Goal: Information Seeking & Learning: Learn about a topic

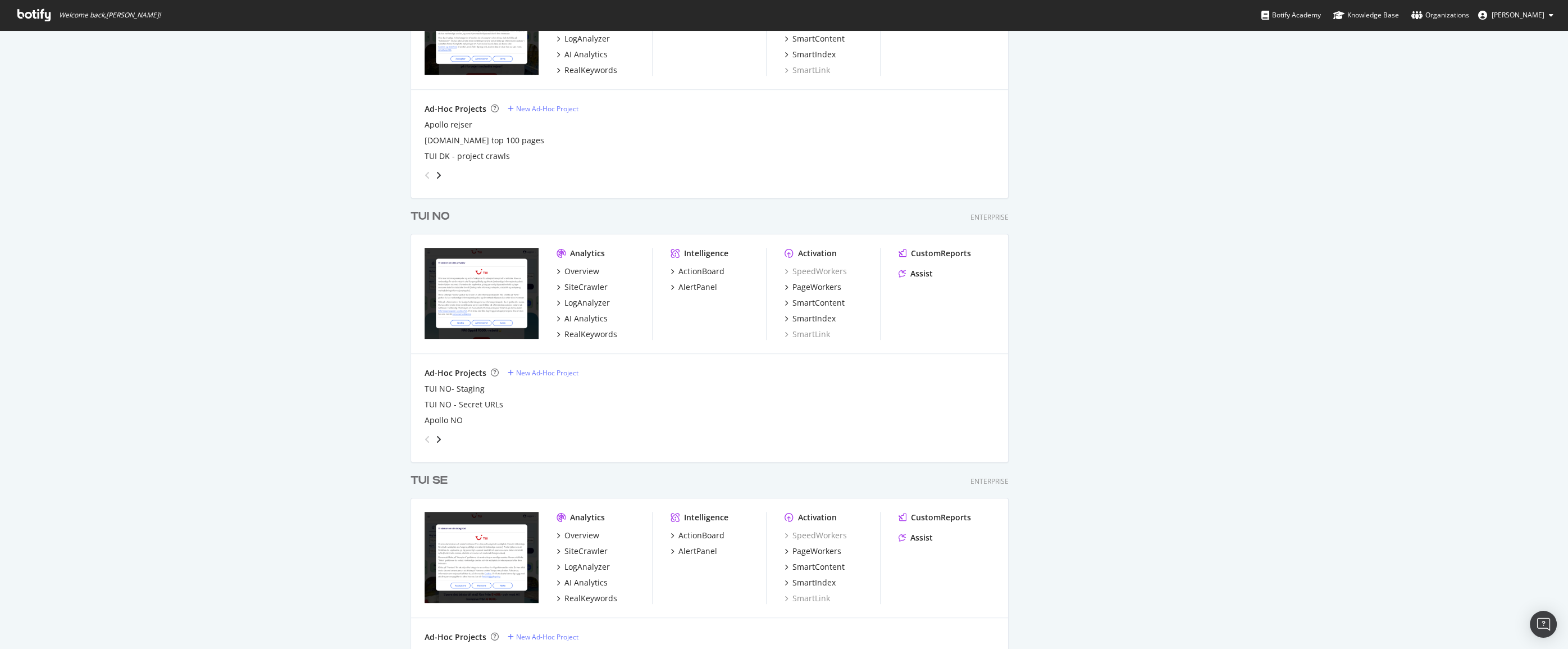
scroll to position [1276, 0]
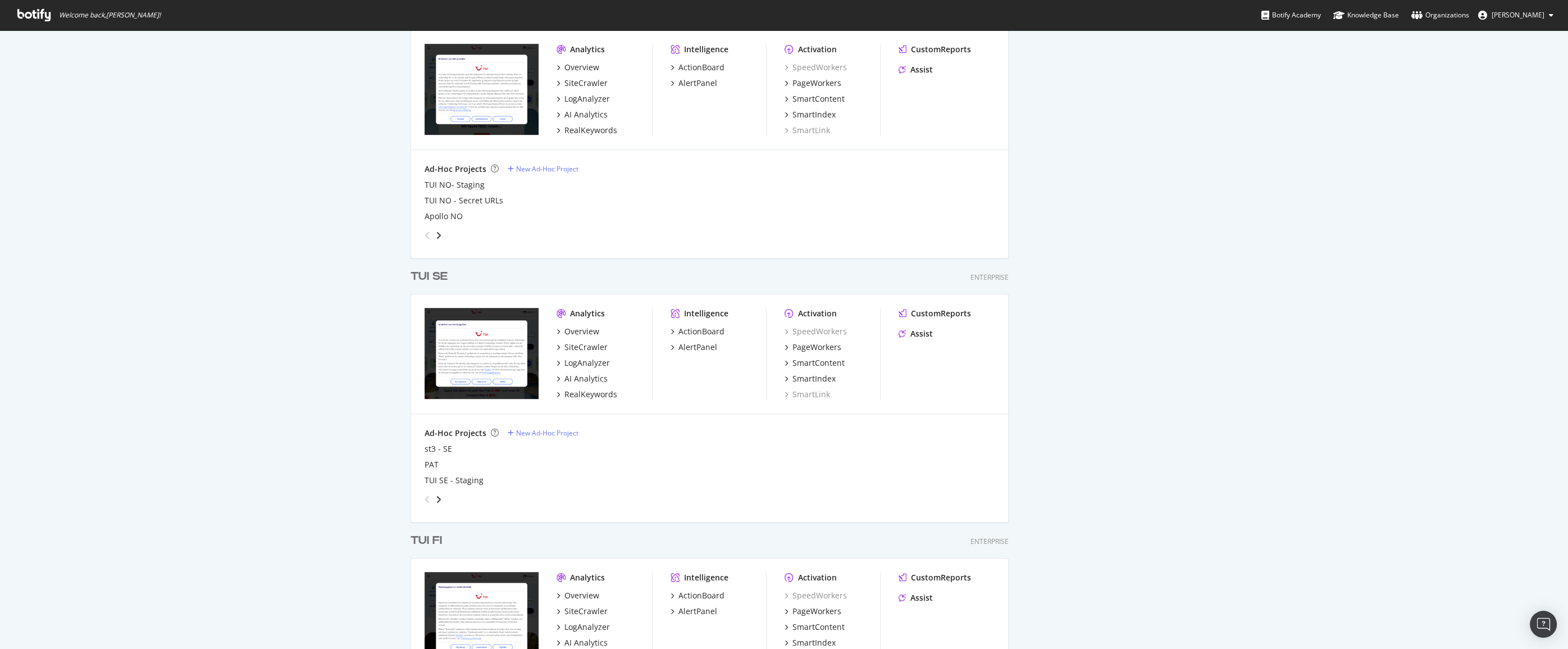
click at [429, 535] on div "TUI FI" at bounding box center [426, 541] width 32 height 16
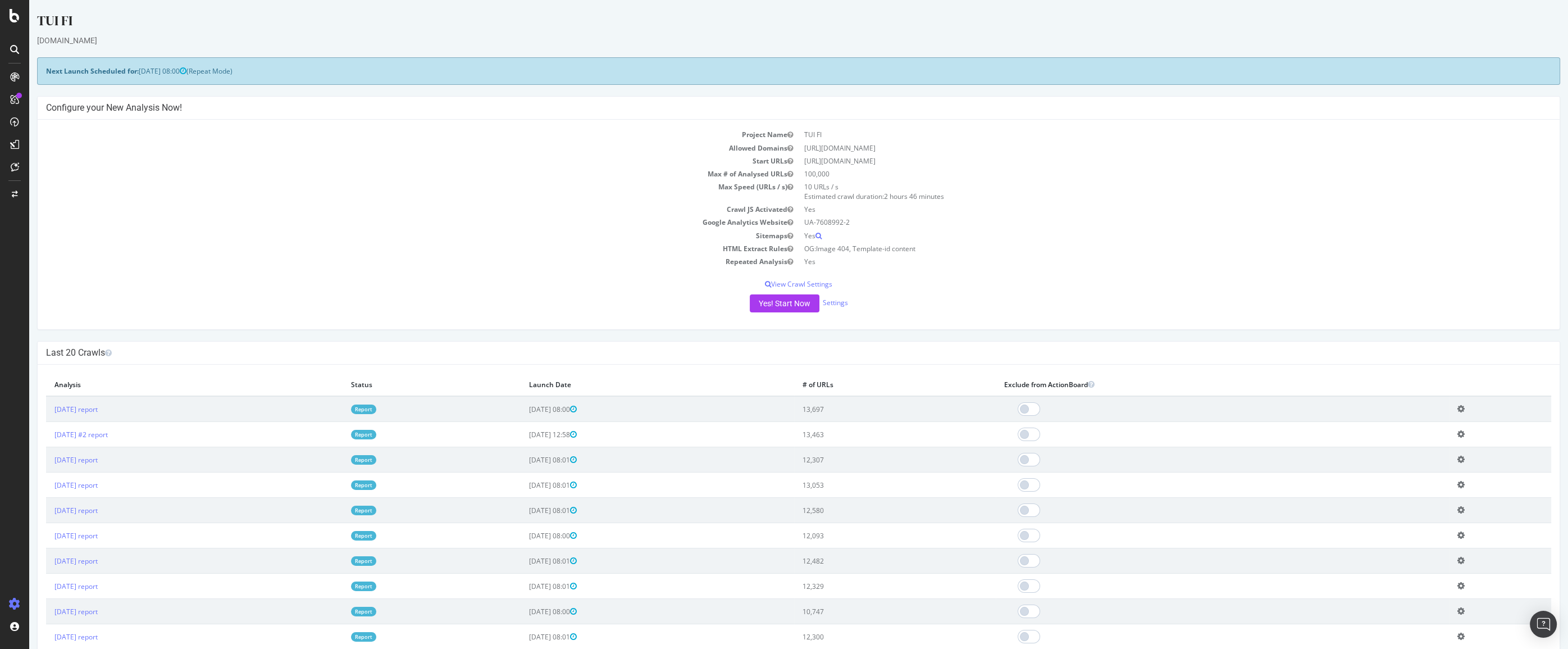
click at [376, 409] on link "Report" at bounding box center [364, 409] width 26 height 10
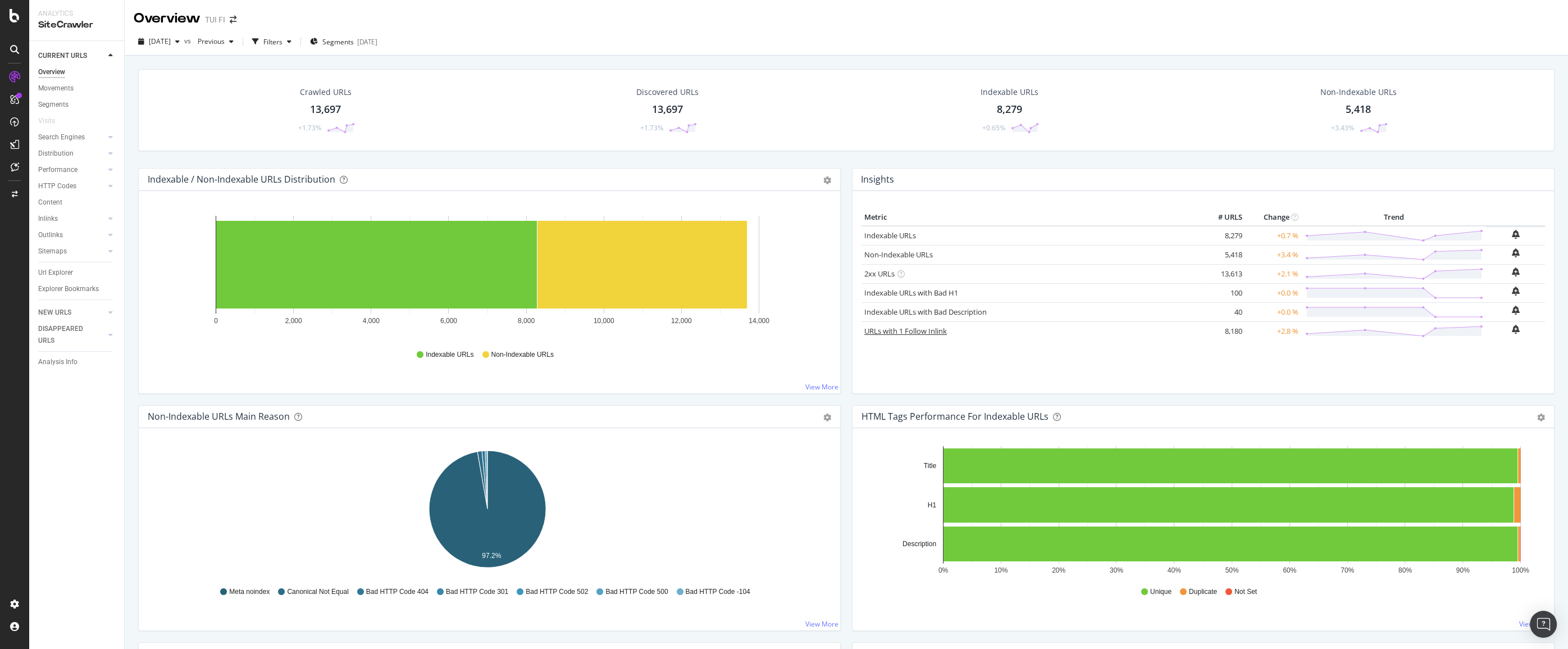
click at [877, 331] on link "URLs with 1 Follow Inlink" at bounding box center [906, 331] width 83 height 10
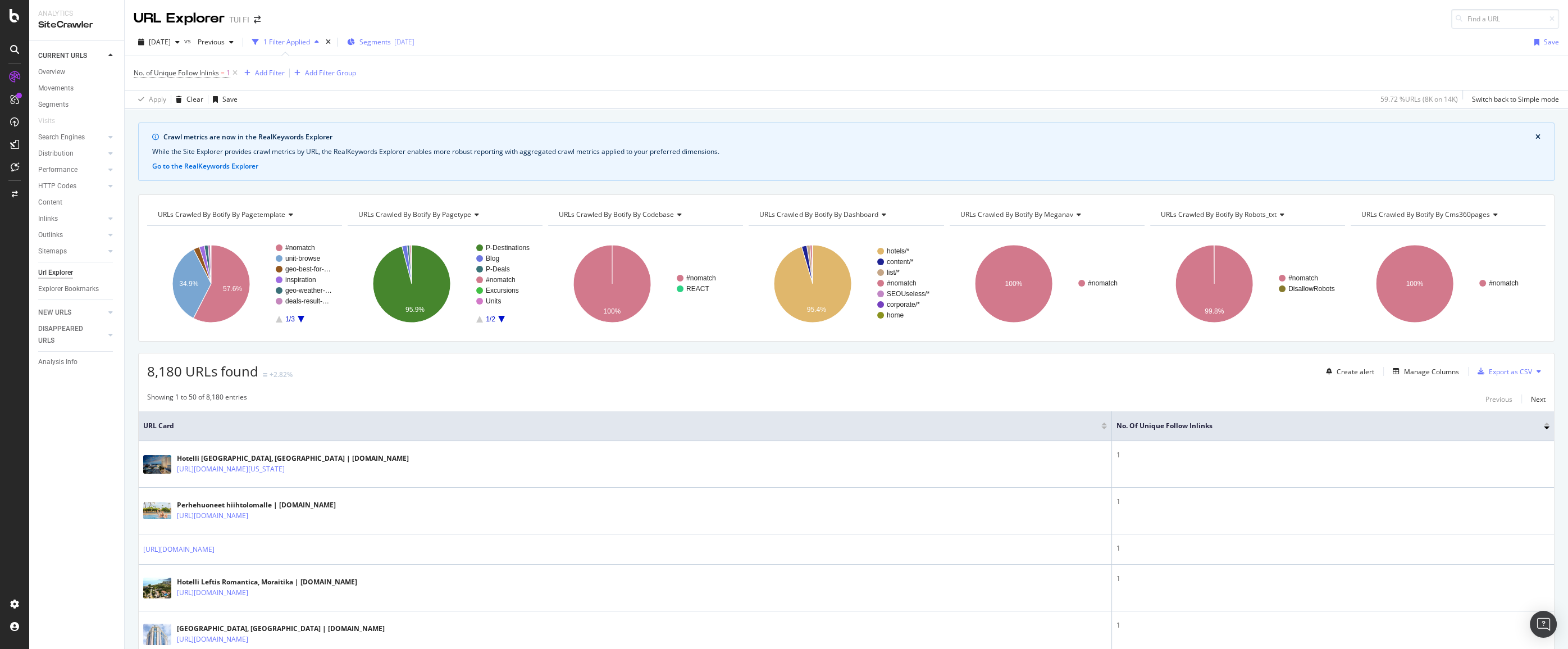
click at [391, 43] on span "Segments" at bounding box center [375, 42] width 32 height 10
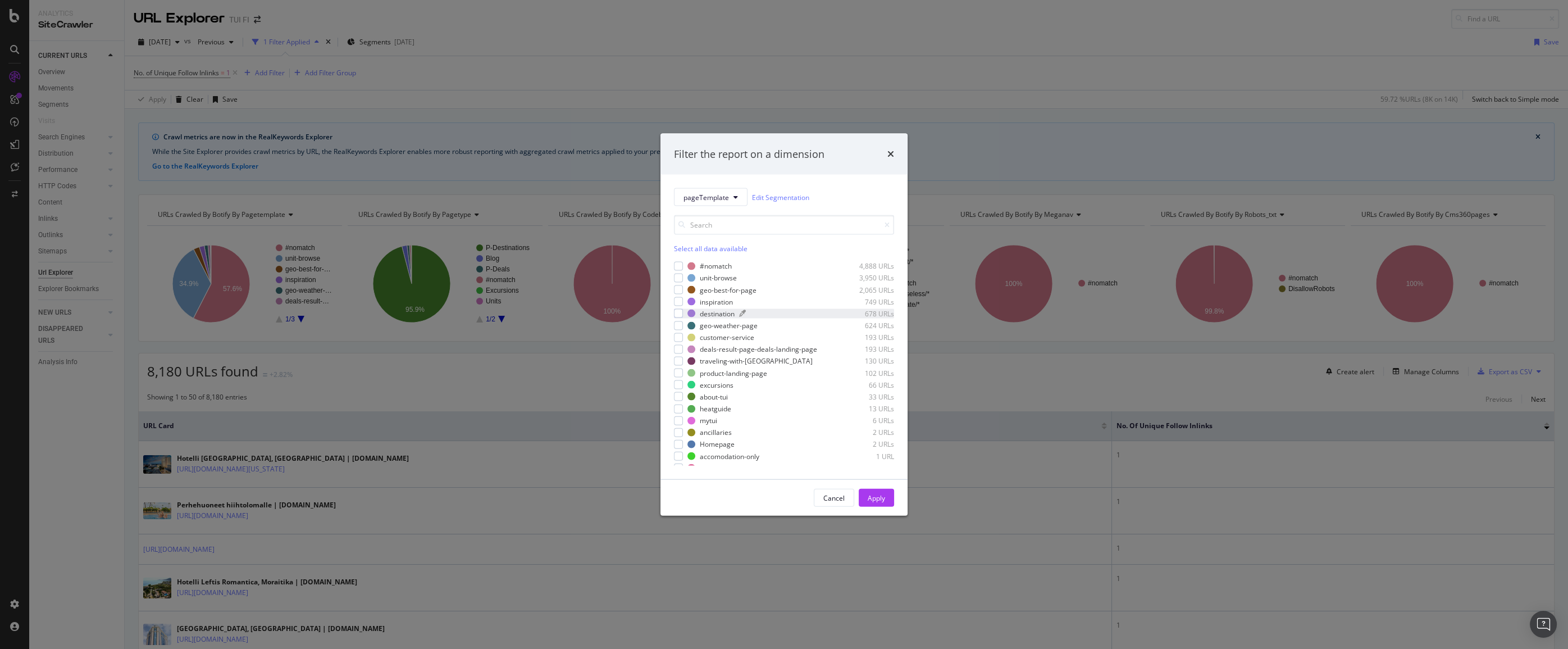
click at [715, 312] on div "destination" at bounding box center [717, 314] width 35 height 10
click at [877, 497] on div "Apply" at bounding box center [876, 497] width 18 height 10
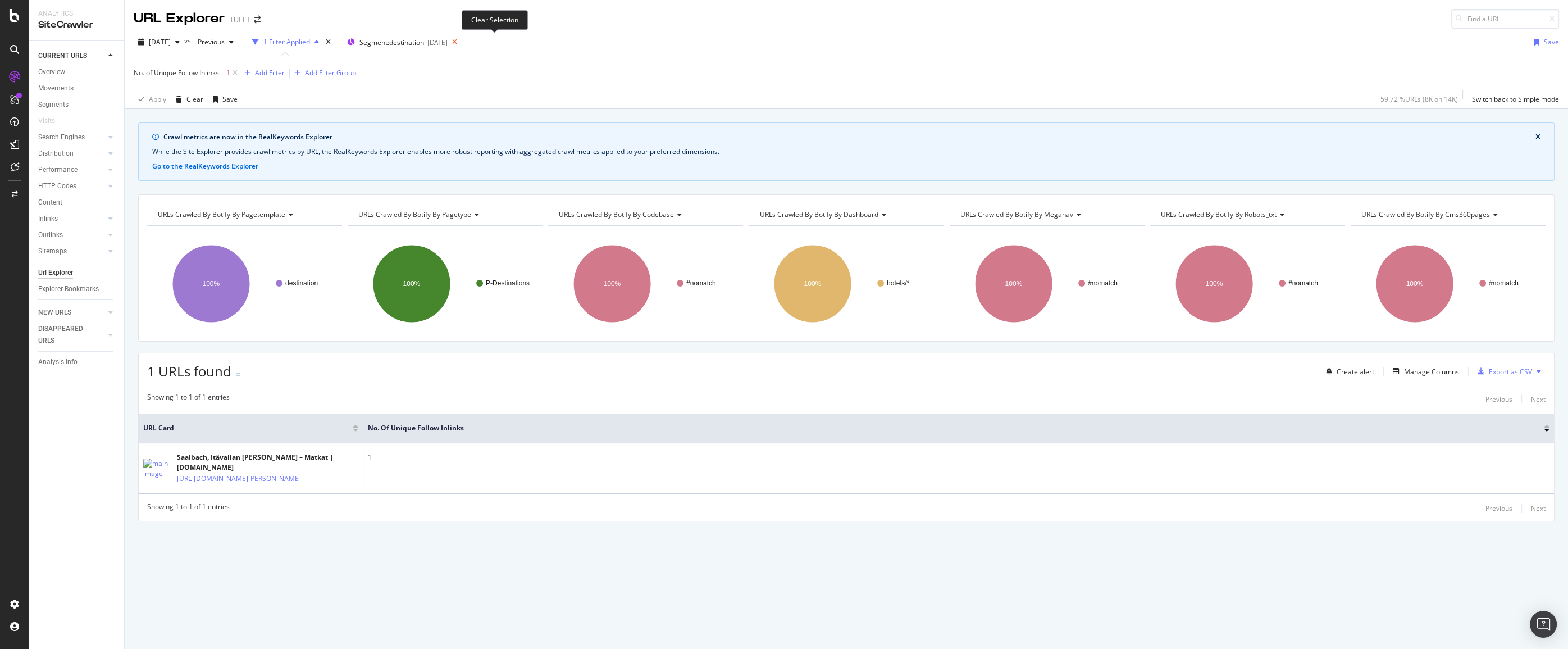
click at [461, 41] on icon at bounding box center [454, 42] width 14 height 16
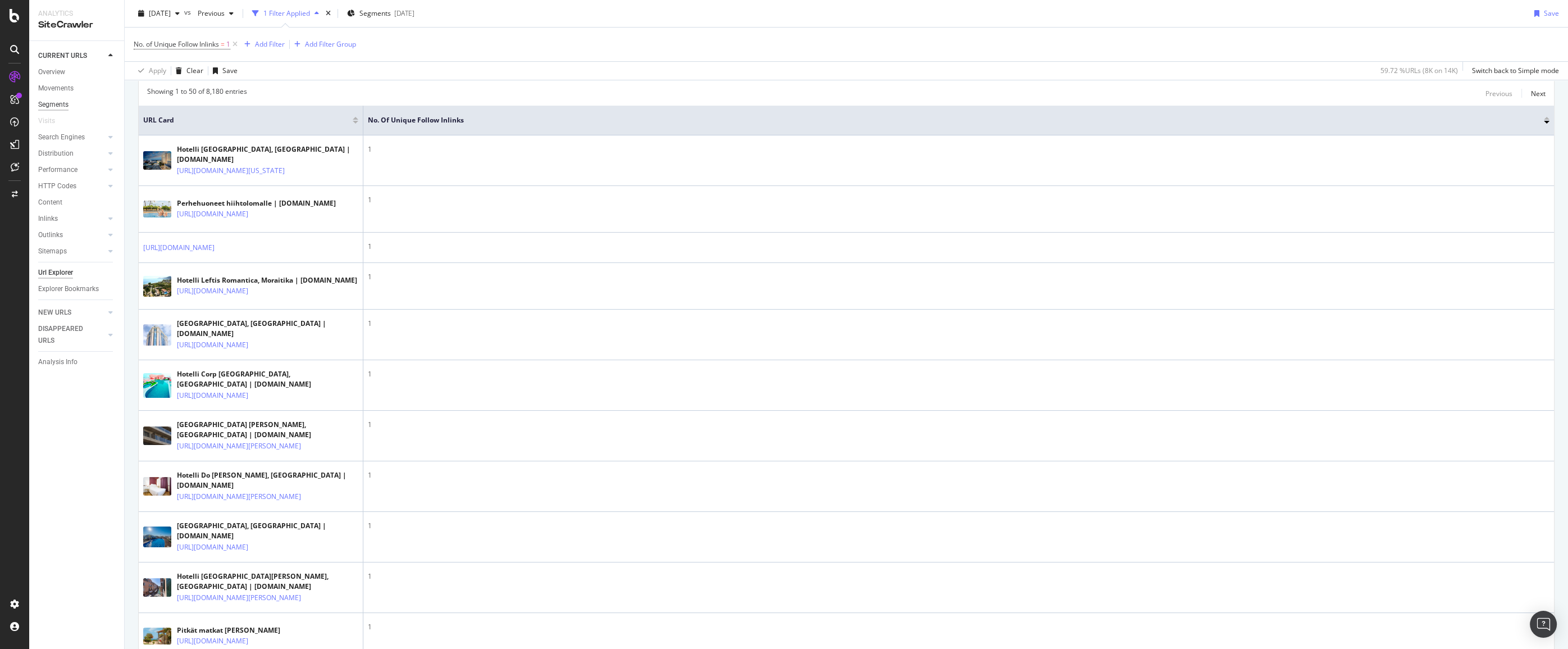
scroll to position [204, 0]
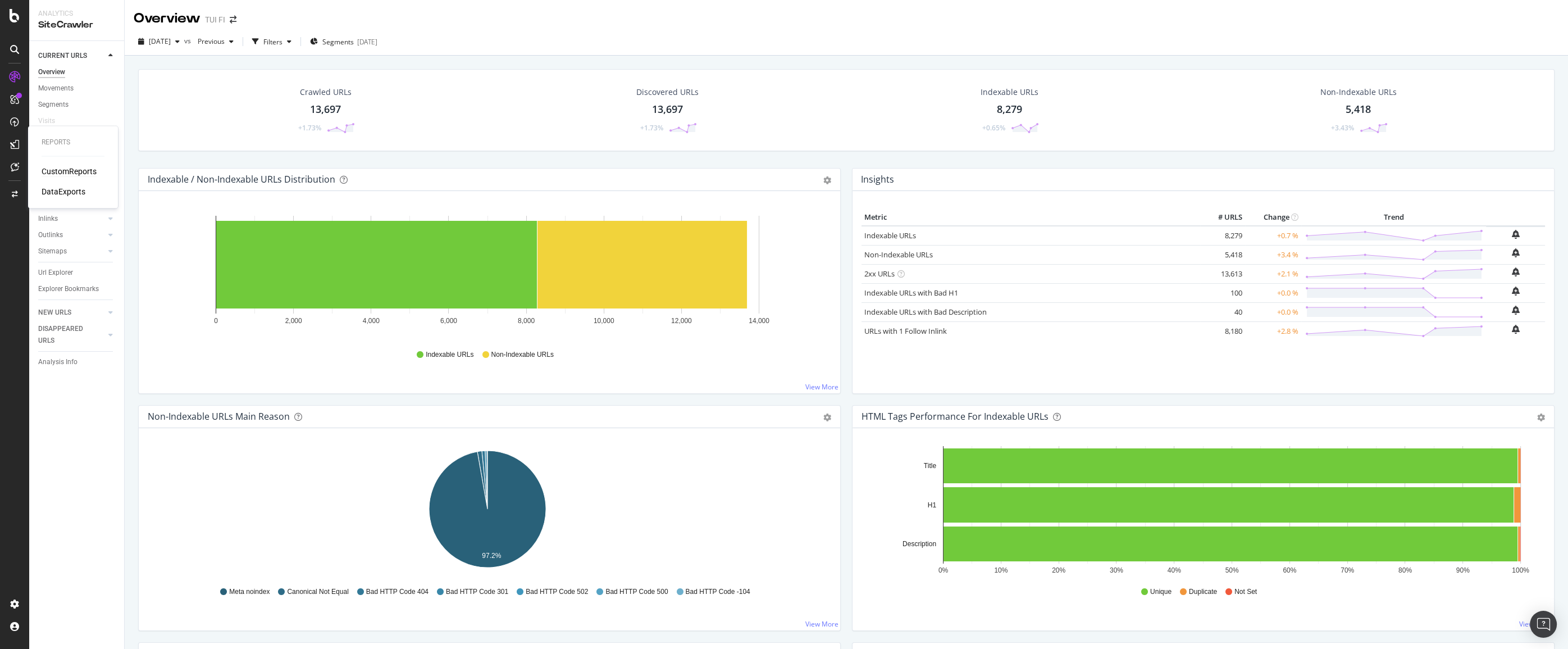
click at [47, 169] on div "CustomReports" at bounding box center [69, 171] width 55 height 11
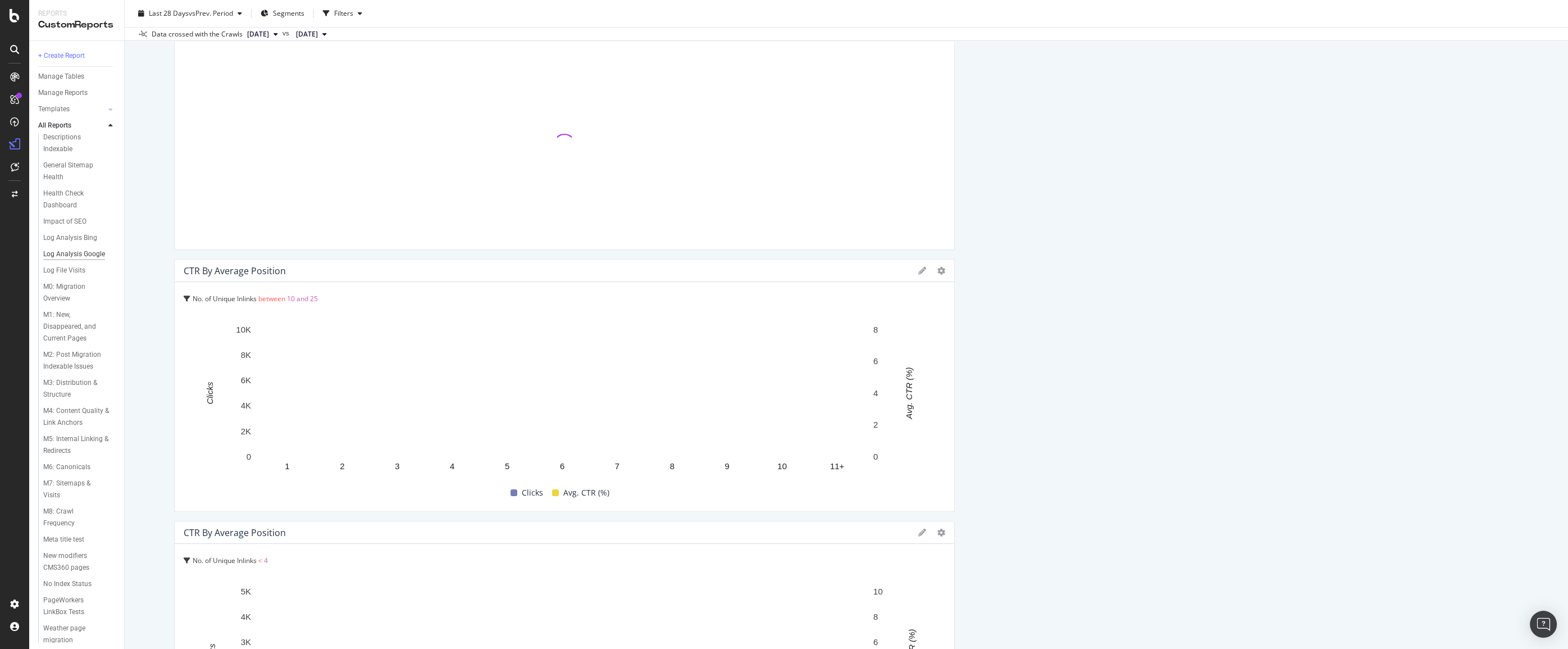
scroll to position [256, 0]
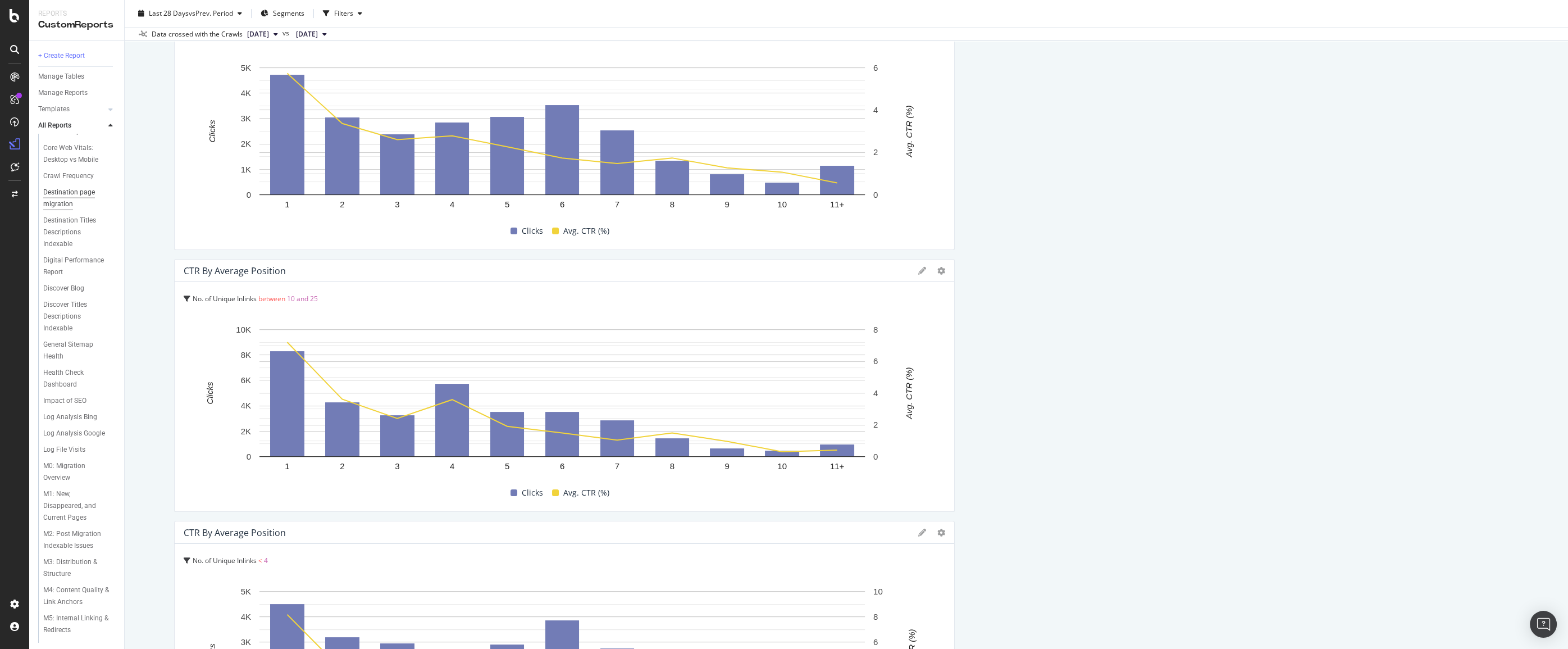
click at [60, 210] on div "Destination page migration" at bounding box center [75, 198] width 65 height 24
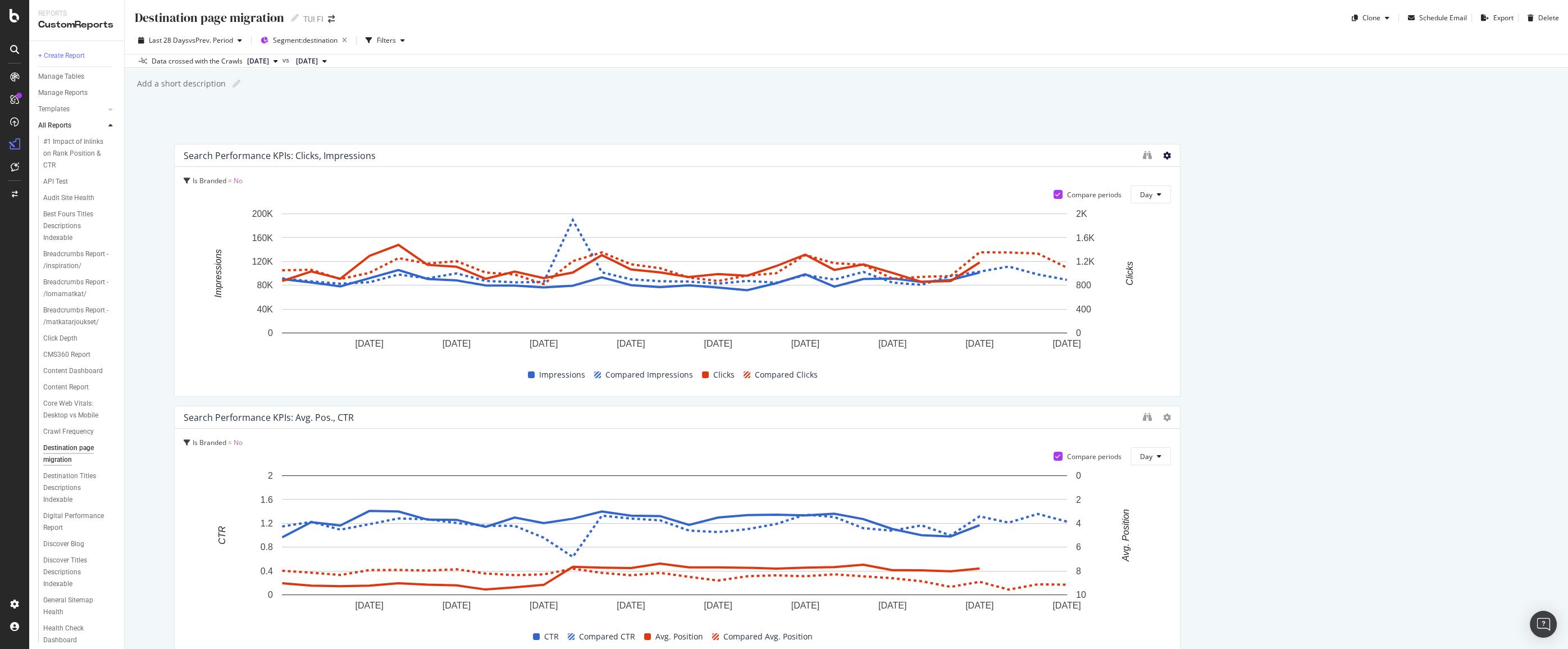
click at [877, 155] on icon at bounding box center [1167, 155] width 8 height 8
click at [877, 252] on circle "A chart." at bounding box center [1037, 253] width 4 height 4
click at [877, 356] on div "plus" at bounding box center [1037, 357] width 9 height 9
click at [877, 285] on textarea at bounding box center [1037, 289] width 100 height 35
type textarea "F"
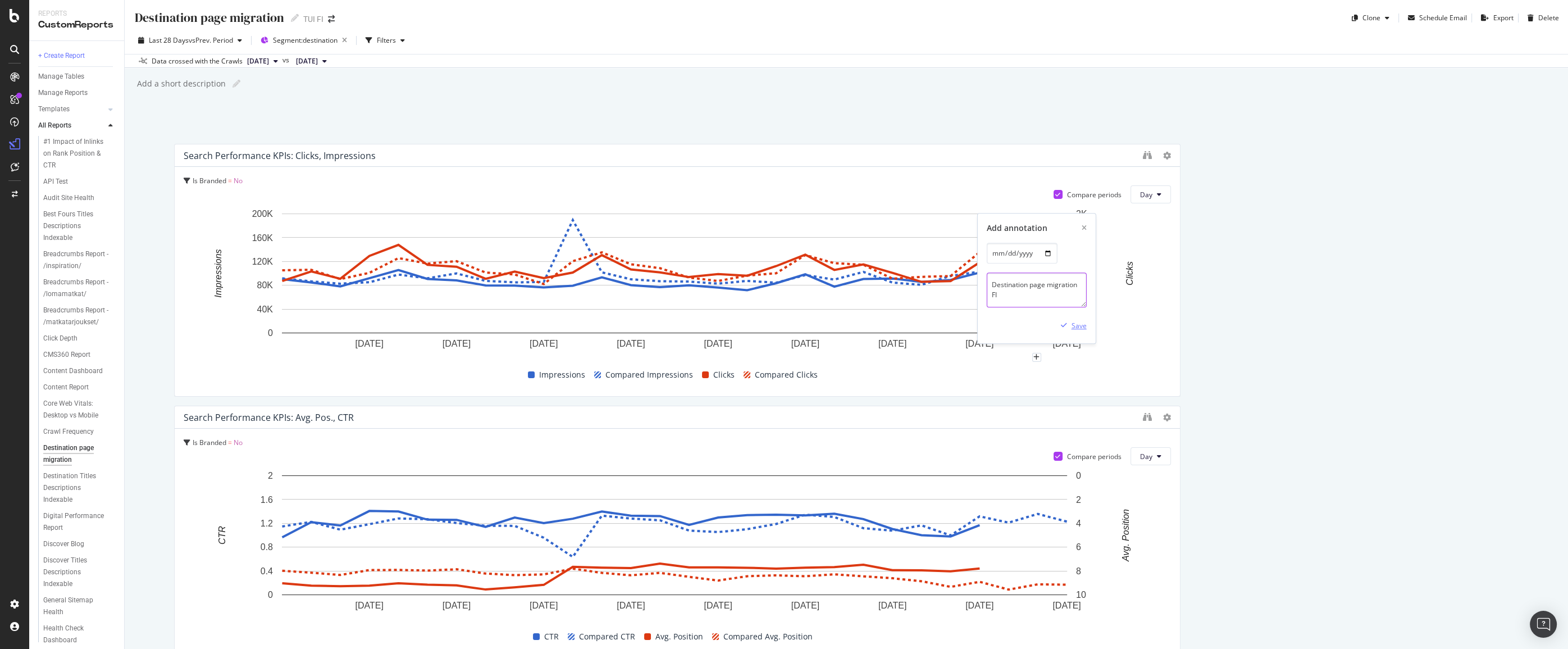
type textarea "Destination page migration FI"
click at [877, 319] on div "Save" at bounding box center [1071, 325] width 30 height 17
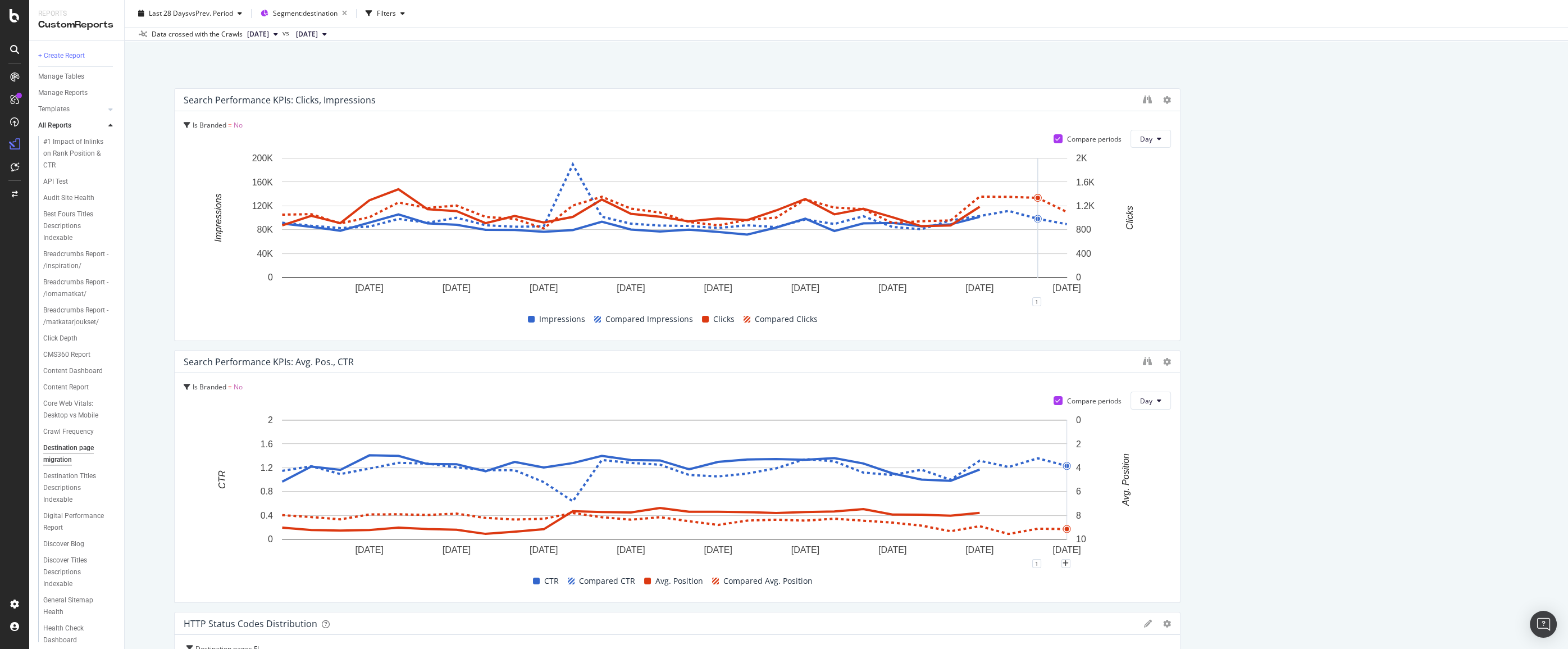
scroll to position [153, 0]
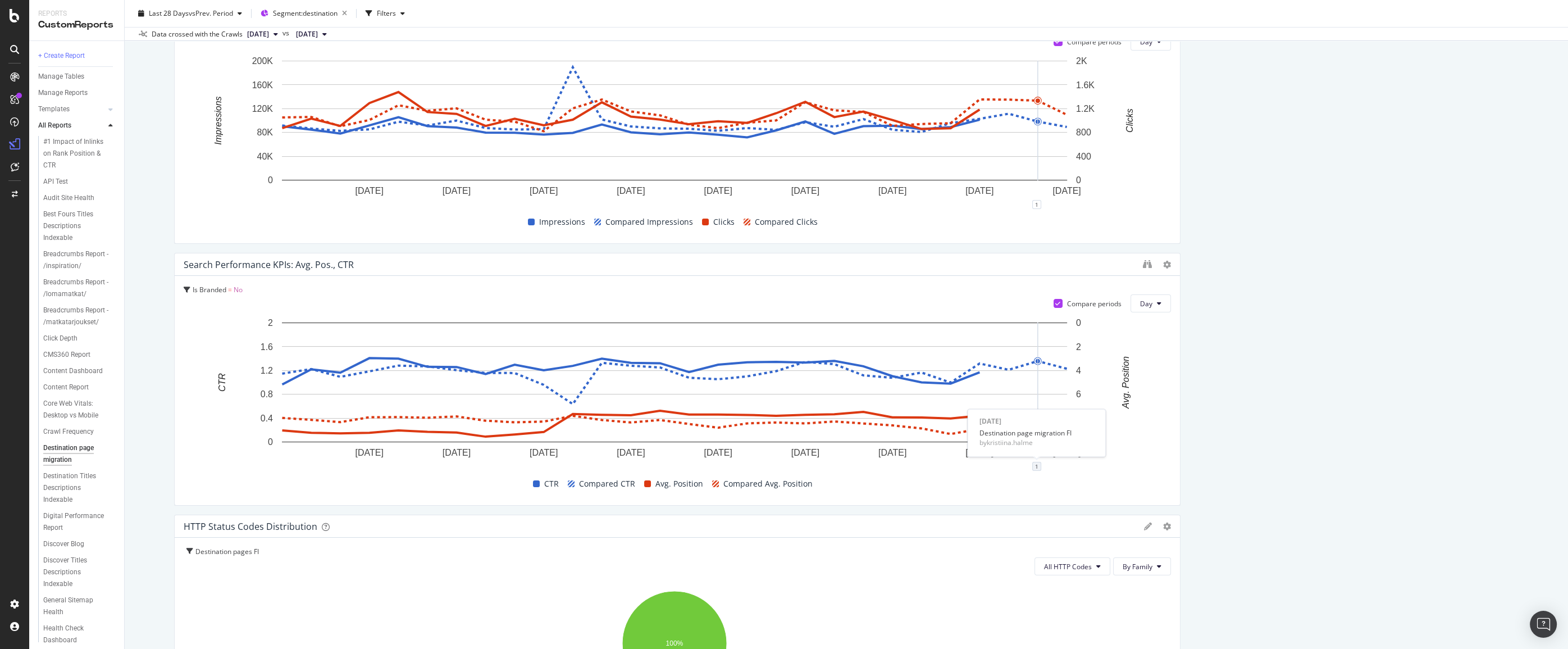
click at [877, 463] on div "1" at bounding box center [1037, 466] width 9 height 9
click at [877, 432] on div "Add annotation" at bounding box center [1013, 439] width 63 height 17
click at [877, 402] on textarea at bounding box center [1037, 398] width 100 height 35
type textarea "Destination page migration FI"
click at [877, 430] on div "Save" at bounding box center [1079, 435] width 15 height 10
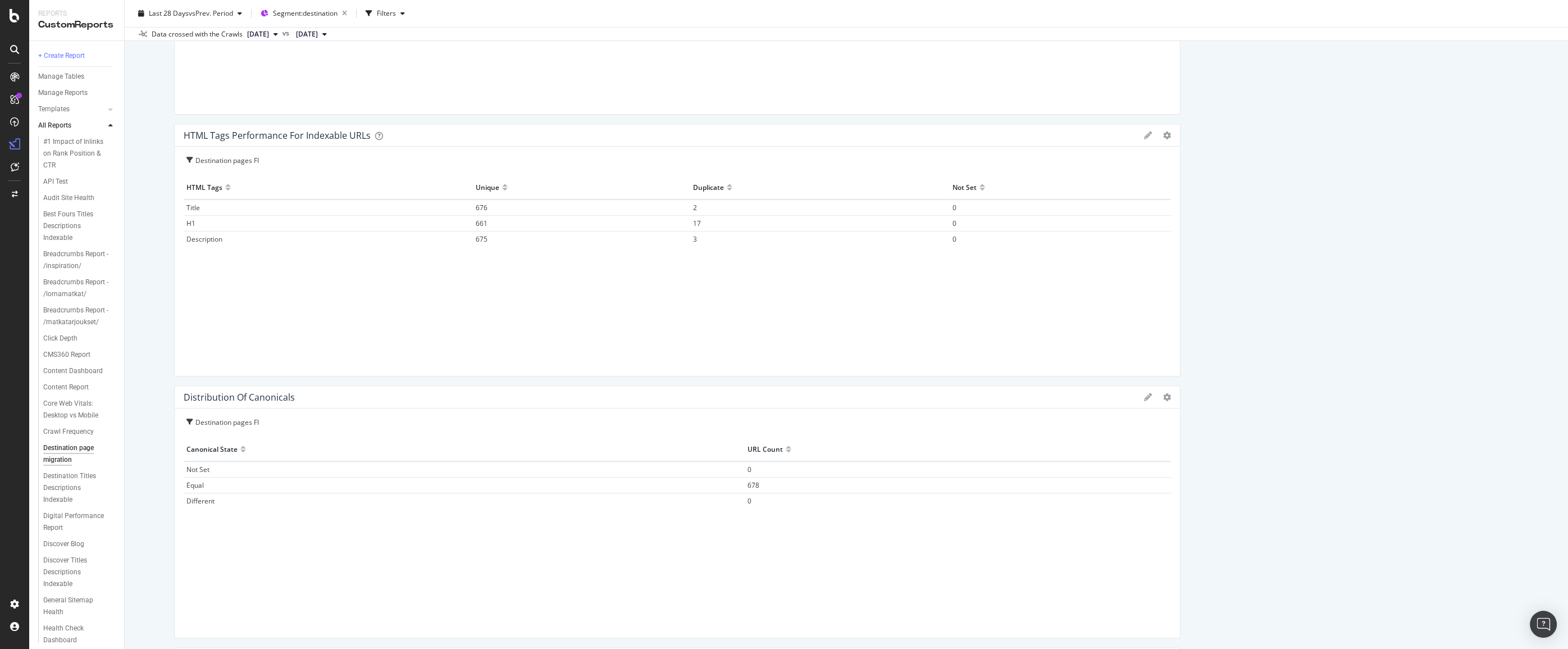
scroll to position [1072, 0]
click at [693, 203] on span "2" at bounding box center [695, 203] width 4 height 10
click at [693, 216] on span "17" at bounding box center [697, 219] width 8 height 10
click at [693, 236] on span "3" at bounding box center [695, 234] width 4 height 10
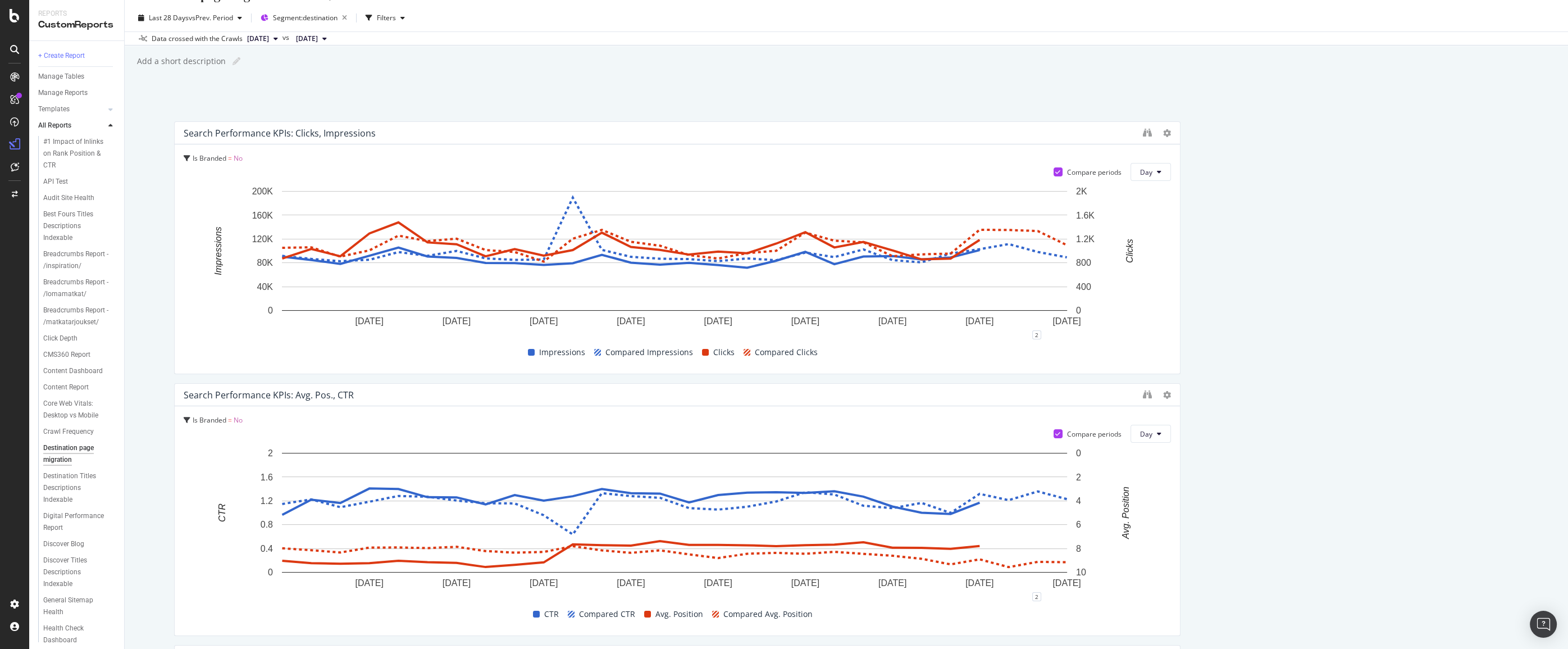
scroll to position [0, 0]
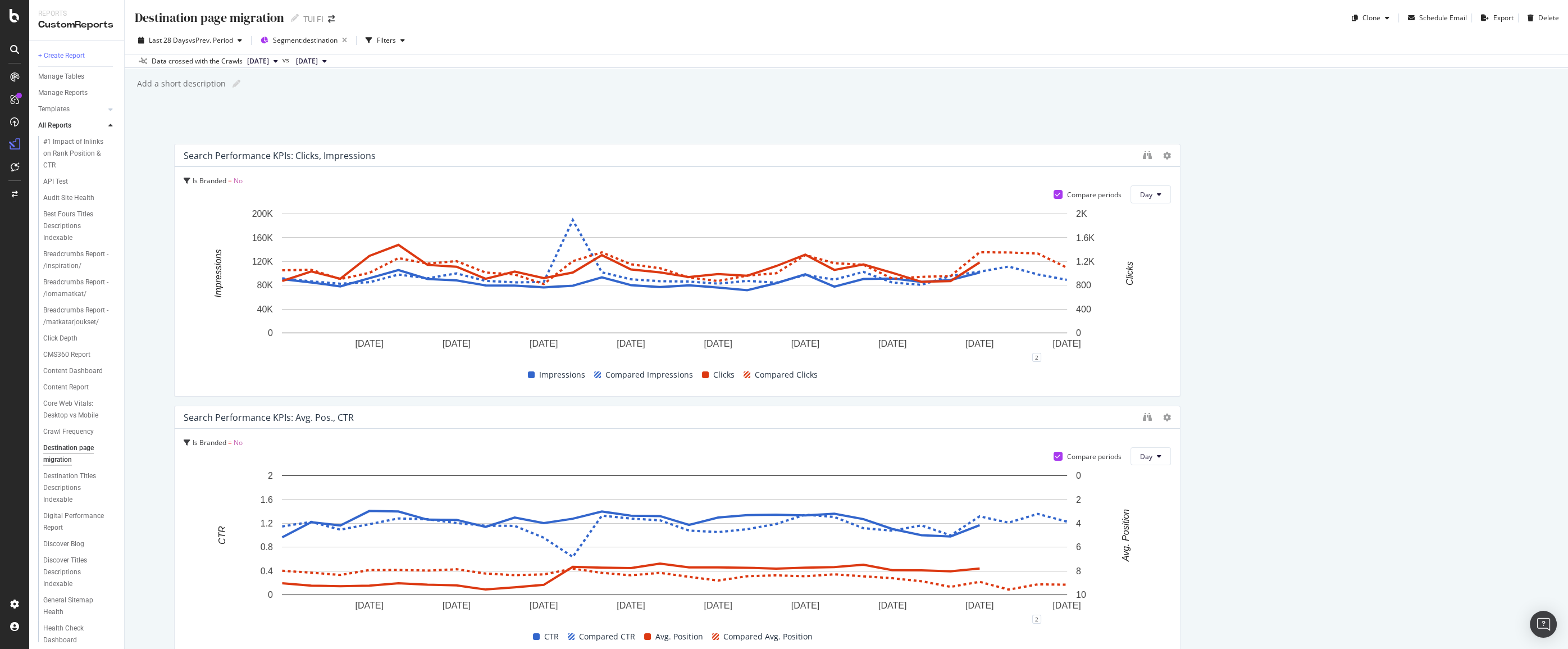
click at [278, 61] on icon at bounding box center [275, 61] width 4 height 7
click at [298, 160] on div "[DATE]" at bounding box center [275, 161] width 58 height 10
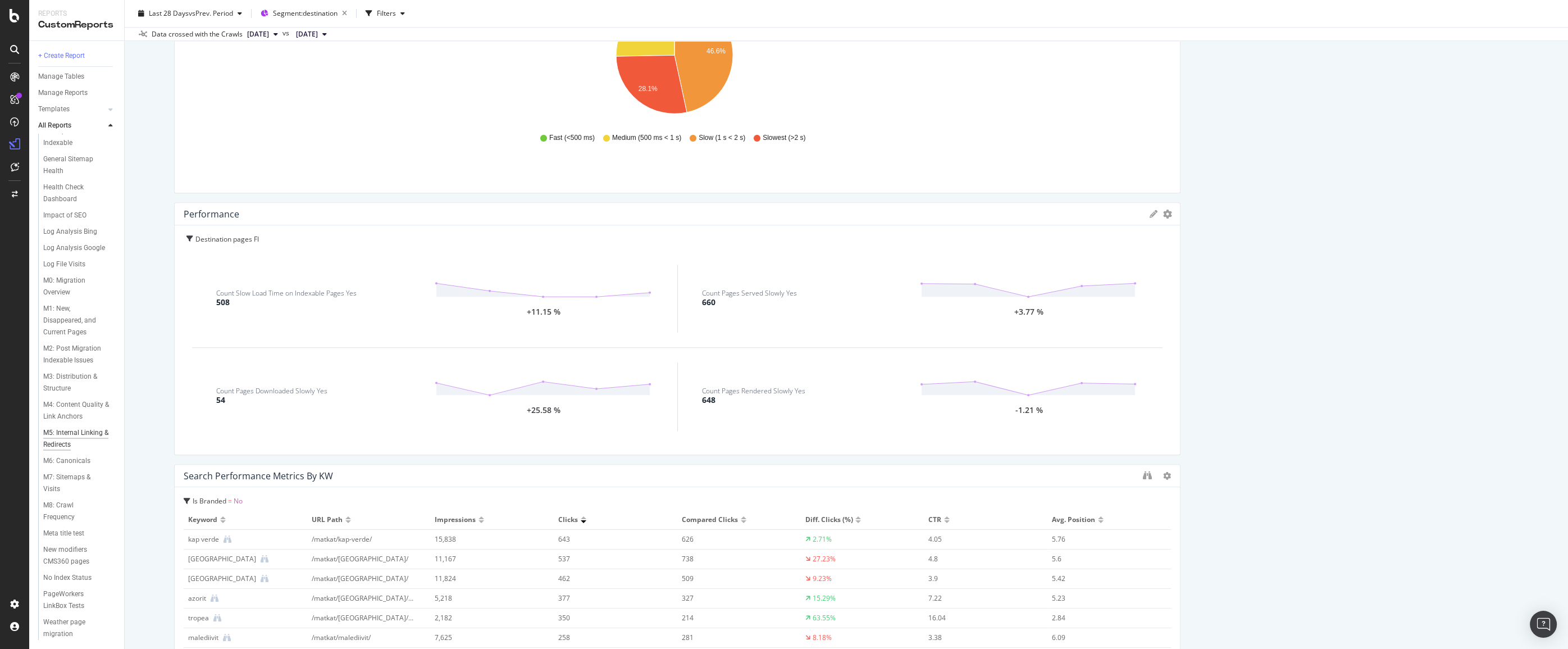
scroll to position [511, 0]
click at [72, 617] on div "Weather page migration" at bounding box center [75, 628] width 63 height 24
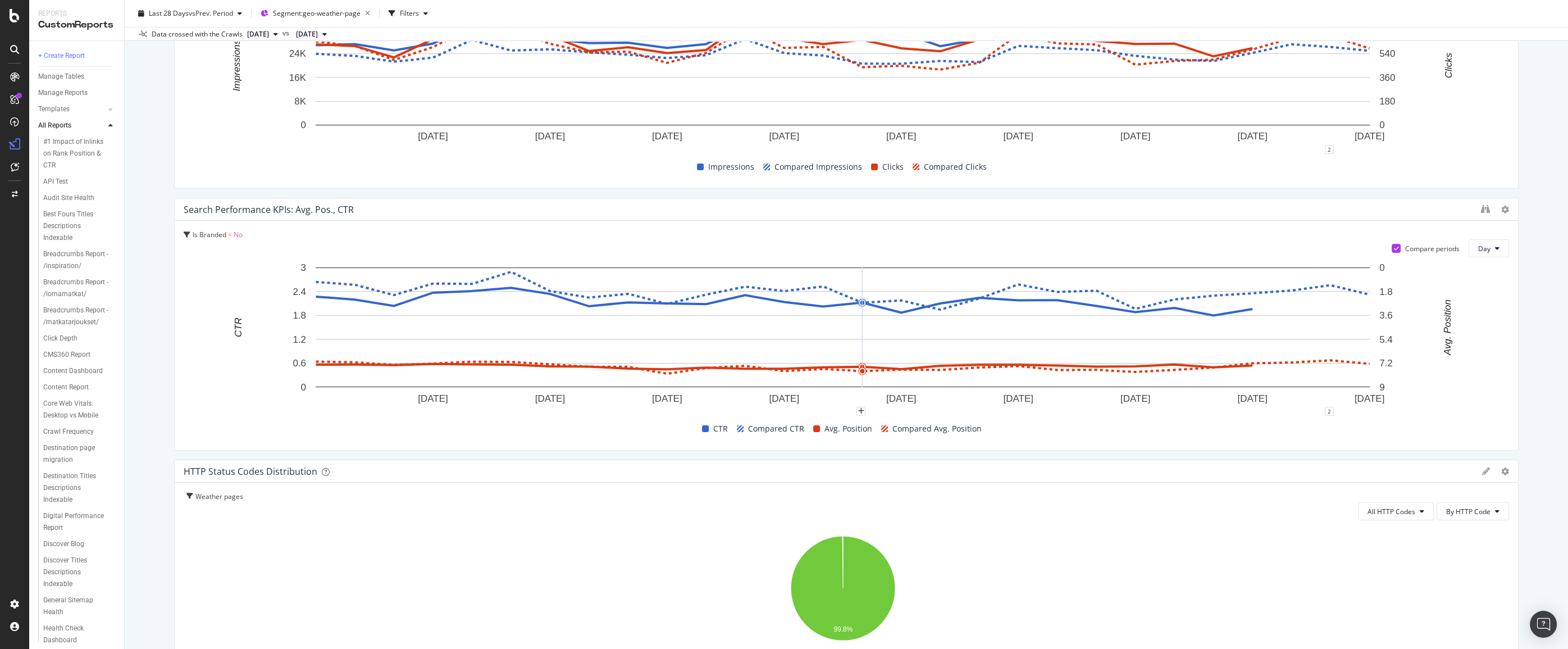
scroll to position [306, 0]
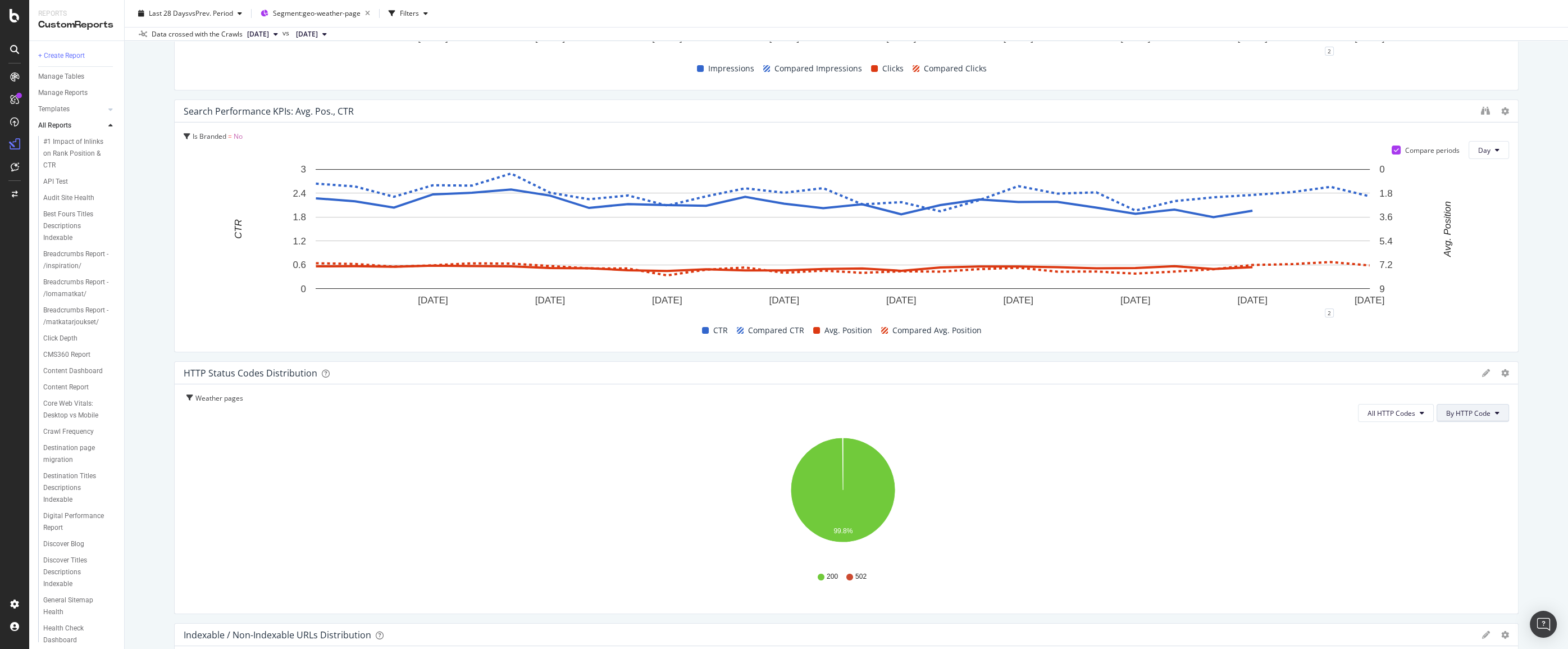
click at [877, 410] on span "By HTTP Code" at bounding box center [1468, 413] width 44 height 10
click at [877, 410] on span "All HTTP Codes" at bounding box center [1391, 413] width 47 height 10
click at [877, 475] on span "Bad HTTP Codes" at bounding box center [1390, 476] width 57 height 10
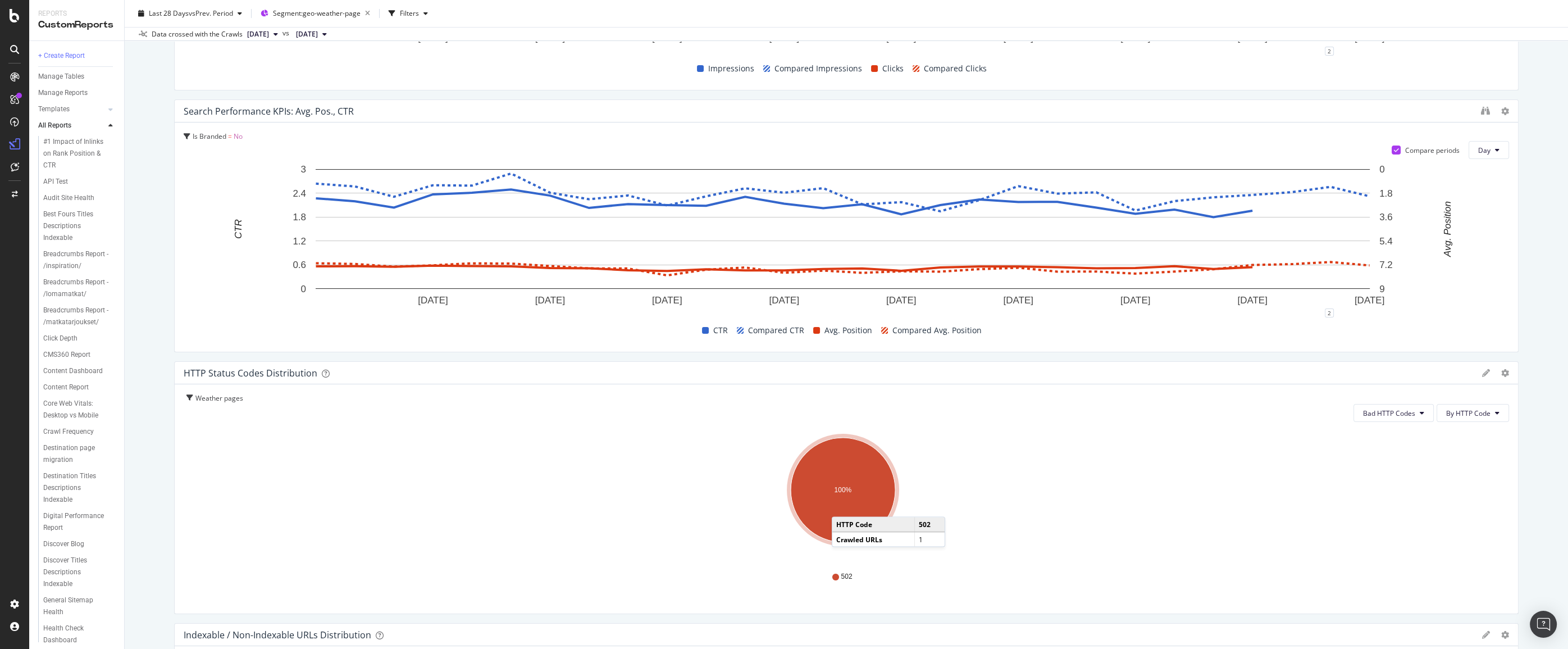
click at [843, 505] on ellipse "A chart." at bounding box center [843, 490] width 105 height 105
click at [877, 410] on icon at bounding box center [1421, 413] width 4 height 7
click at [877, 427] on div "All HTTP Codes" at bounding box center [1385, 434] width 75 height 16
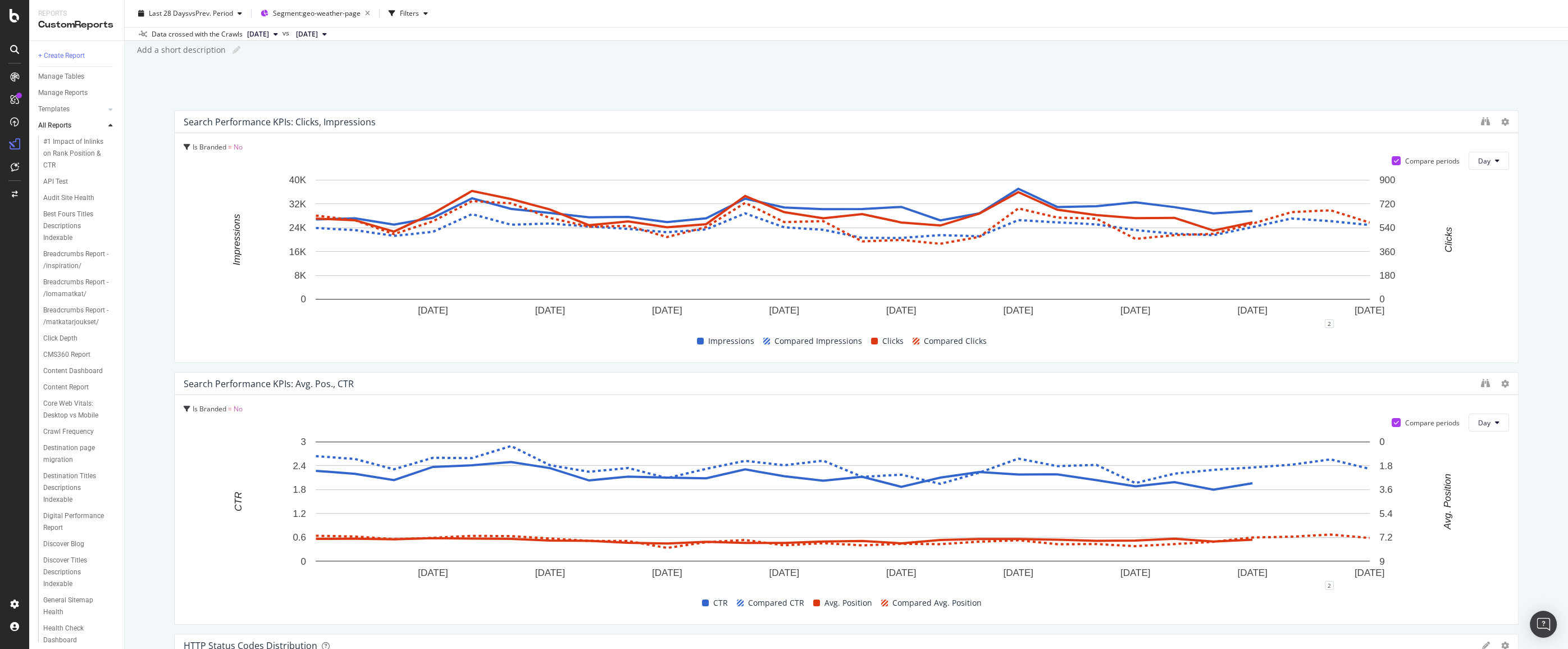
scroll to position [0, 0]
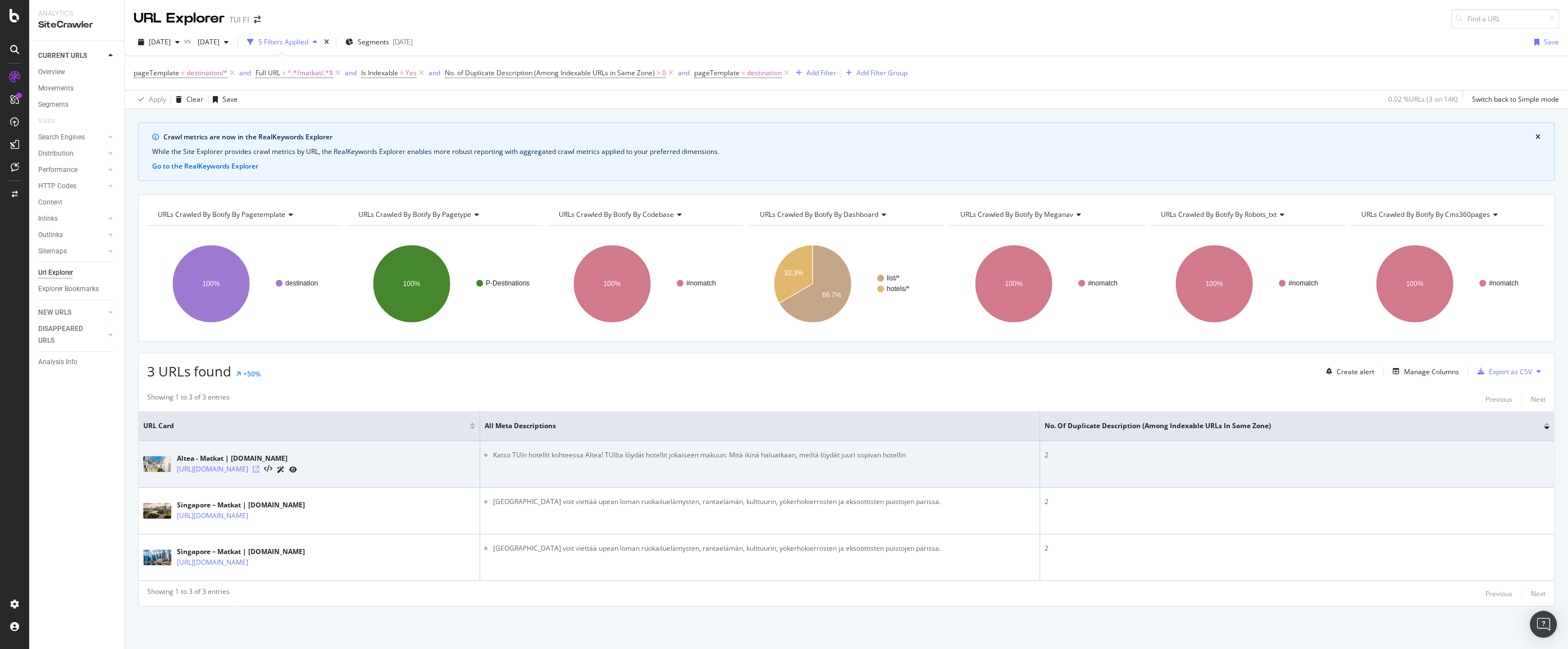
click at [259, 466] on icon at bounding box center [256, 469] width 7 height 7
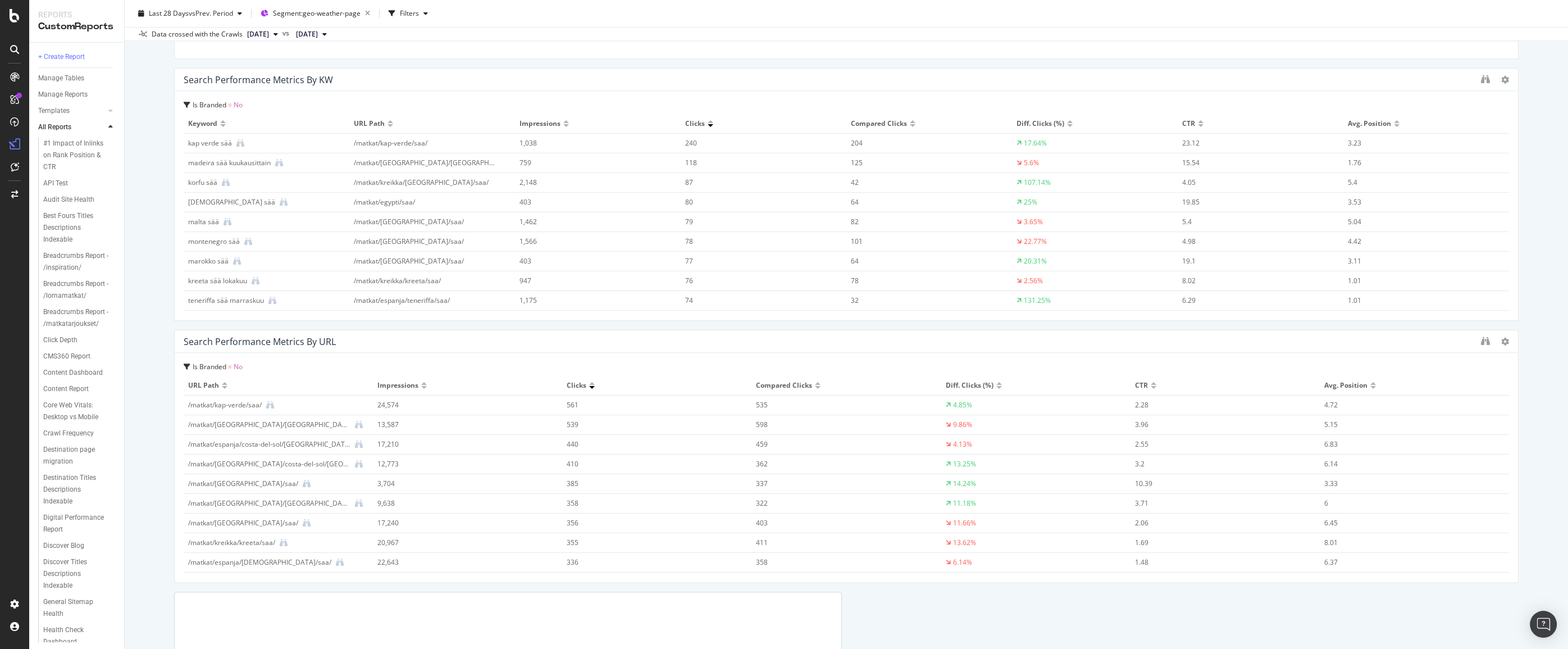
scroll to position [2808, 0]
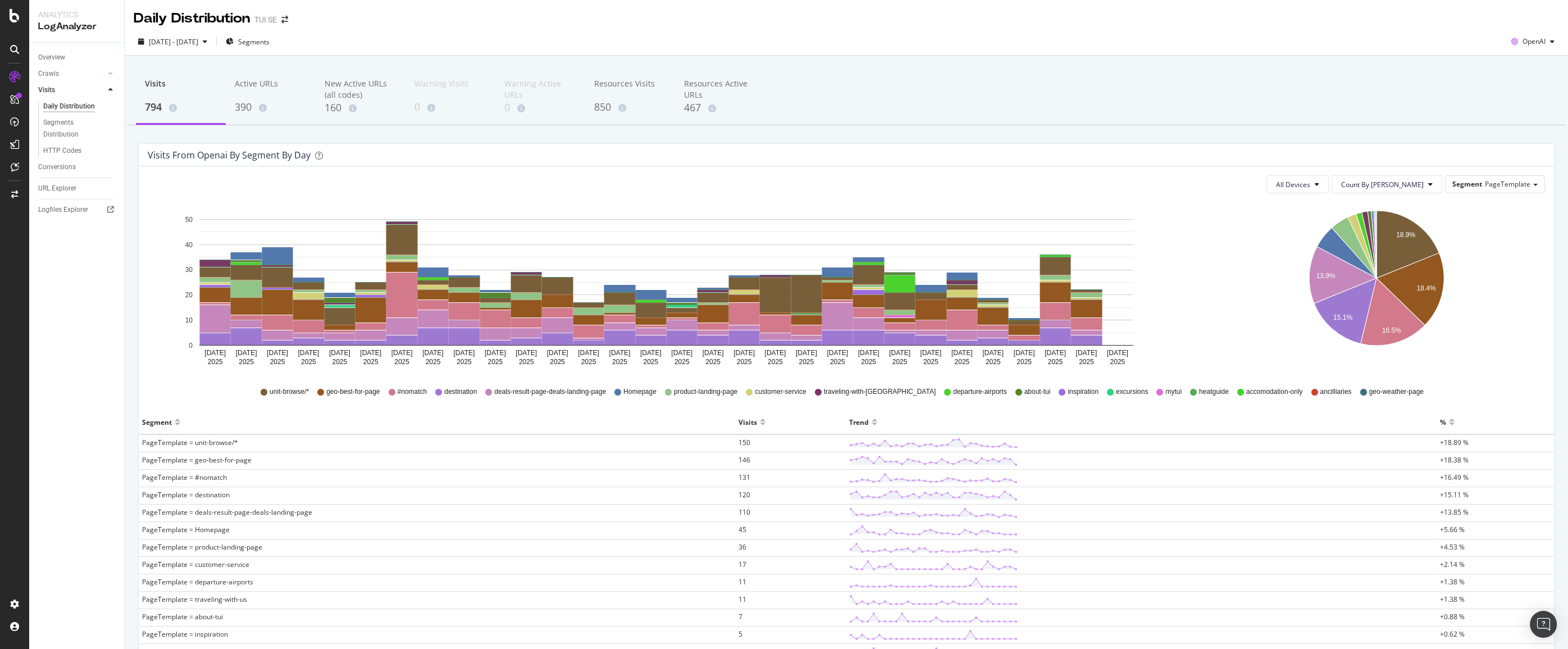
click at [910, 98] on div "Visits 794 Active URLs 390 New Active URLs (all codes) 160 Warning Visits 0 War…" at bounding box center [847, 97] width 1439 height 56
click at [108, 593] on div "Overview Crawls Daily Distribution Segments Distribution HTTP Codes Resources V…" at bounding box center [77, 346] width 95 height 606
click at [54, 58] on div "Overview" at bounding box center [52, 57] width 27 height 12
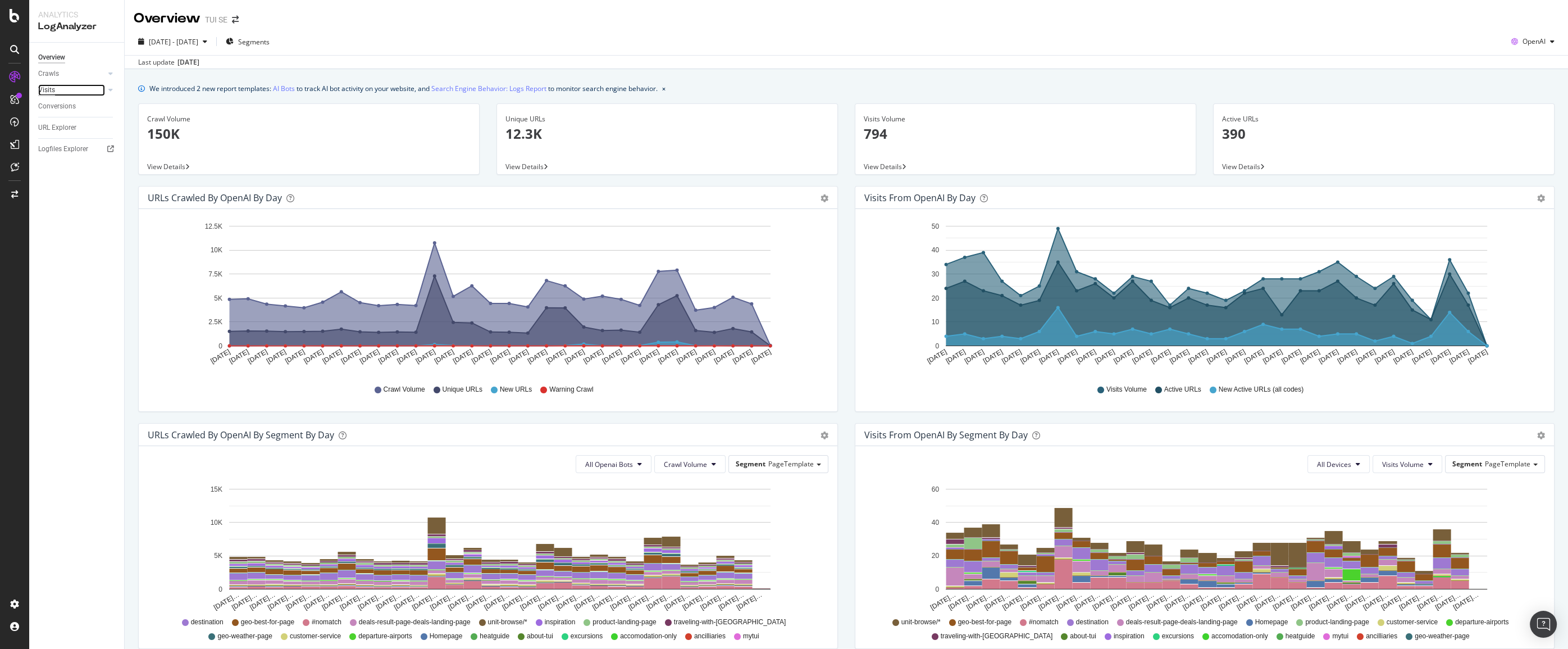
click at [53, 90] on div "Visits" at bounding box center [47, 89] width 17 height 12
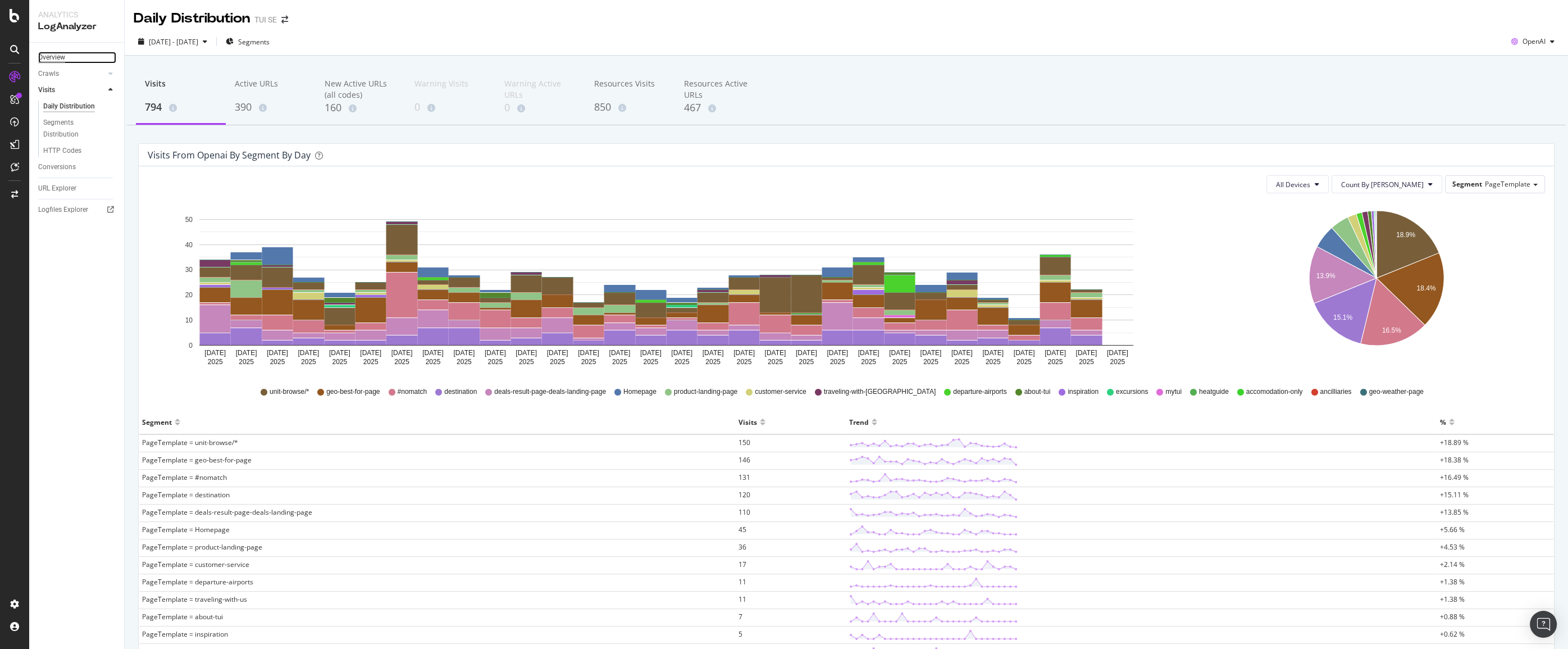
click at [47, 61] on div "Overview" at bounding box center [52, 57] width 27 height 12
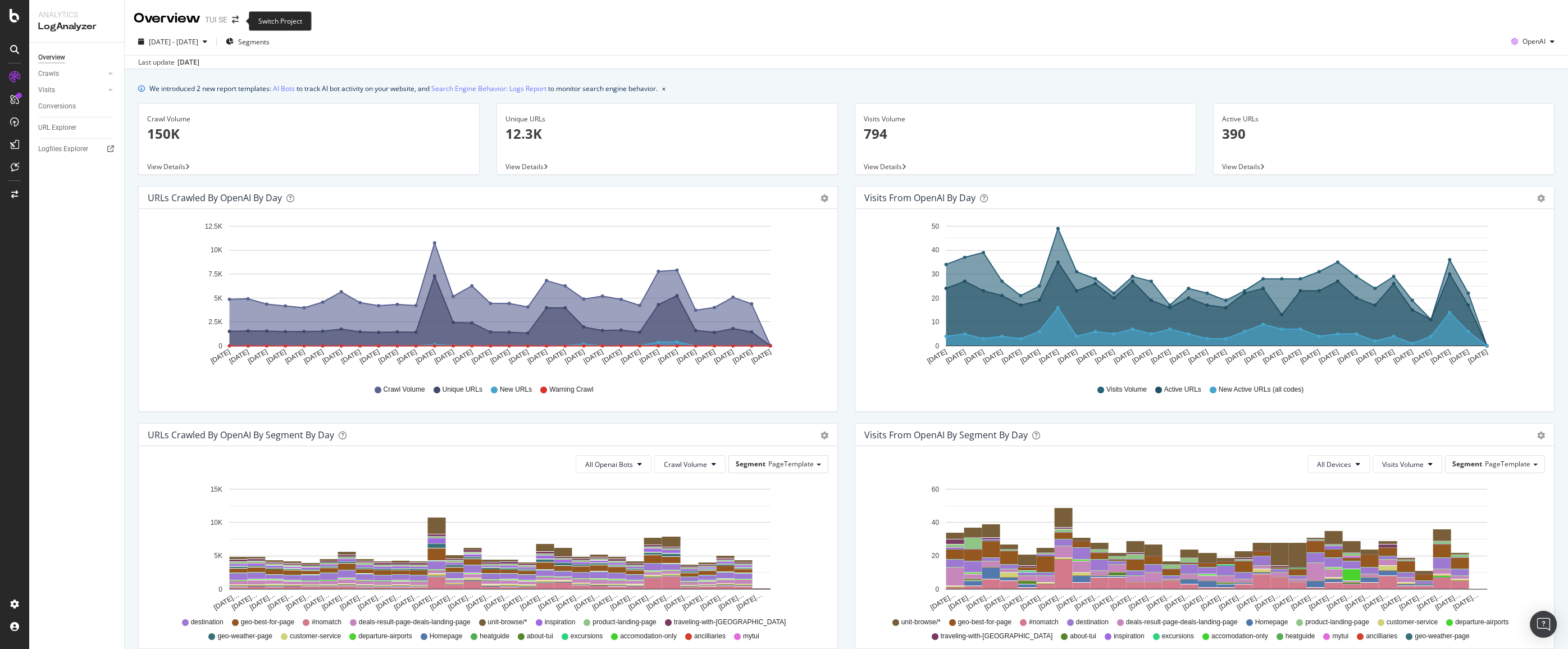
click at [242, 21] on span at bounding box center [236, 19] width 16 height 8
click at [235, 20] on icon "arrow-right-arrow-left" at bounding box center [235, 19] width 7 height 8
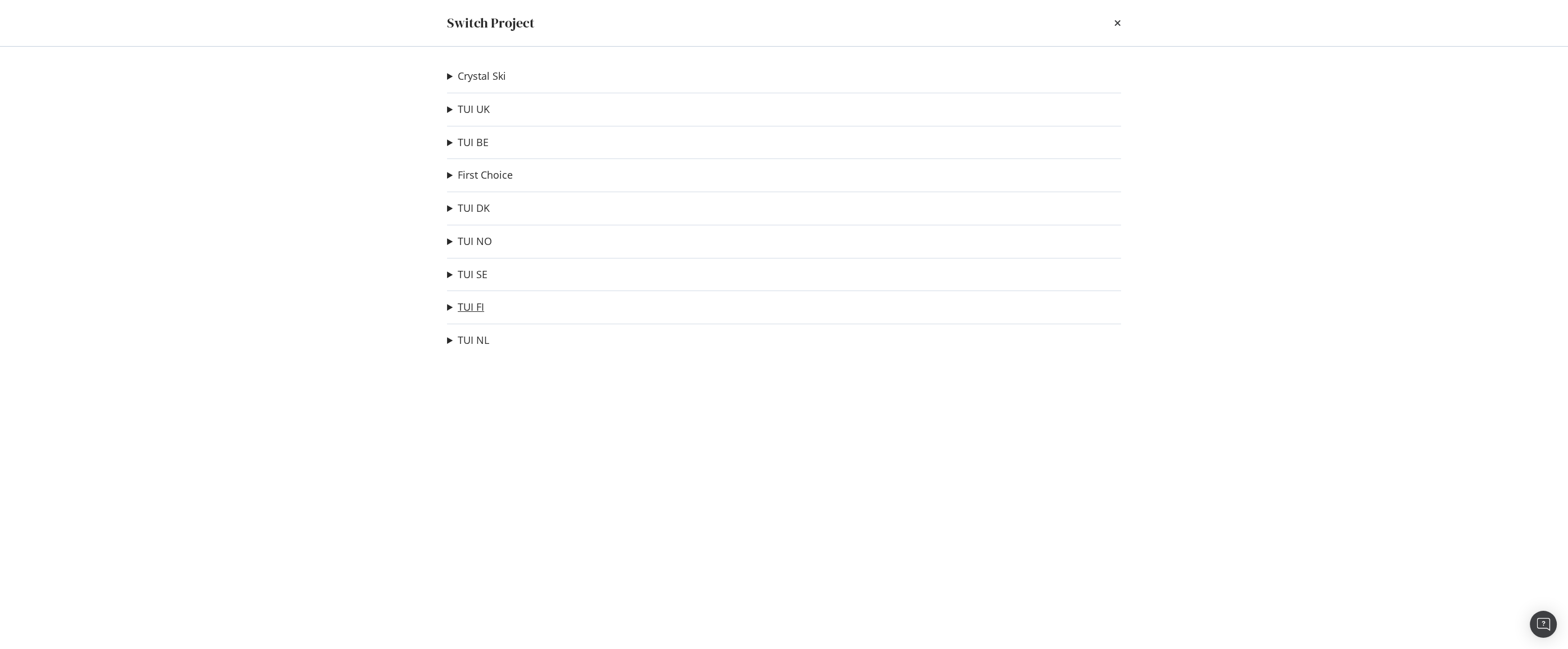
click at [466, 307] on link "TUI FI" at bounding box center [471, 307] width 26 height 12
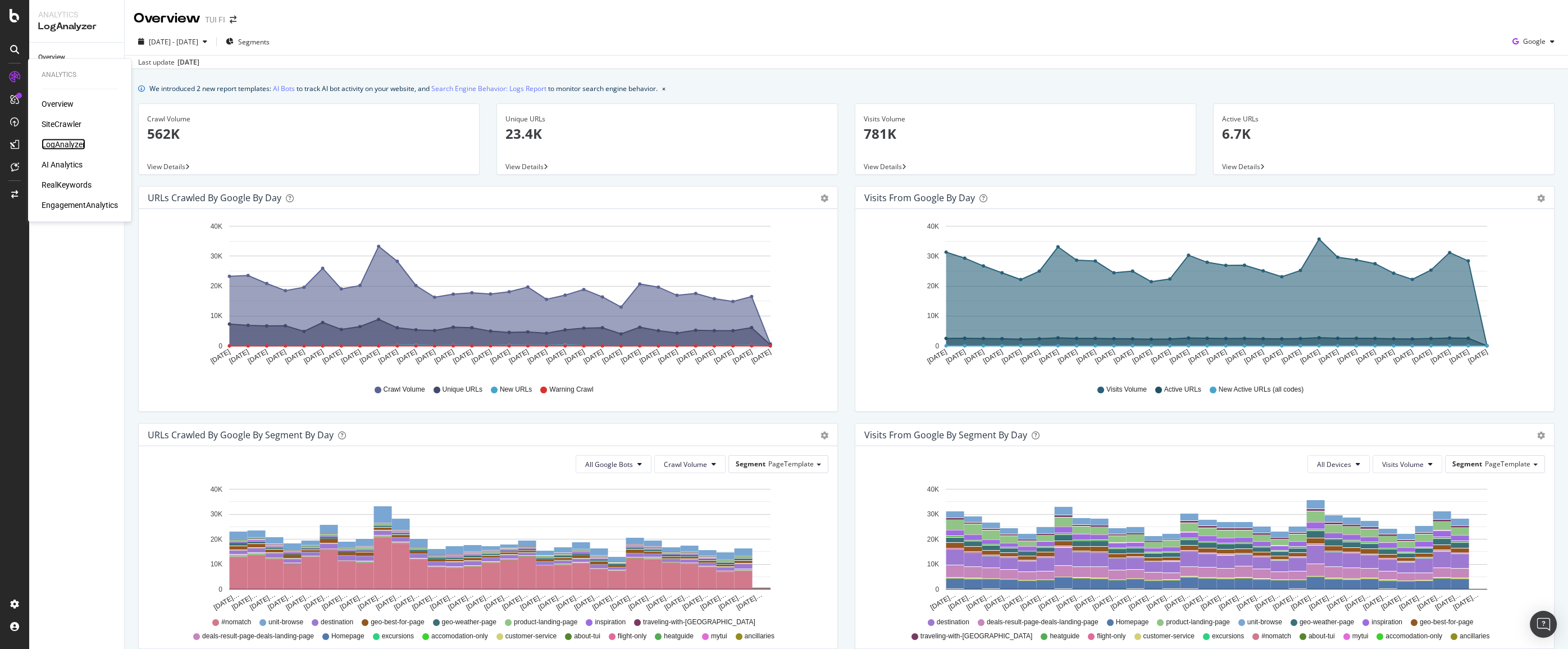
click at [53, 140] on div "LogAnalyzer" at bounding box center [63, 144] width 44 height 11
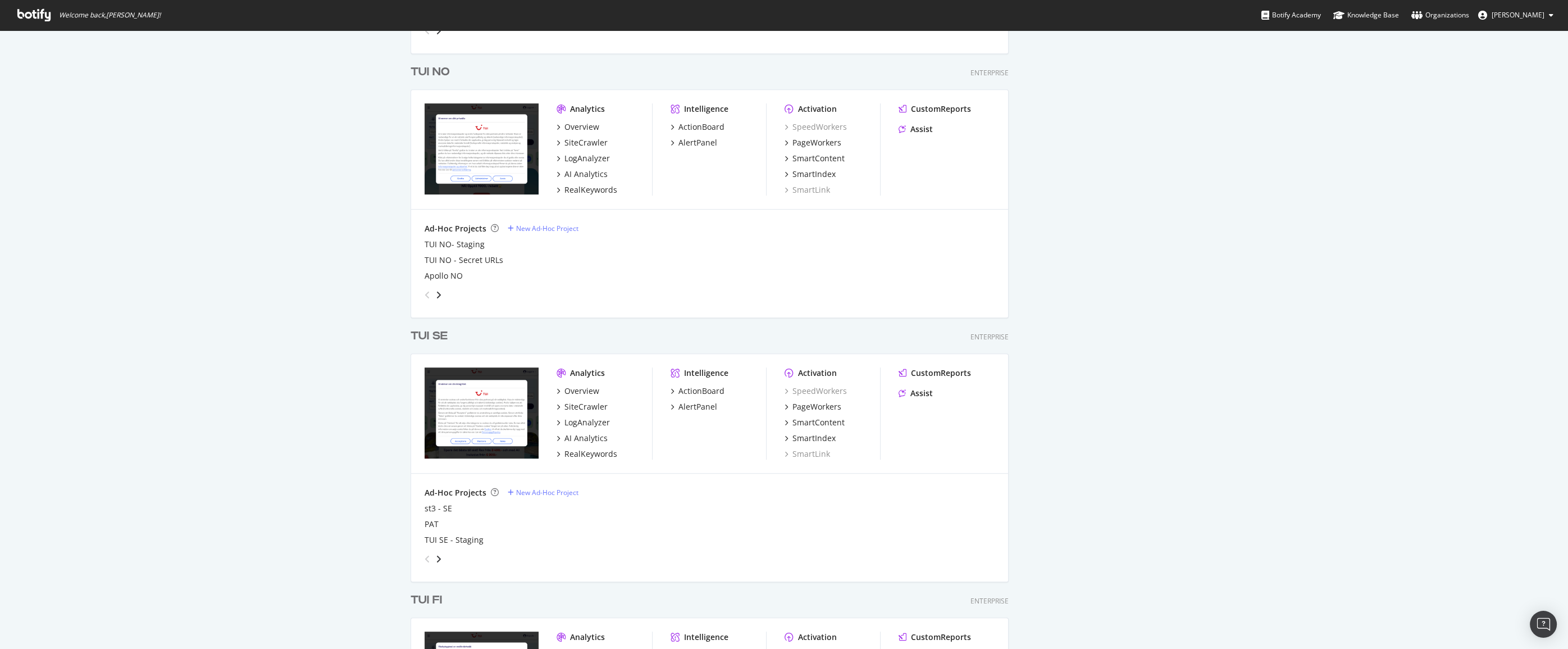
scroll to position [1276, 0]
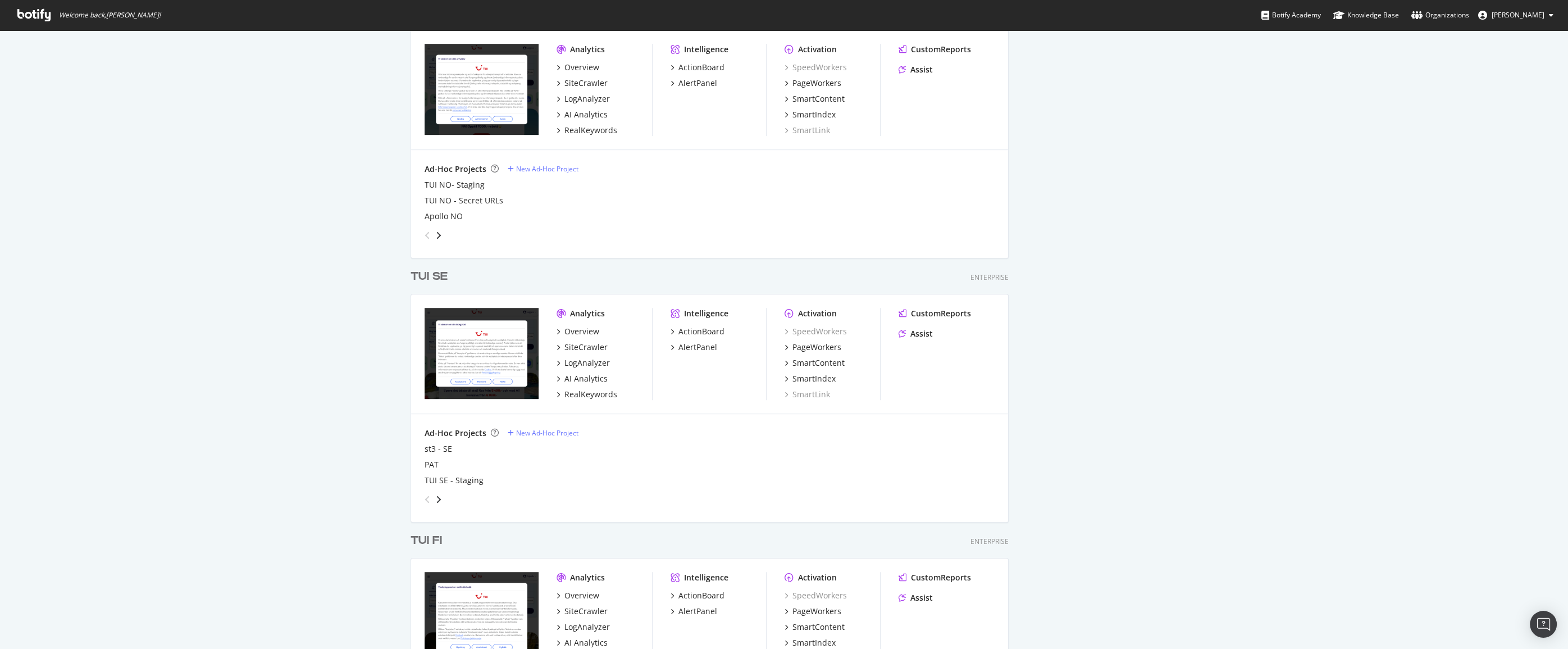
click at [427, 544] on div "TUI FI" at bounding box center [426, 541] width 32 height 16
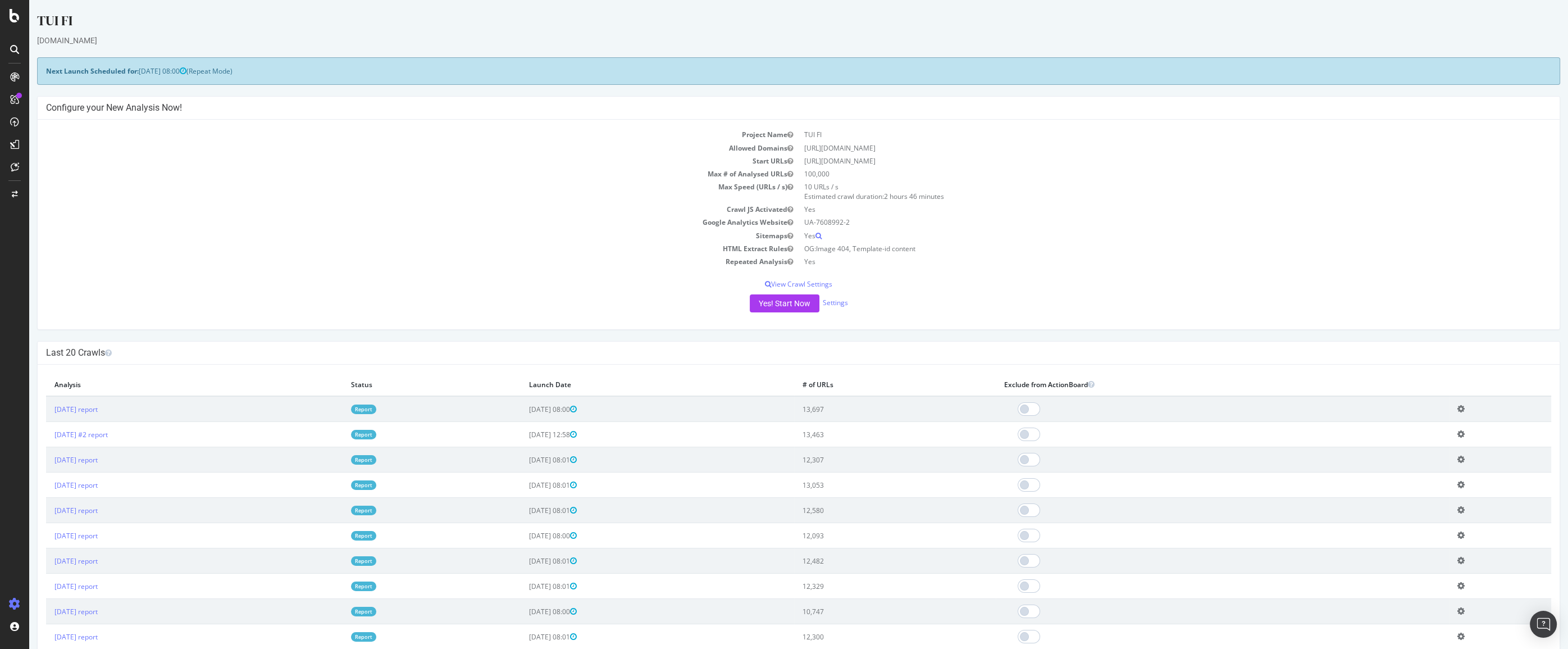
click at [376, 410] on link "Report" at bounding box center [364, 409] width 26 height 10
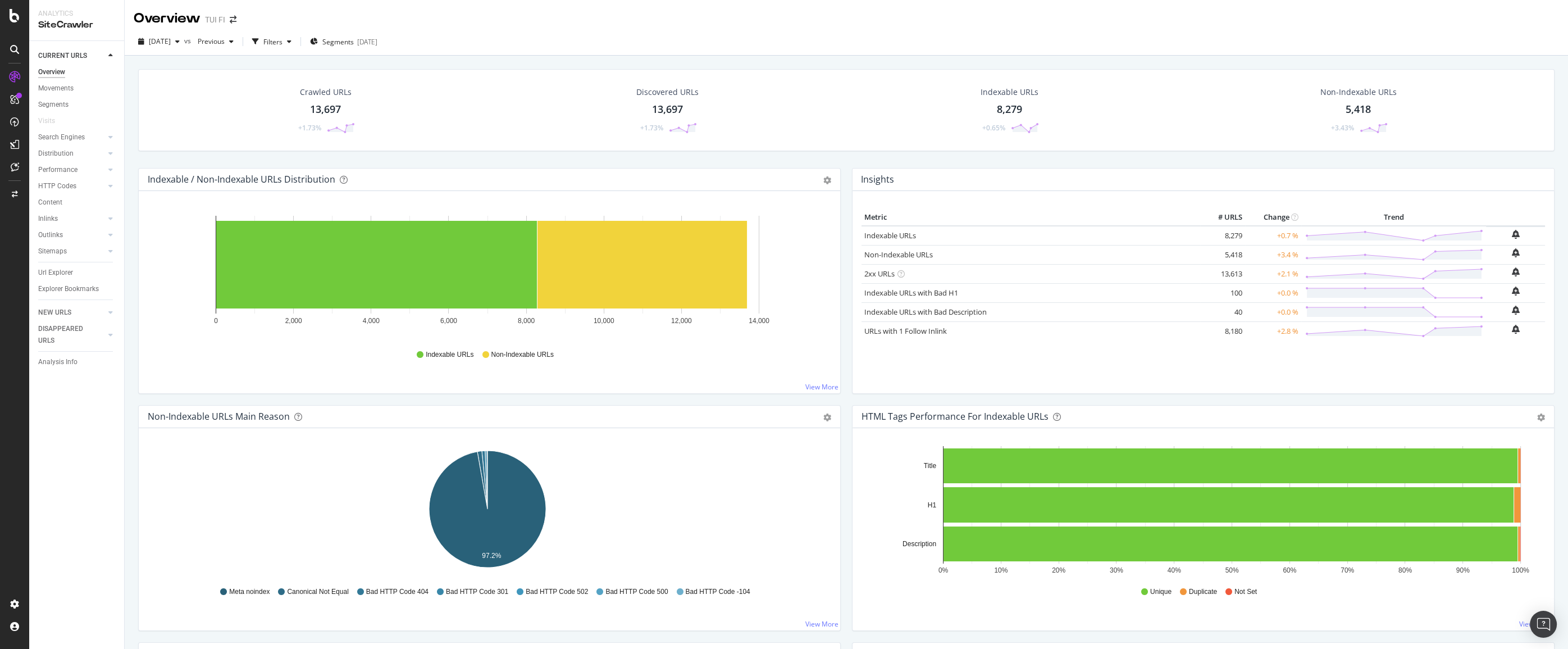
drag, startPoint x: 57, startPoint y: 272, endPoint x: 657, endPoint y: 351, distance: 605.2
click at [57, 272] on div "Url Explorer" at bounding box center [55, 272] width 35 height 12
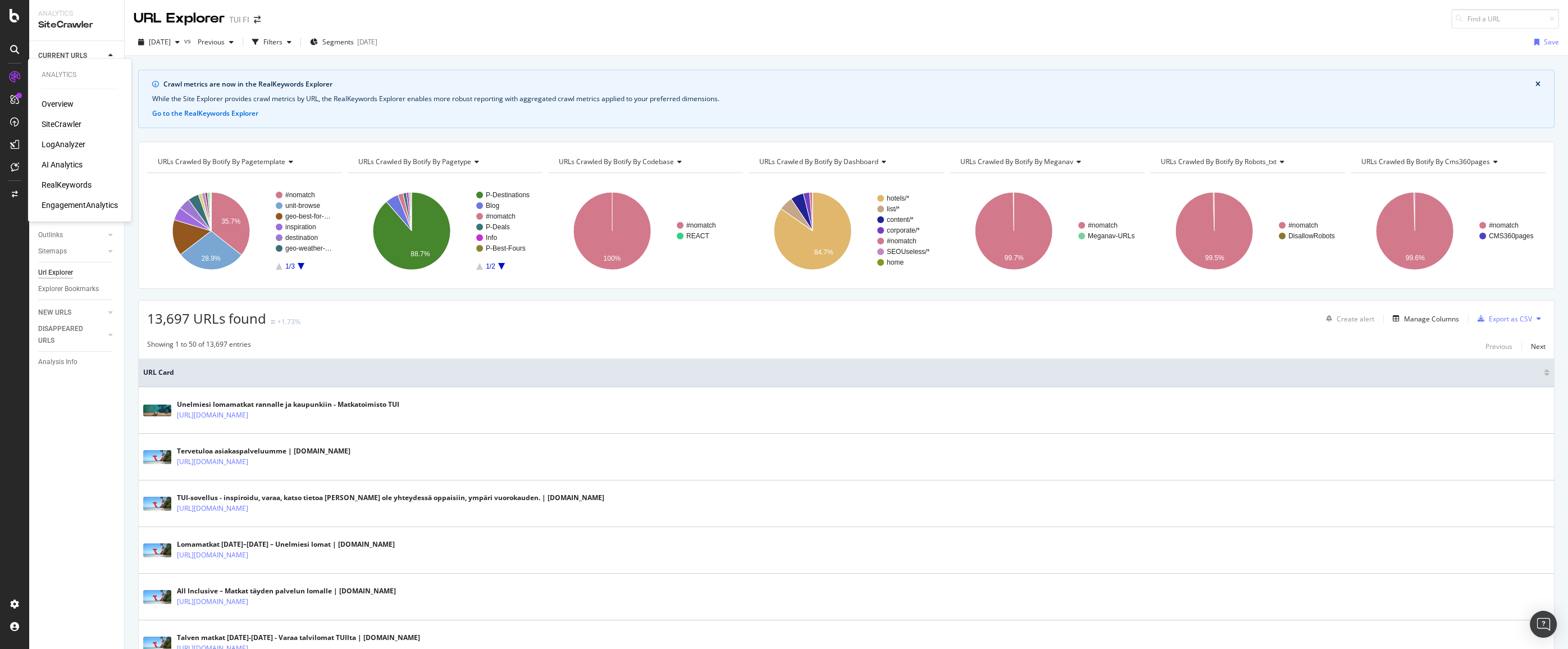
click at [70, 144] on div "LogAnalyzer" at bounding box center [63, 144] width 44 height 11
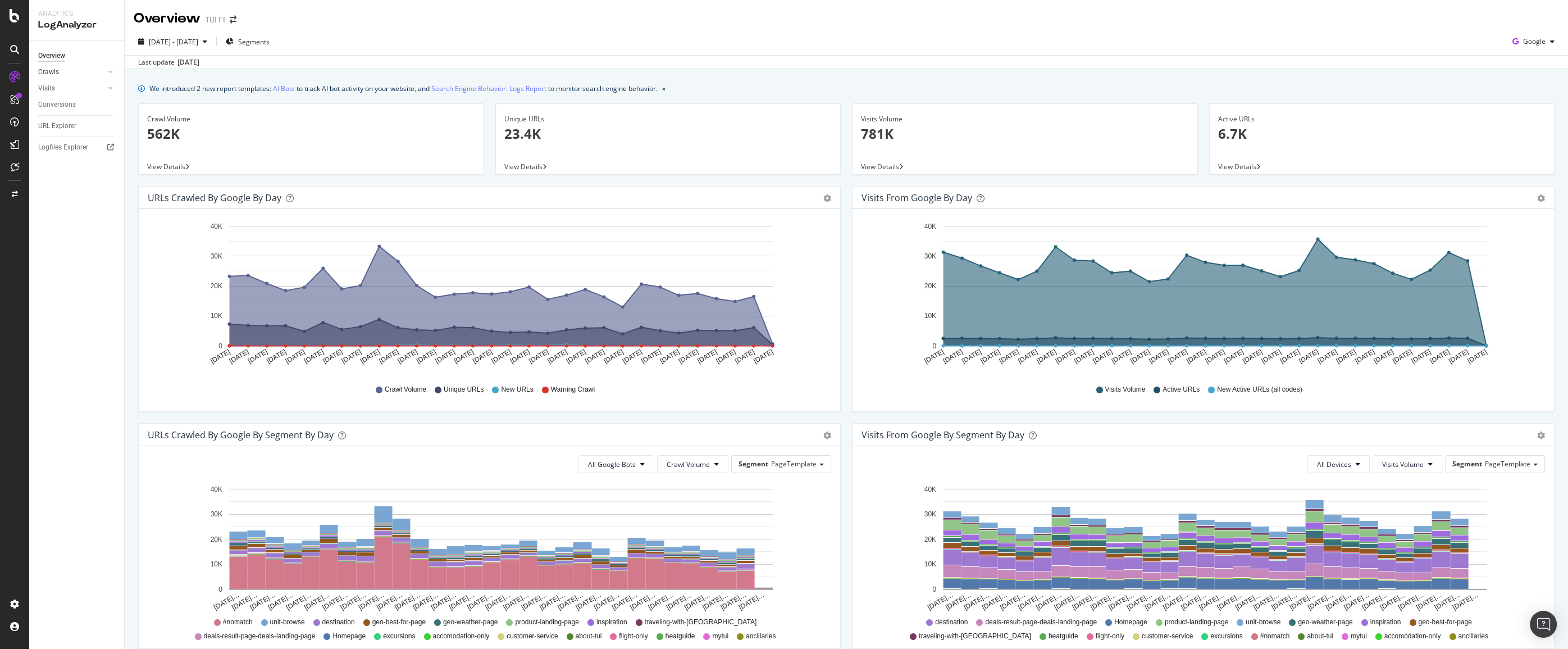
click at [59, 72] on link "Crawls" at bounding box center [72, 72] width 67 height 12
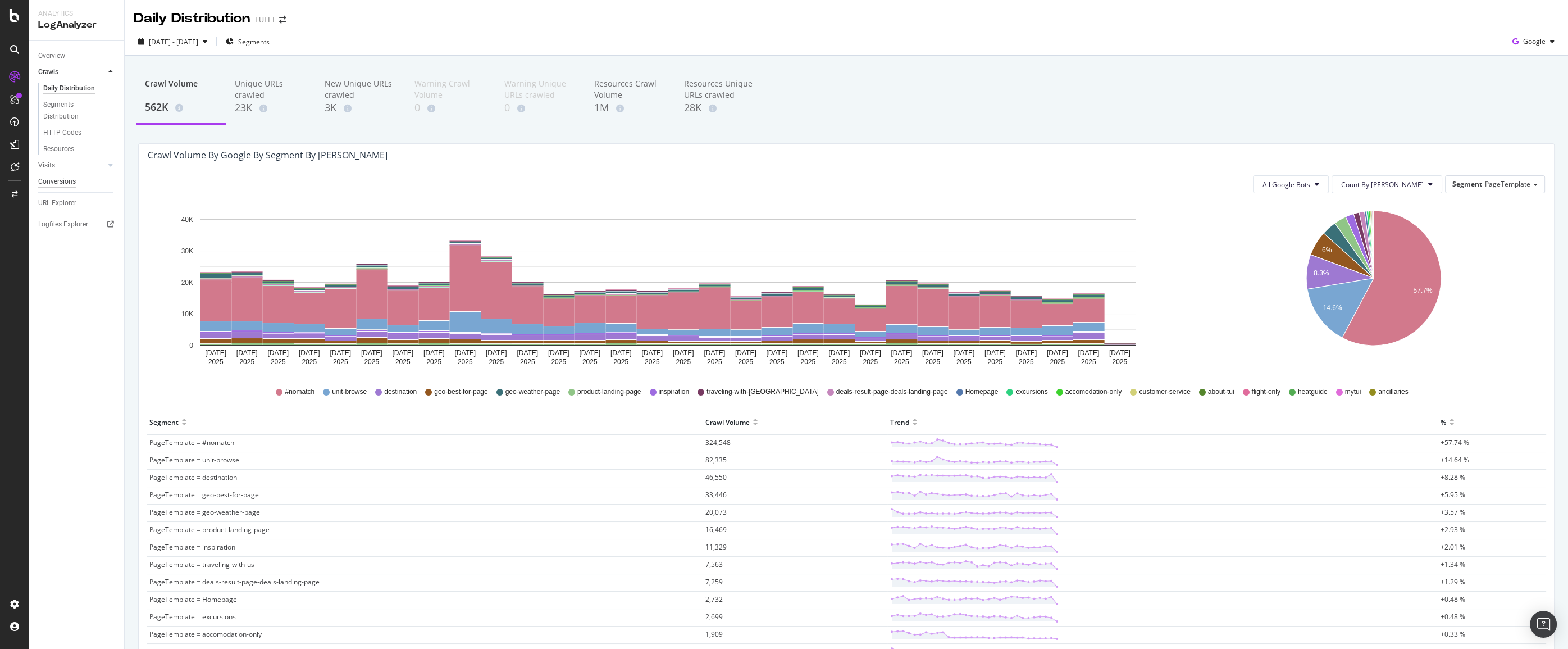
click at [63, 164] on link "Visits" at bounding box center [72, 165] width 67 height 12
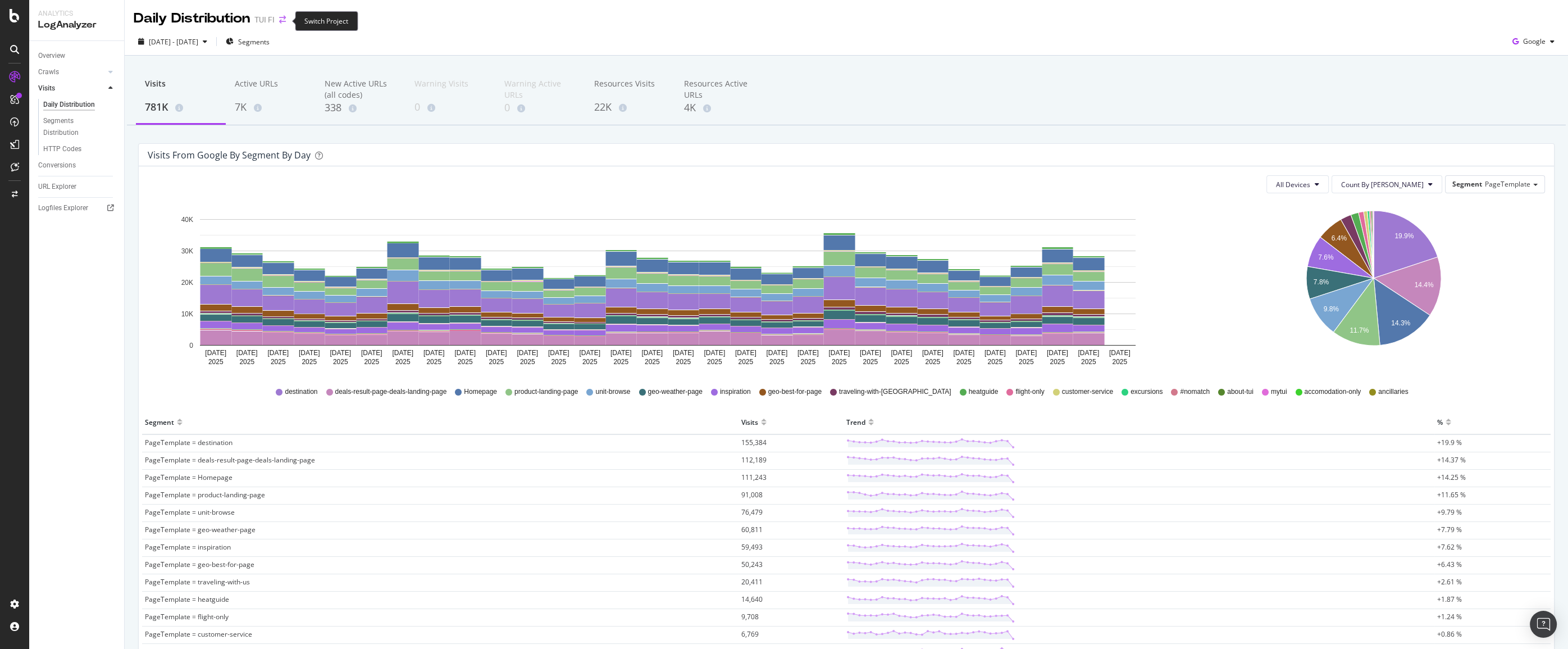
click at [284, 22] on icon "arrow-right-arrow-left" at bounding box center [282, 19] width 7 height 8
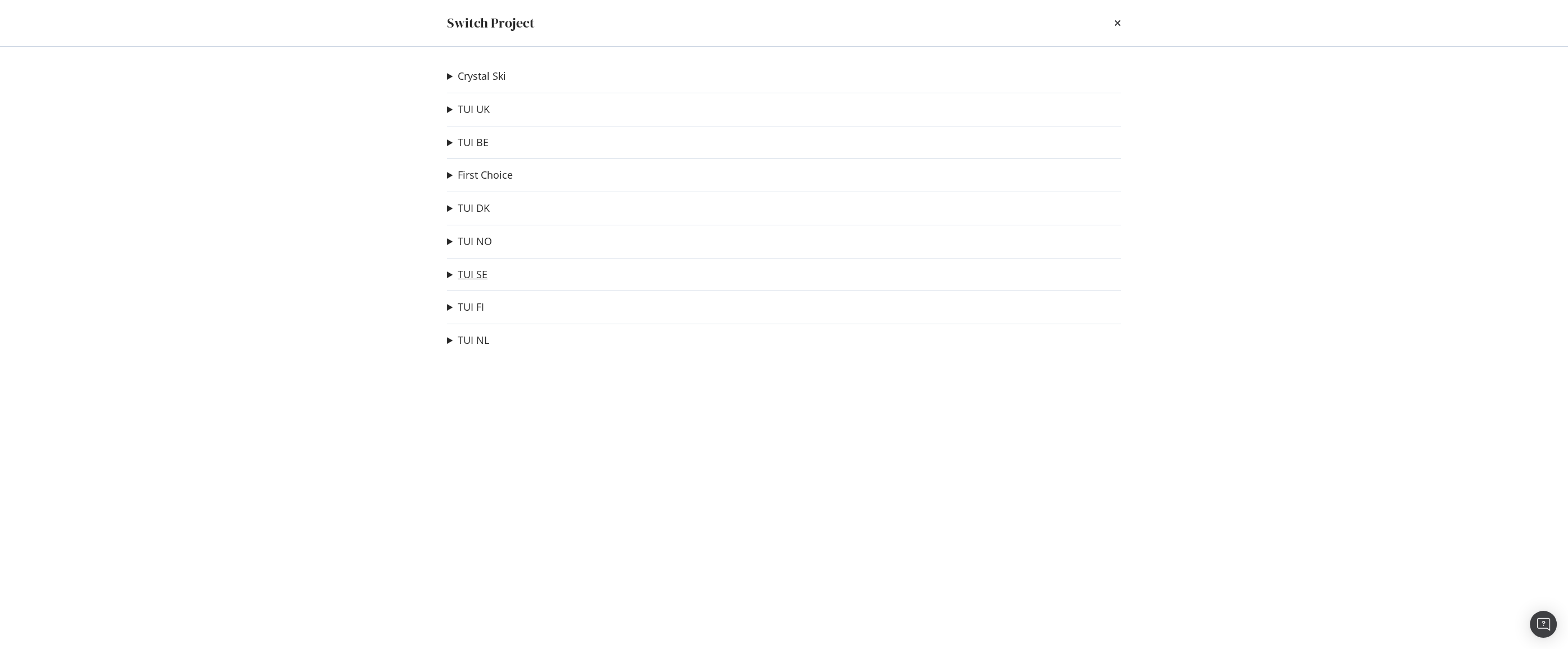
click at [469, 272] on link "TUI SE" at bounding box center [472, 274] width 30 height 12
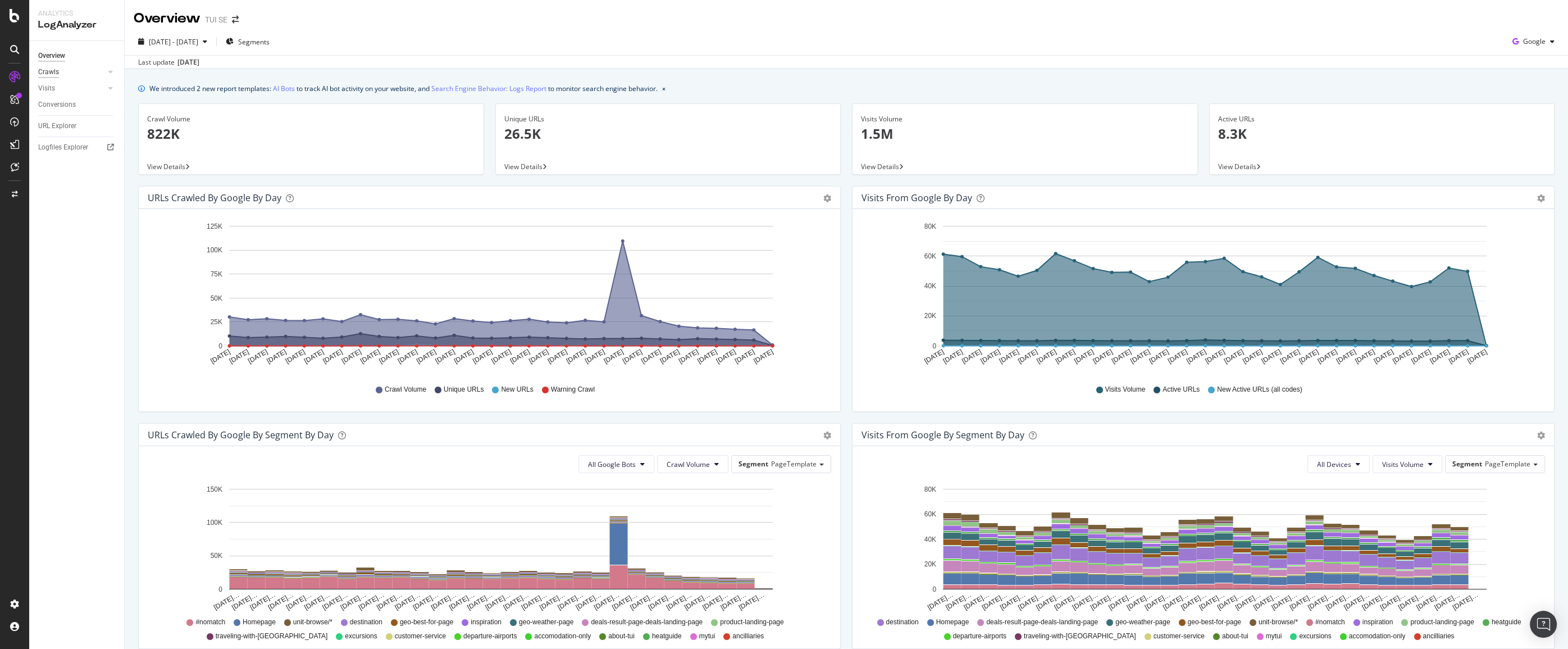
click at [47, 74] on div "Crawls" at bounding box center [49, 72] width 21 height 12
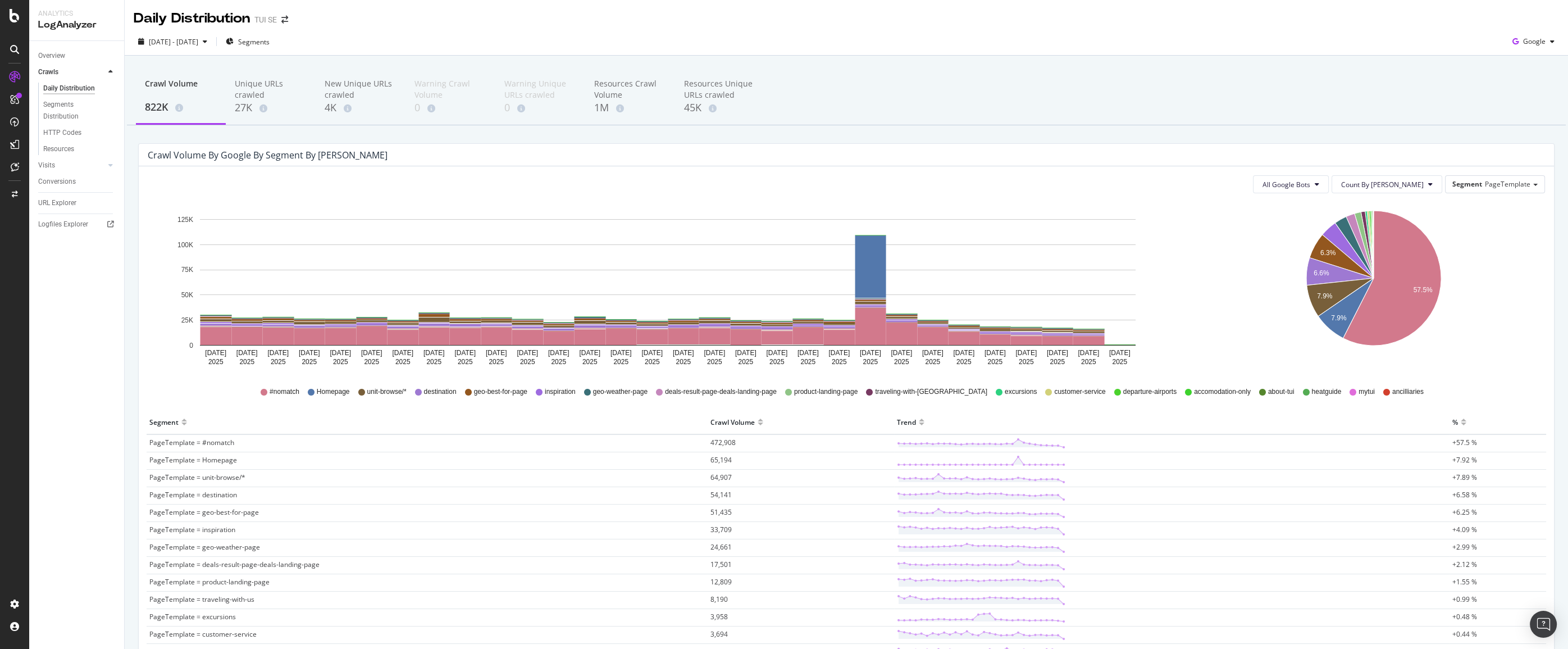
click at [128, 377] on div "Crawl Volume 822K Unique URLs crawled 27K New Unique URLs crawled 4K Warning Cr…" at bounding box center [846, 446] width 1443 height 782
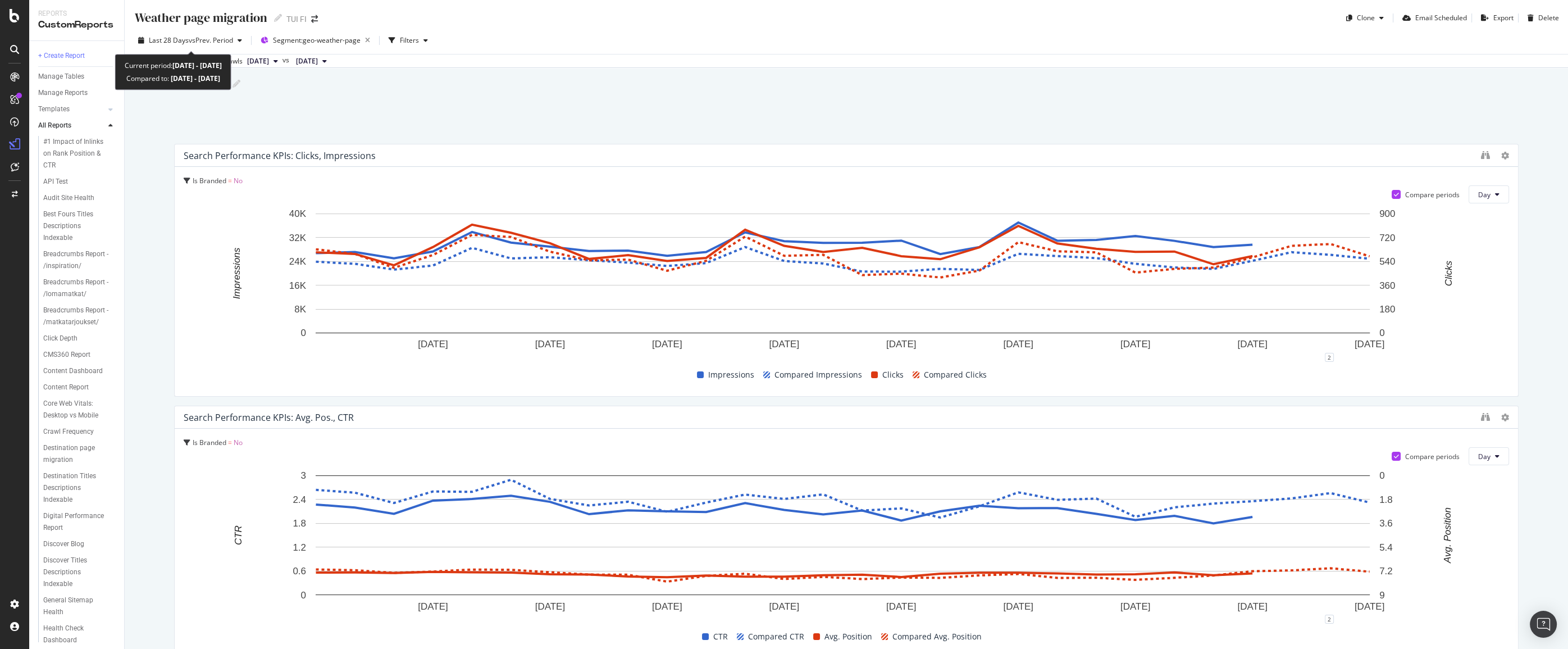
drag, startPoint x: 257, startPoint y: 76, endPoint x: 121, endPoint y: 67, distance: 136.3
click at [121, 67] on div "Current period: [DATE] - [DATE] Compared to: [DATE] - [DATE]" at bounding box center [173, 72] width 116 height 36
copy div "Current period: [DATE] - [DATE] Compared to: [DATE] - [DATE]"
click at [954, 56] on div "Data crossed with the Crawls [DATE] vs [DATE]" at bounding box center [846, 61] width 1443 height 13
click at [245, 41] on div "button" at bounding box center [240, 40] width 13 height 7
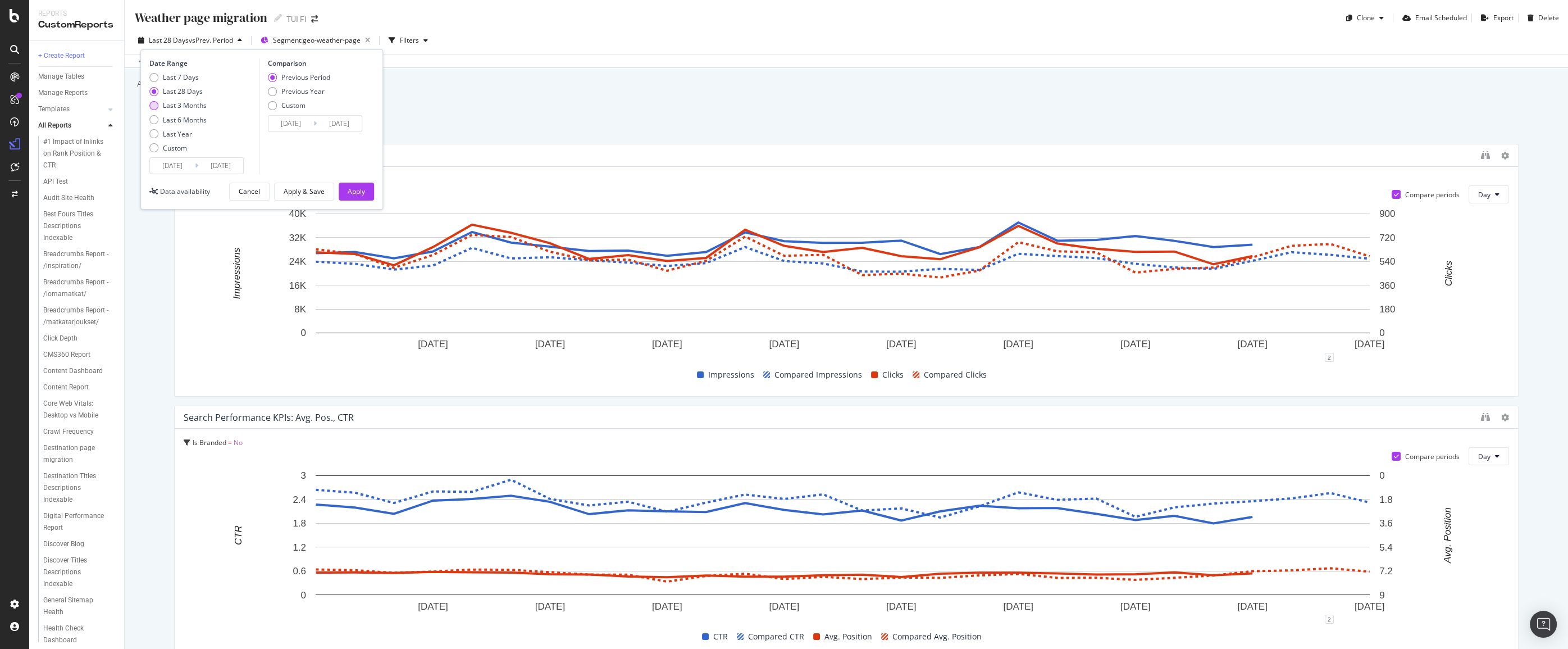
click at [175, 105] on div "Last 3 Months" at bounding box center [185, 105] width 44 height 10
type input "2025/07/15"
type input "2025/04/14"
type input "2025/07/14"
click at [365, 191] on div "Apply" at bounding box center [356, 191] width 18 height 10
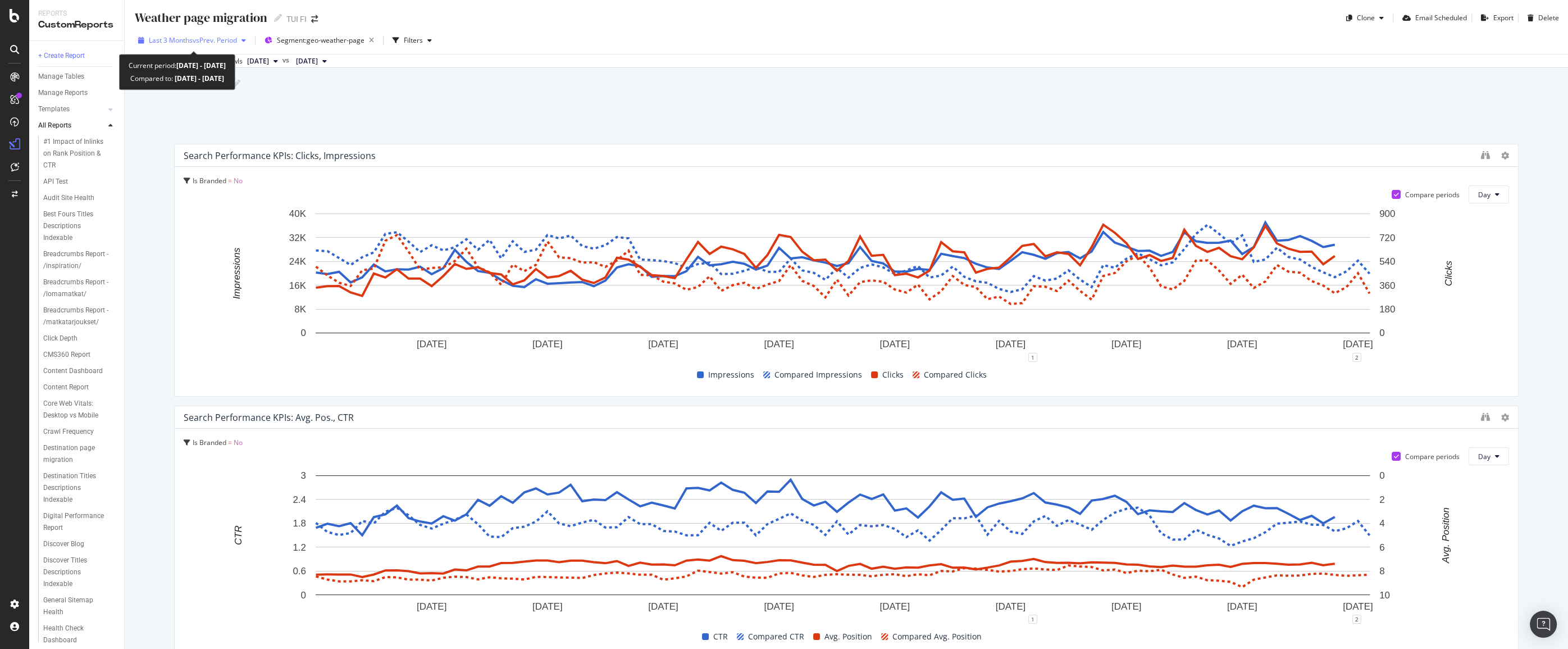
click at [241, 39] on div "button" at bounding box center [243, 40] width 13 height 7
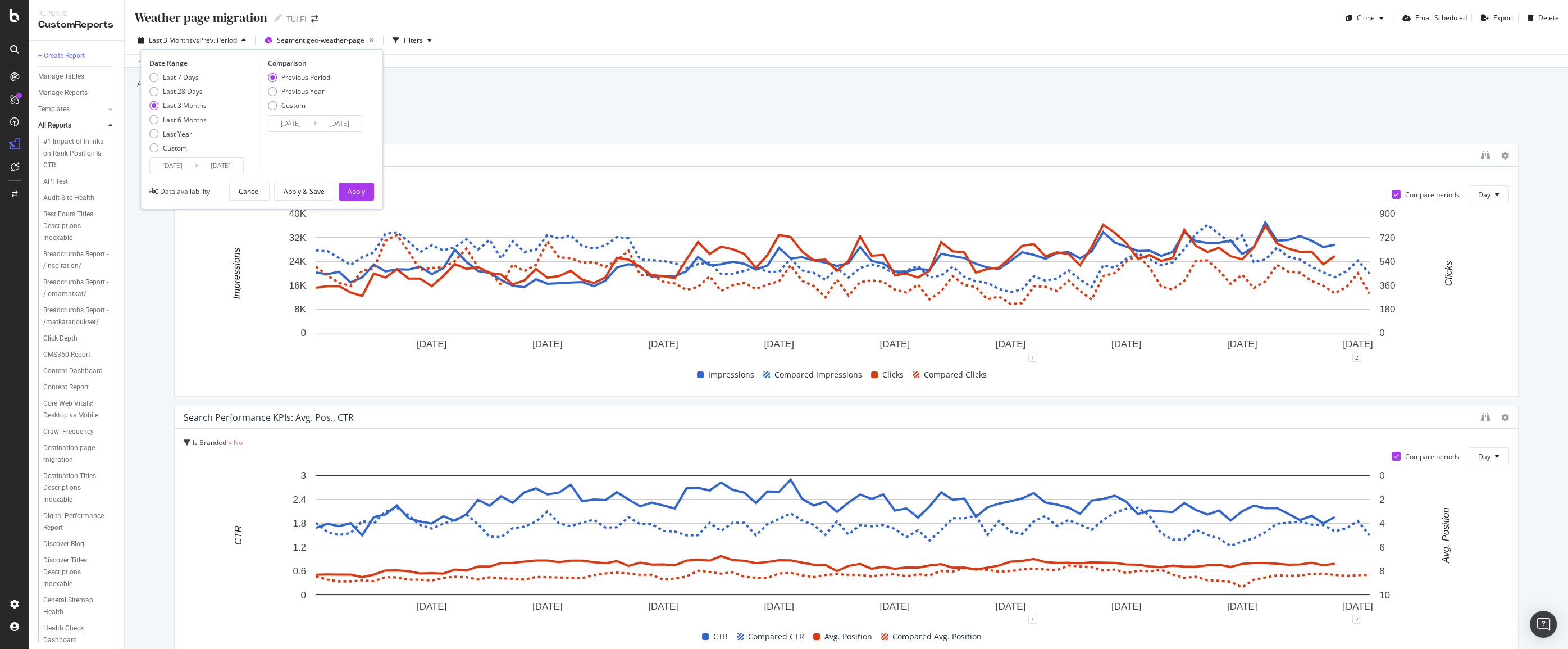
click at [522, 102] on div "Weather page migration Weather page migration TUI FI Clone Email Scheduled Expo…" at bounding box center [846, 324] width 1443 height 649
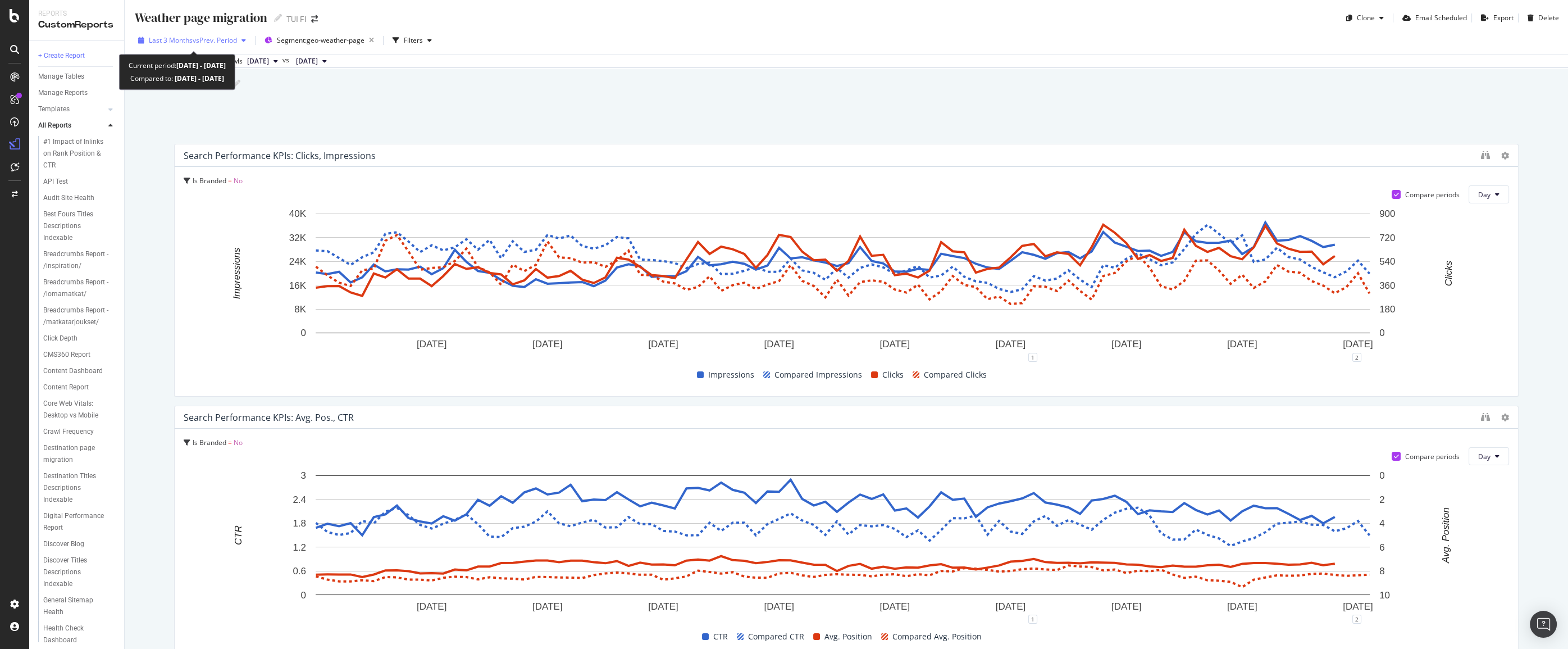
click at [246, 40] on icon "button" at bounding box center [243, 40] width 4 height 7
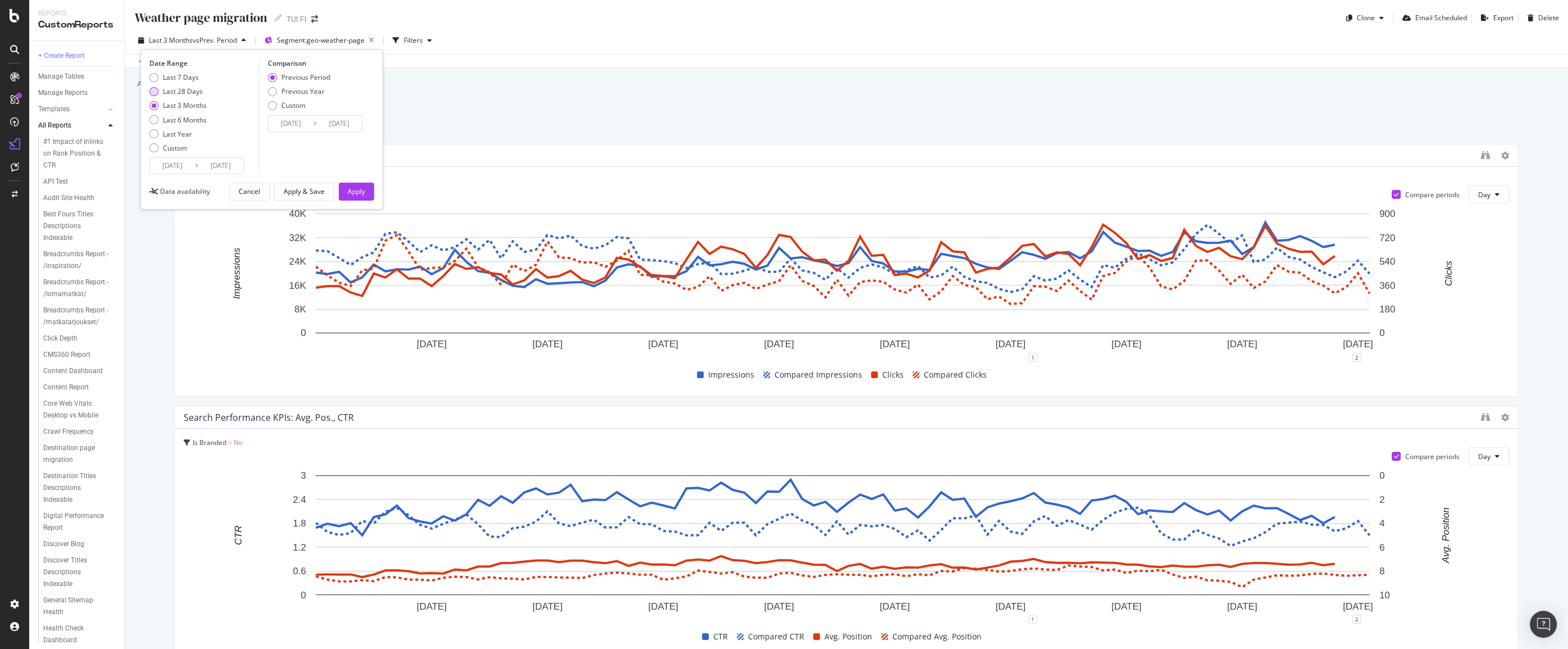
click at [193, 88] on div "Last 28 Days" at bounding box center [183, 91] width 40 height 10
type input "[DATE]"
click at [349, 189] on div "Apply" at bounding box center [356, 191] width 18 height 10
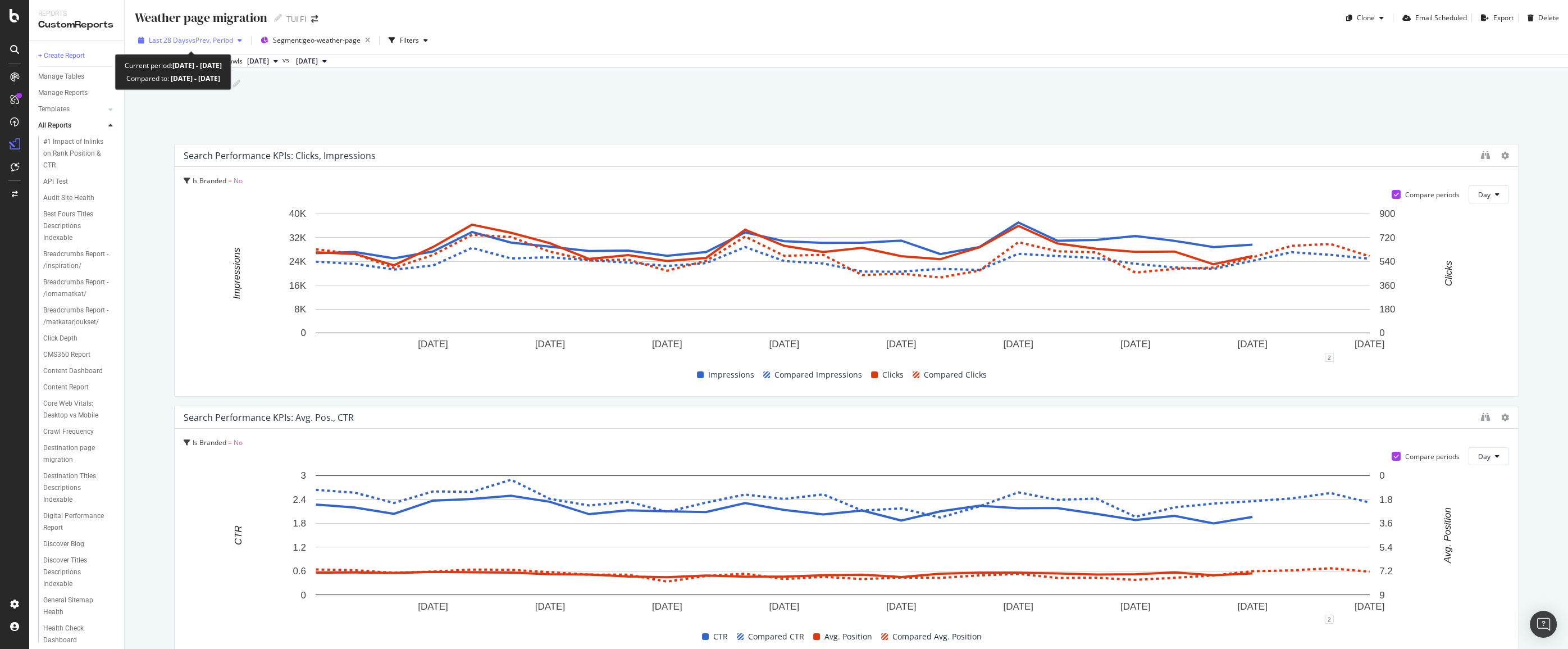
click at [242, 41] on icon "button" at bounding box center [239, 40] width 4 height 7
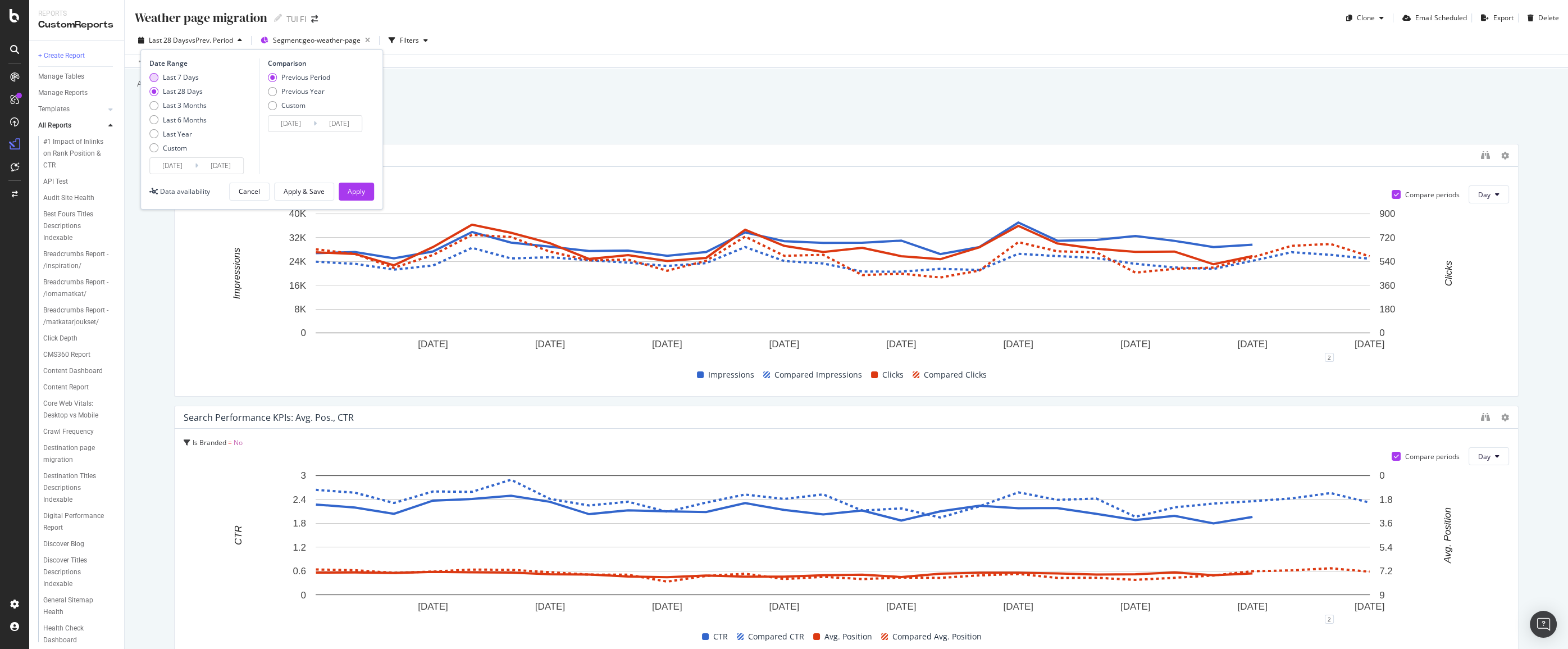
click at [192, 76] on div "Last 7 Days" at bounding box center [181, 77] width 36 height 10
type input "[DATE]"
type input "2025/10/01"
type input "2025/10/07"
click at [275, 91] on div "Previous Year" at bounding box center [272, 91] width 9 height 9
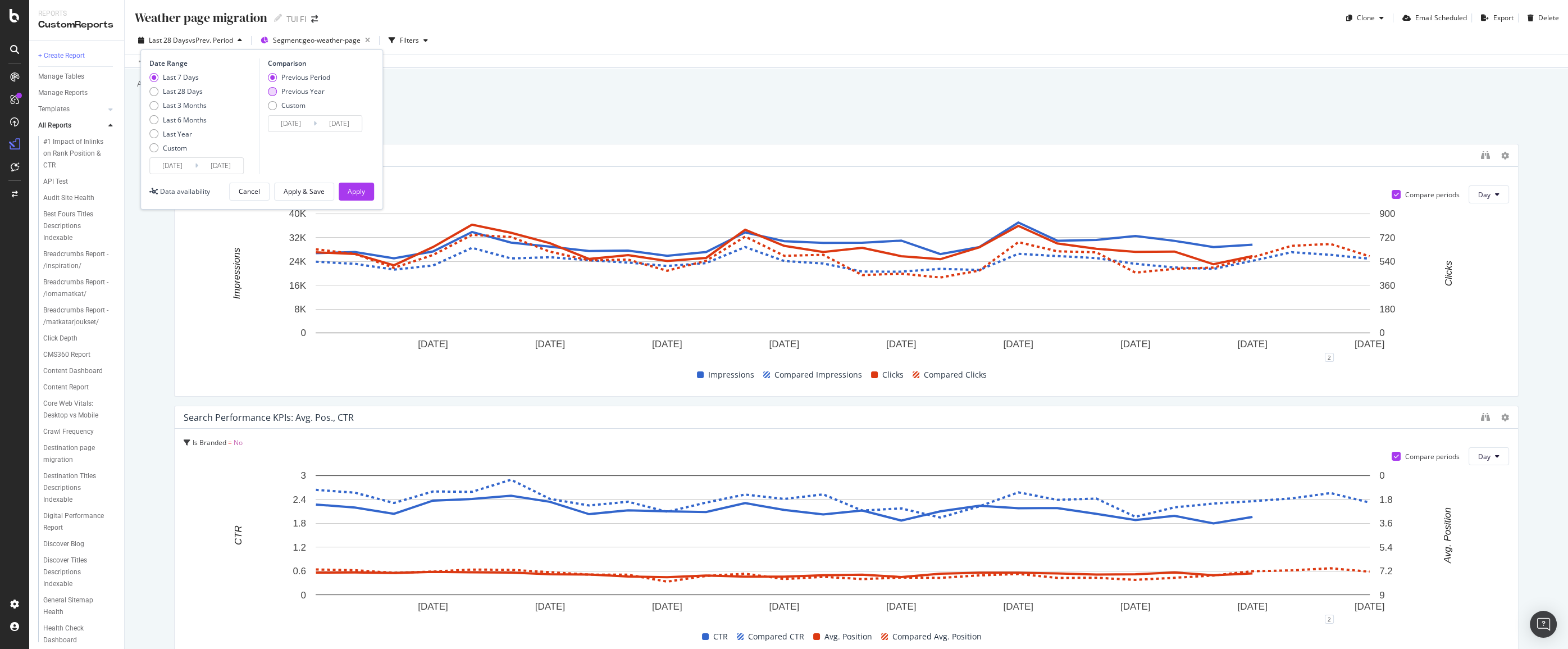
type input "[DATE]"
click at [354, 191] on div "Apply" at bounding box center [356, 191] width 18 height 10
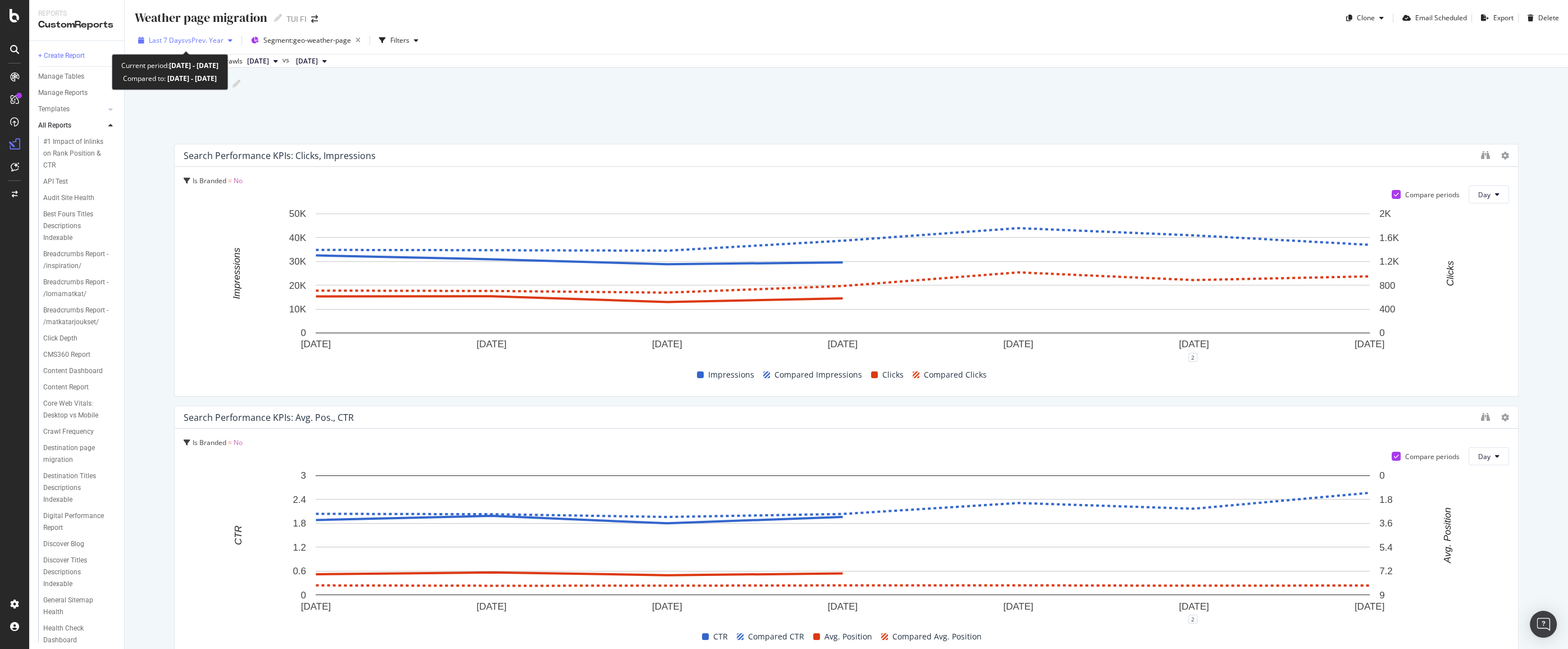
click at [233, 41] on icon "button" at bounding box center [230, 40] width 4 height 7
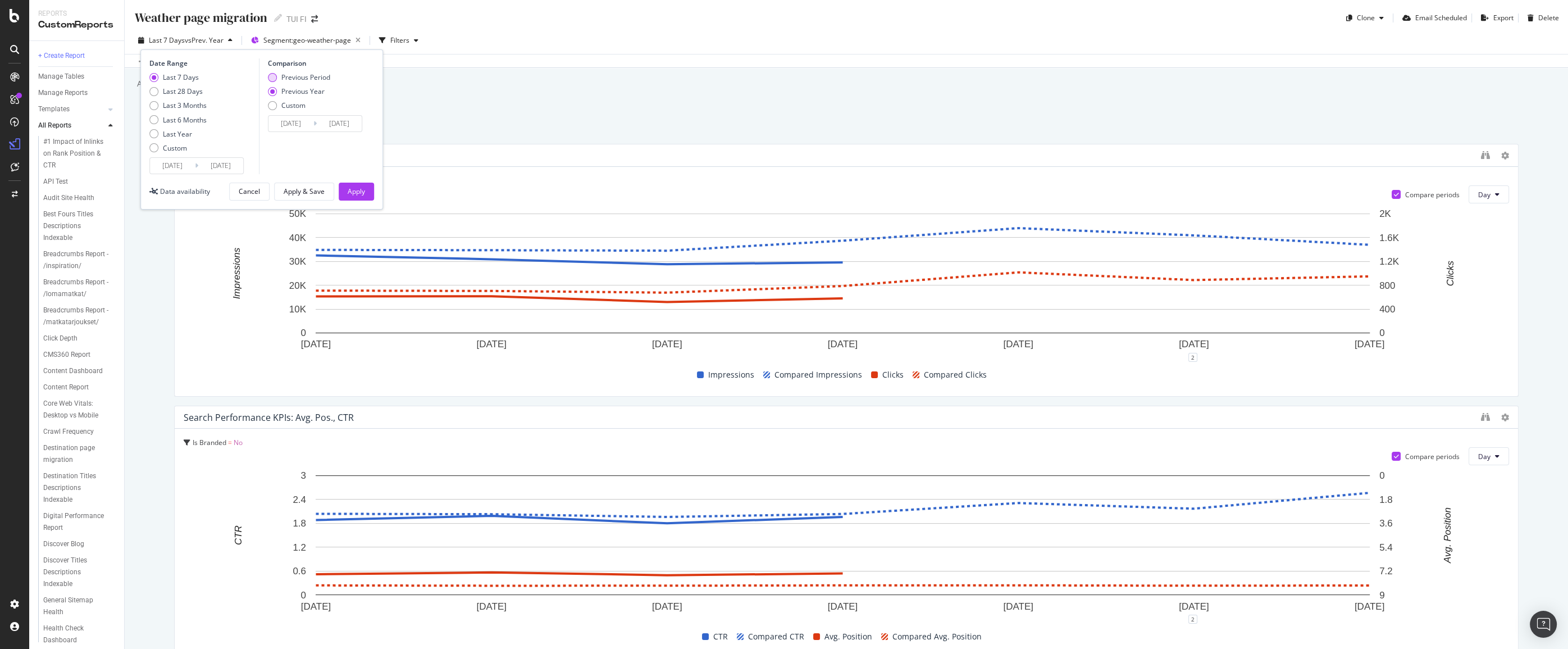
click at [289, 77] on div "Previous Period" at bounding box center [306, 77] width 49 height 10
type input "2025/10/01"
type input "2025/10/07"
click at [360, 192] on div "Apply" at bounding box center [356, 191] width 18 height 10
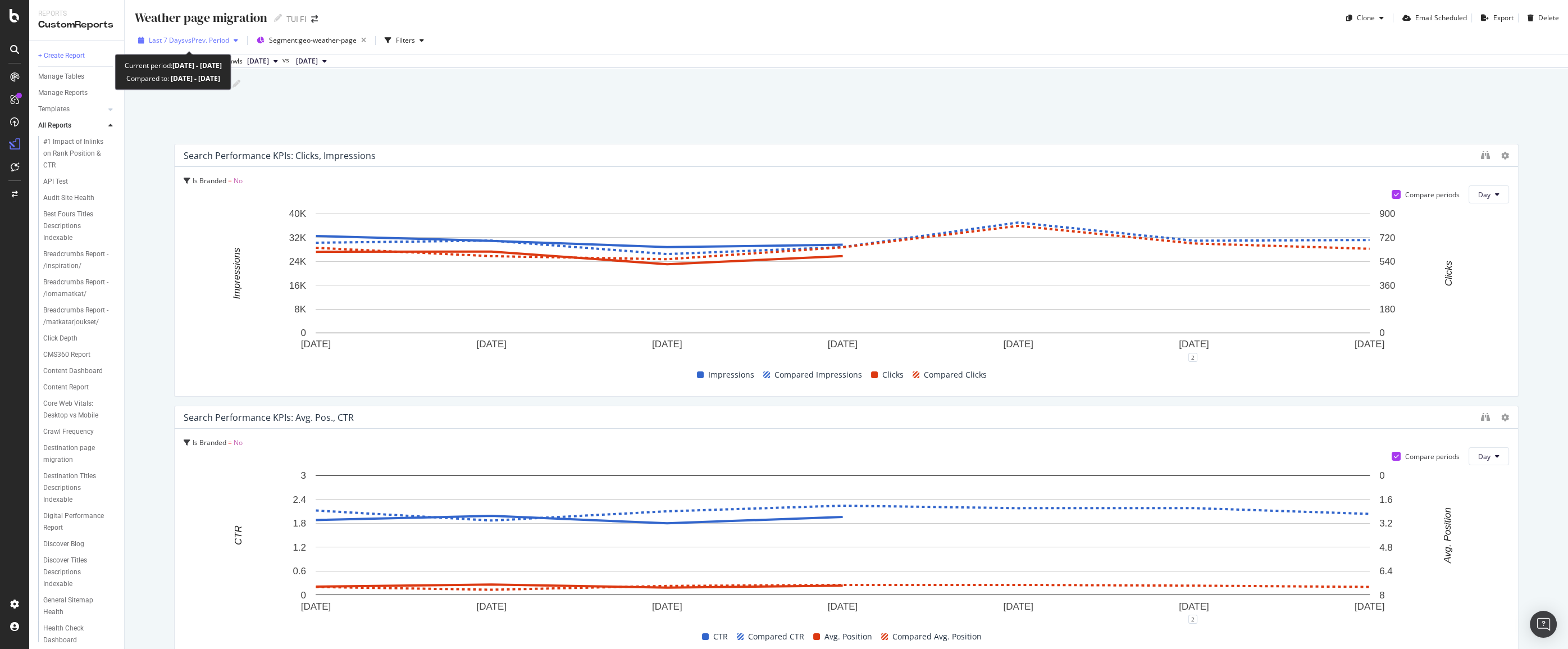
click at [236, 39] on div "button" at bounding box center [236, 40] width 13 height 7
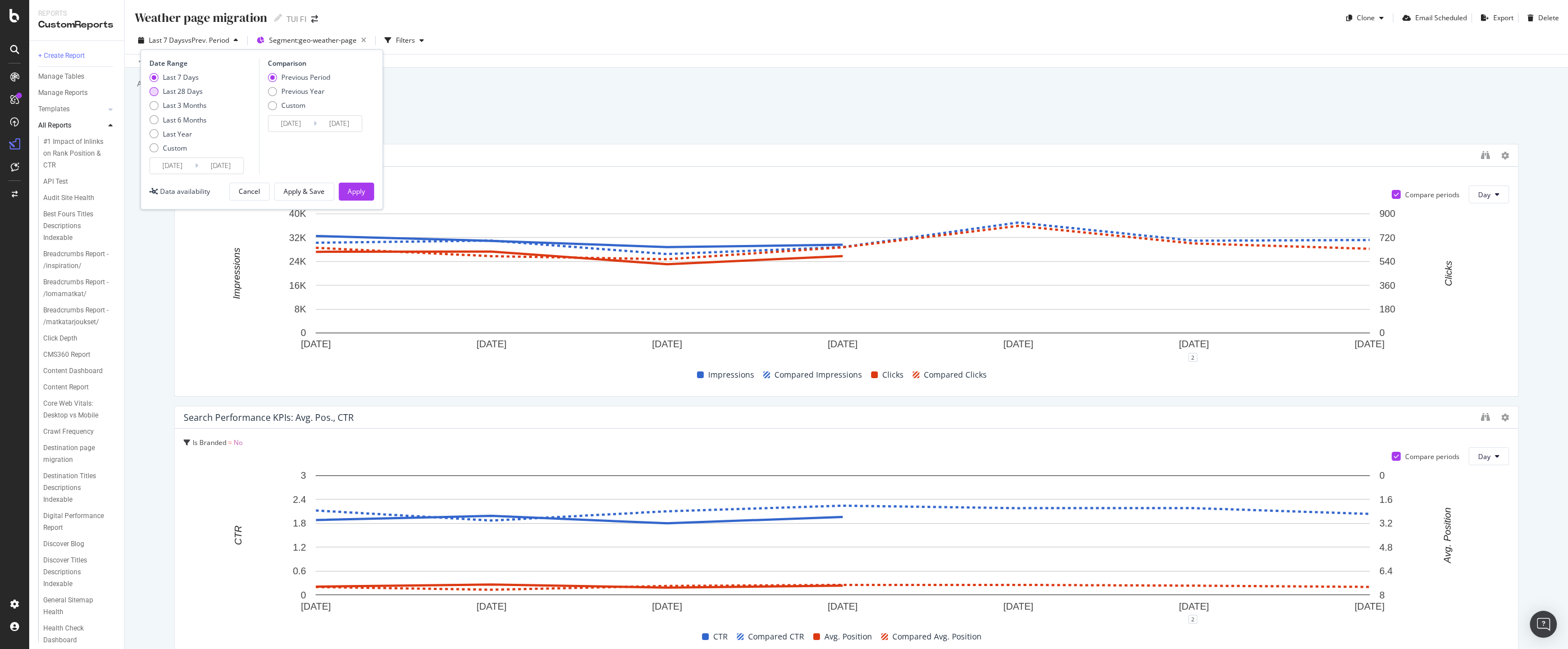
click at [192, 94] on div "Last 28 Days" at bounding box center [183, 91] width 40 height 10
type input "[DATE]"
click at [290, 94] on div "Previous Year" at bounding box center [303, 91] width 43 height 10
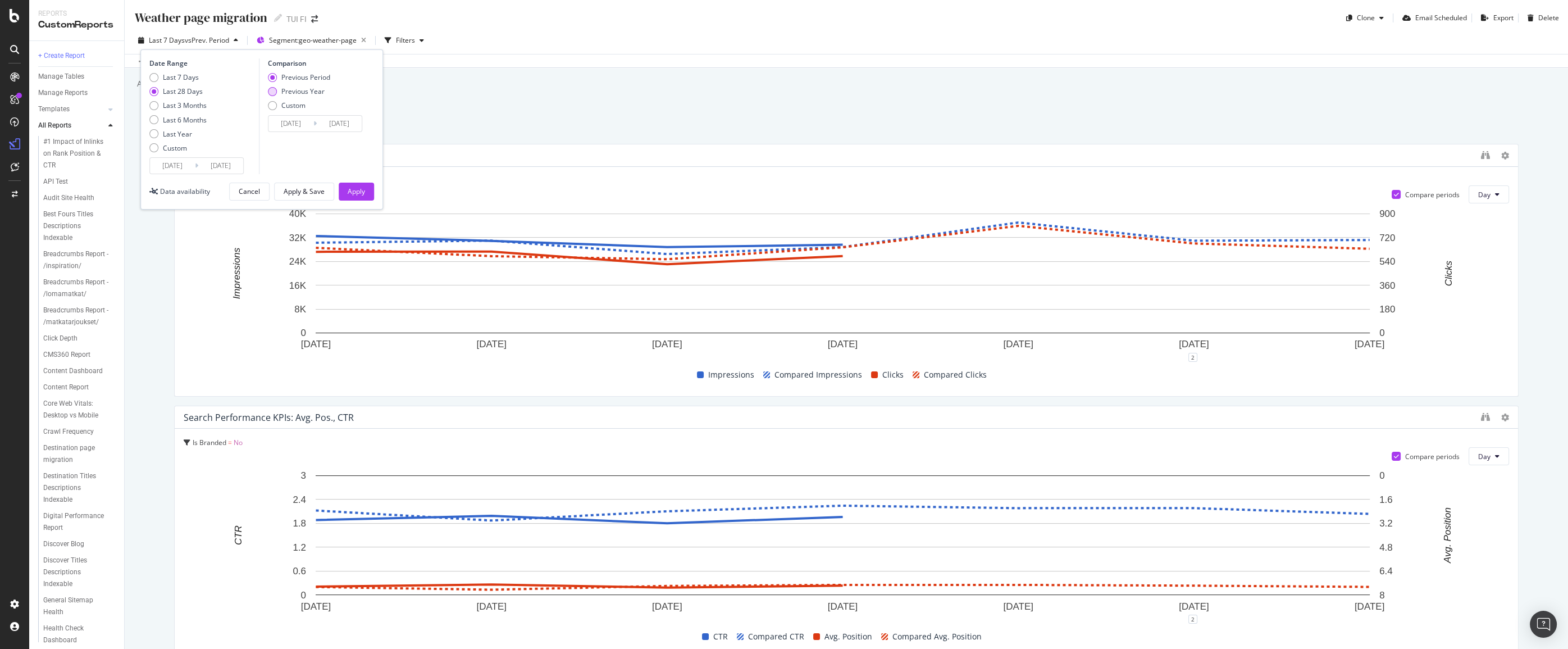
type input "[DATE]"
click at [366, 194] on button "Apply" at bounding box center [356, 192] width 35 height 18
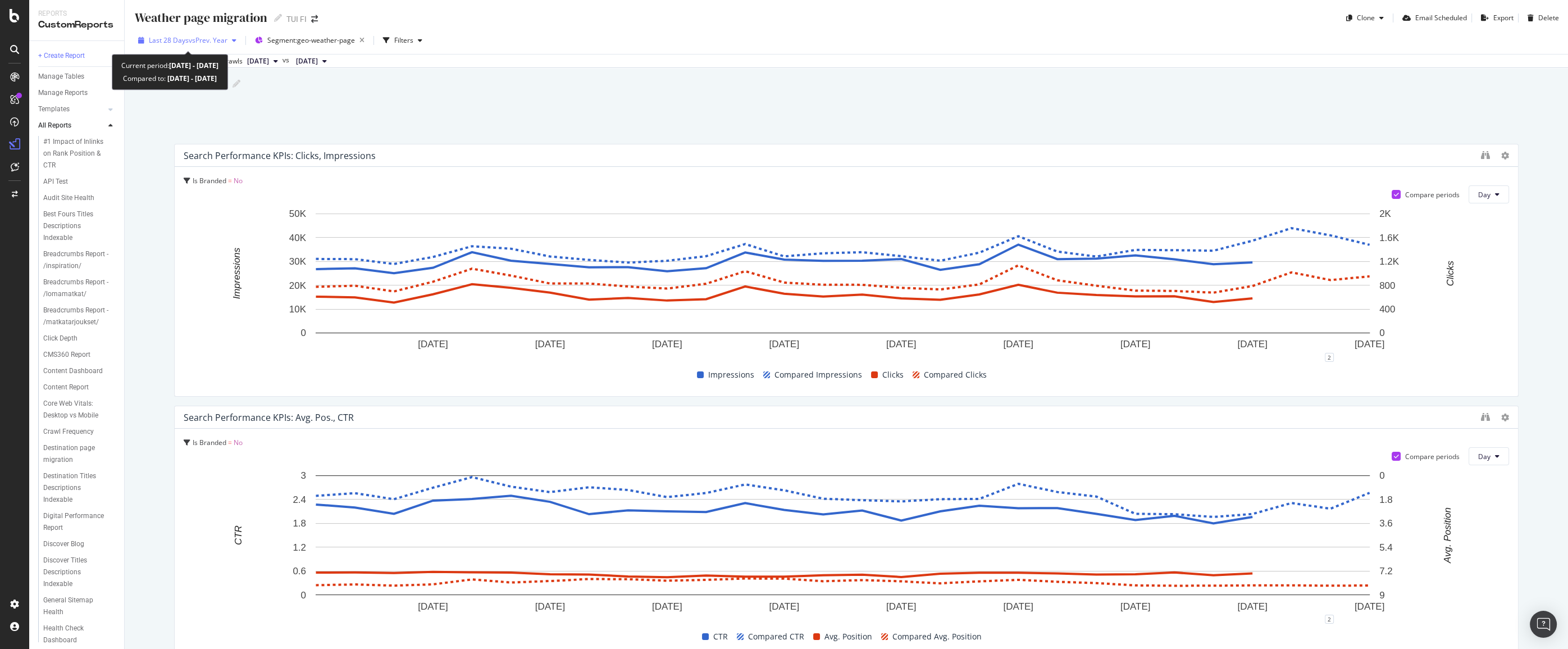
click at [236, 40] on icon "button" at bounding box center [234, 40] width 4 height 7
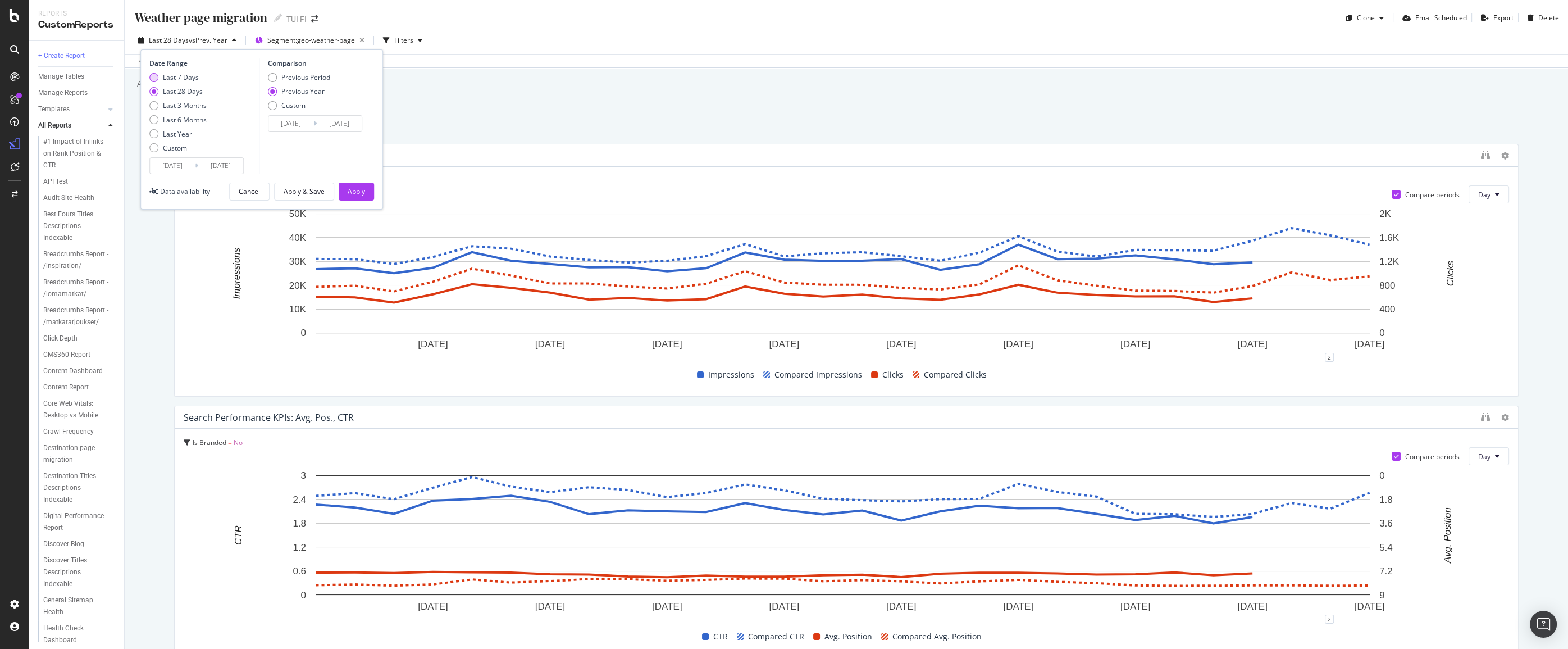
click at [184, 80] on div "Last 7 Days" at bounding box center [181, 77] width 36 height 10
type input "[DATE]"
click at [359, 194] on div "Apply" at bounding box center [356, 191] width 18 height 10
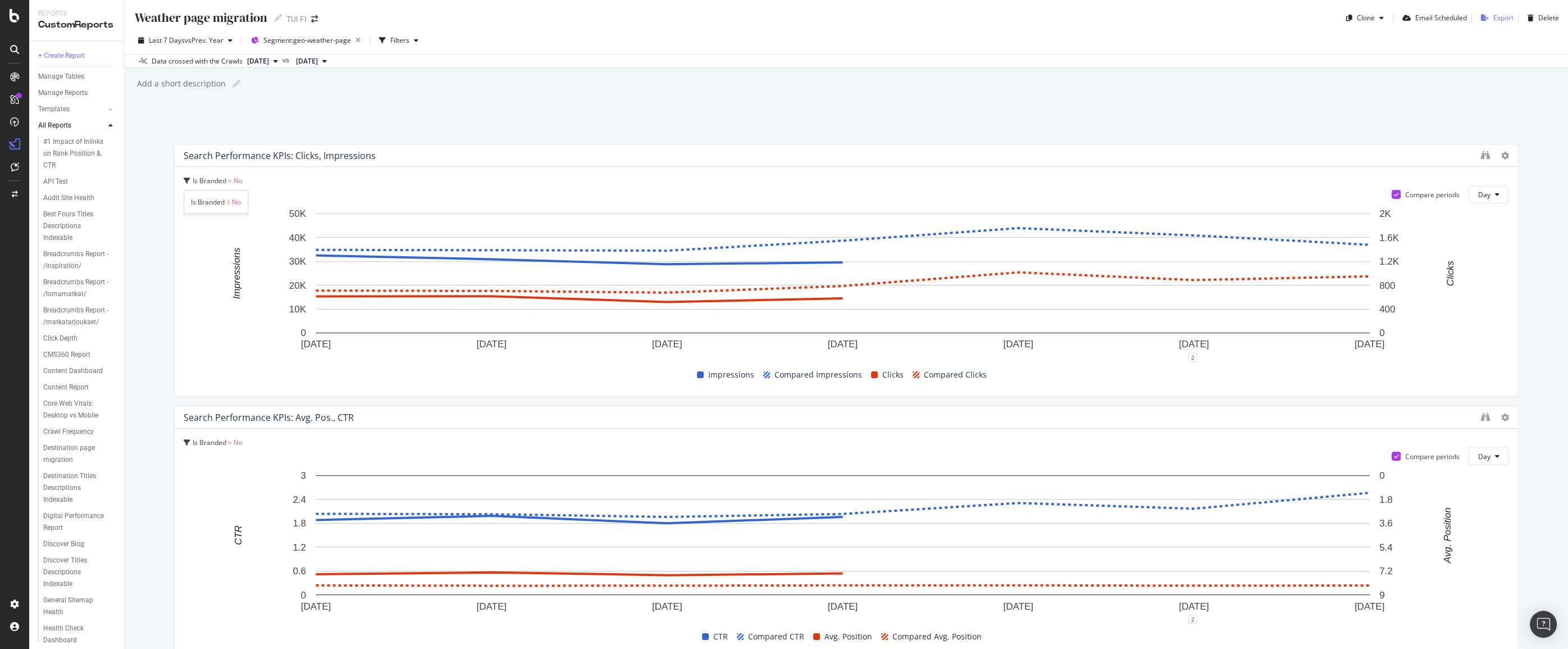
click at [1496, 18] on div "Export" at bounding box center [1503, 18] width 20 height 10
click at [1550, 16] on icon "close toast" at bounding box center [1552, 16] width 5 height 7
click at [696, 135] on div "Weather page migration Weather page migration TUI FI Clone Email Scheduled Expo…" at bounding box center [846, 324] width 1443 height 649
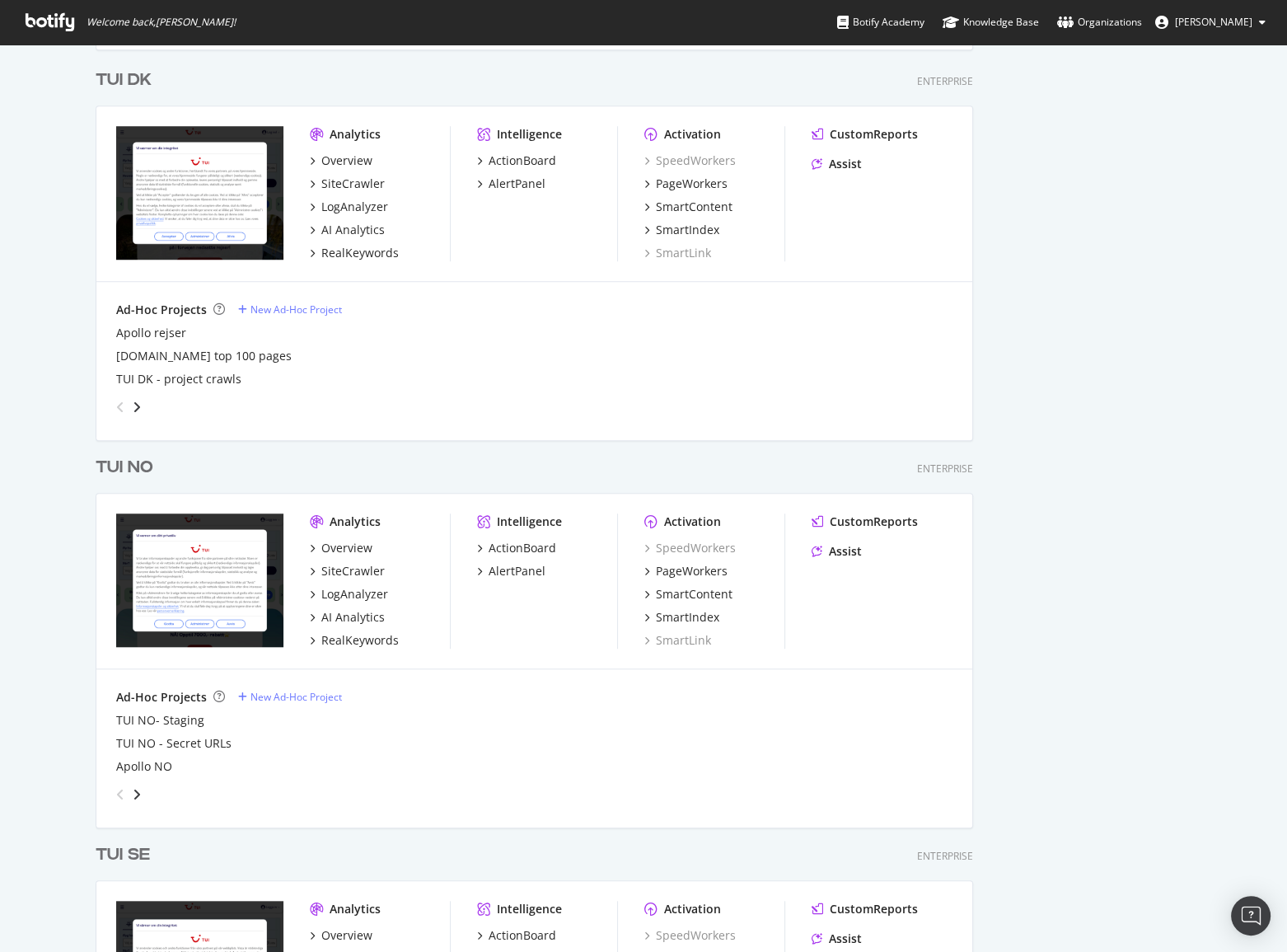
scroll to position [1947, 0]
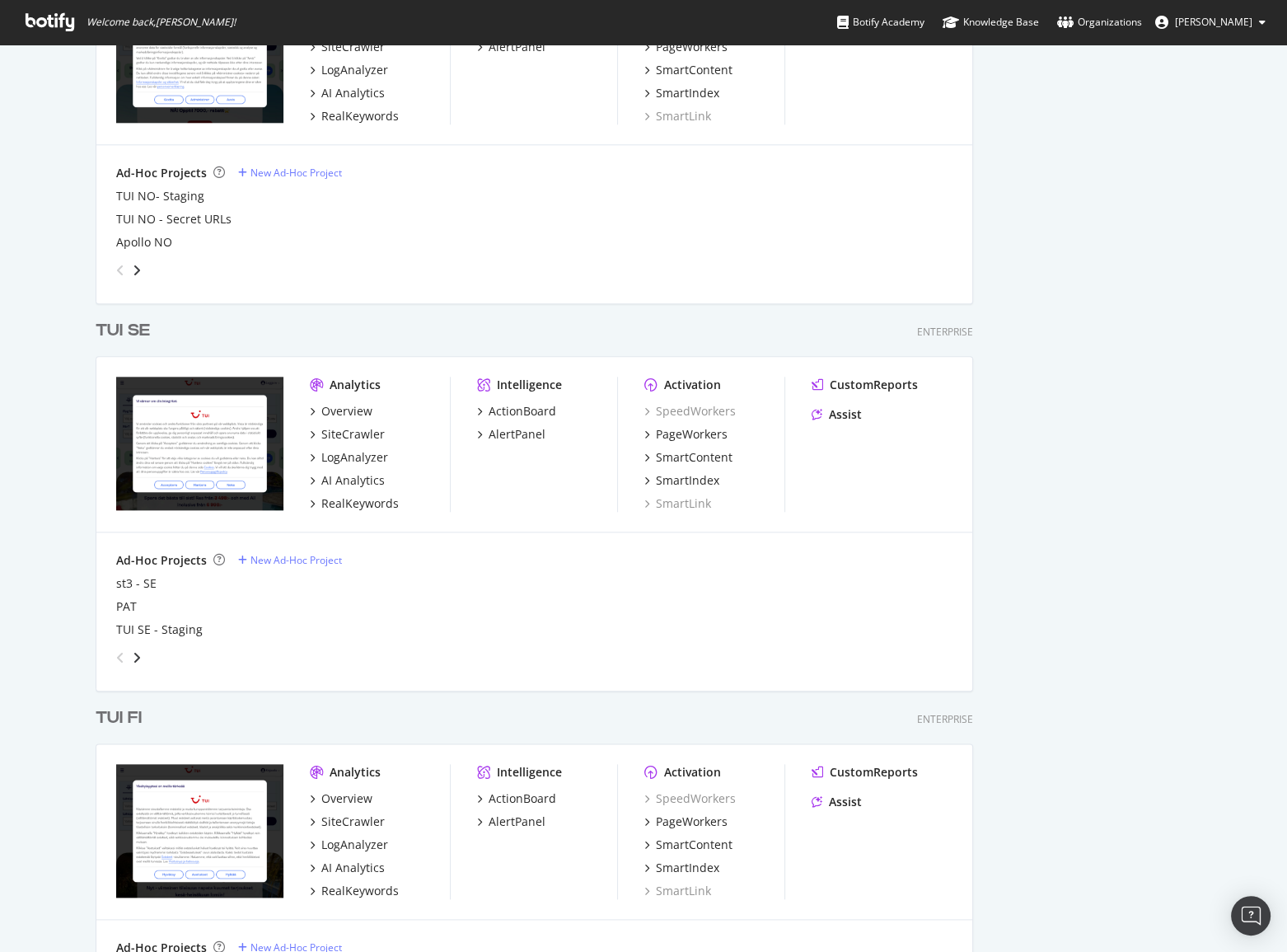
click at [128, 708] on div "TUI FI" at bounding box center [119, 718] width 46 height 24
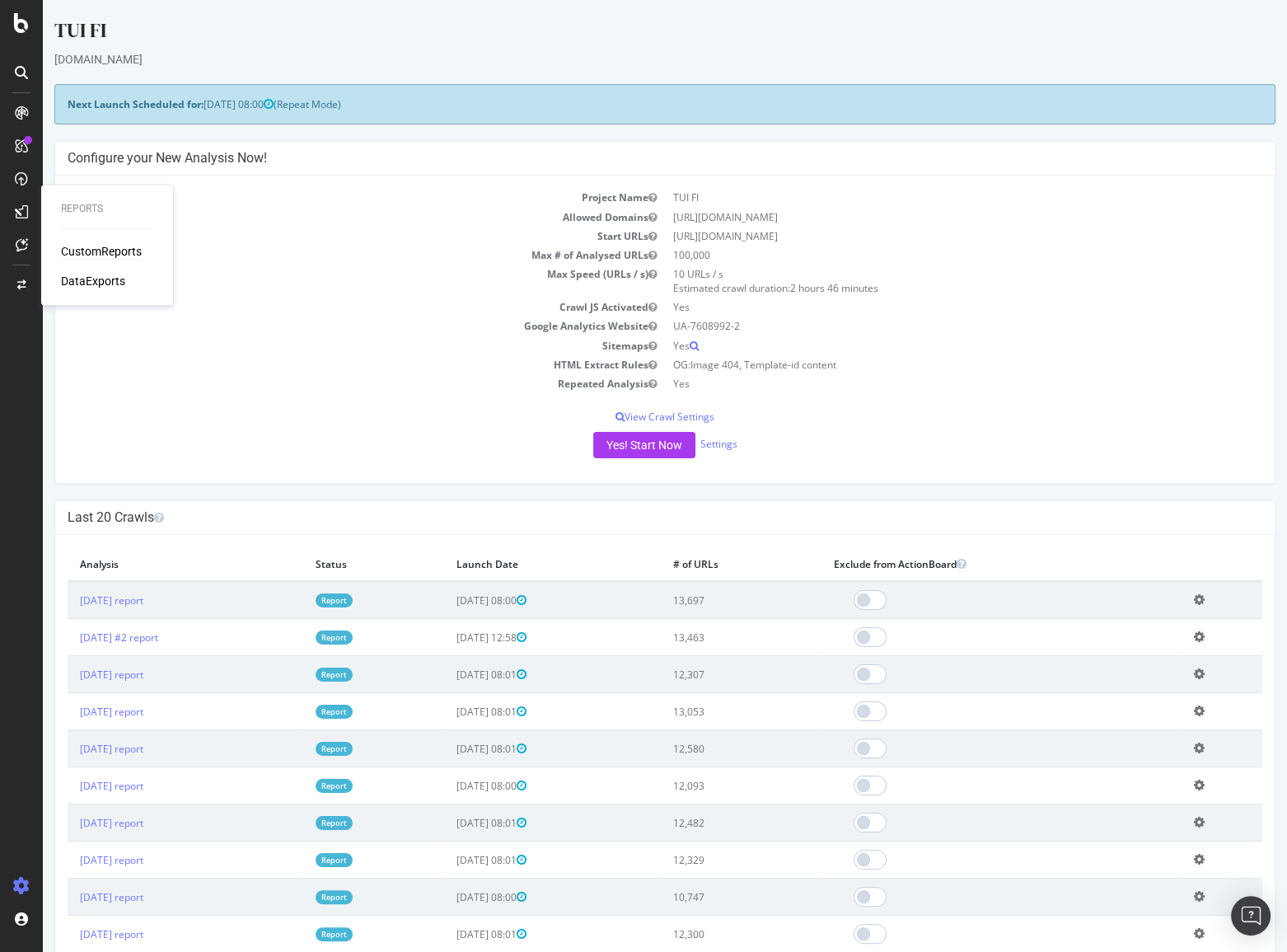
click at [77, 250] on div "CustomReports" at bounding box center [101, 251] width 80 height 16
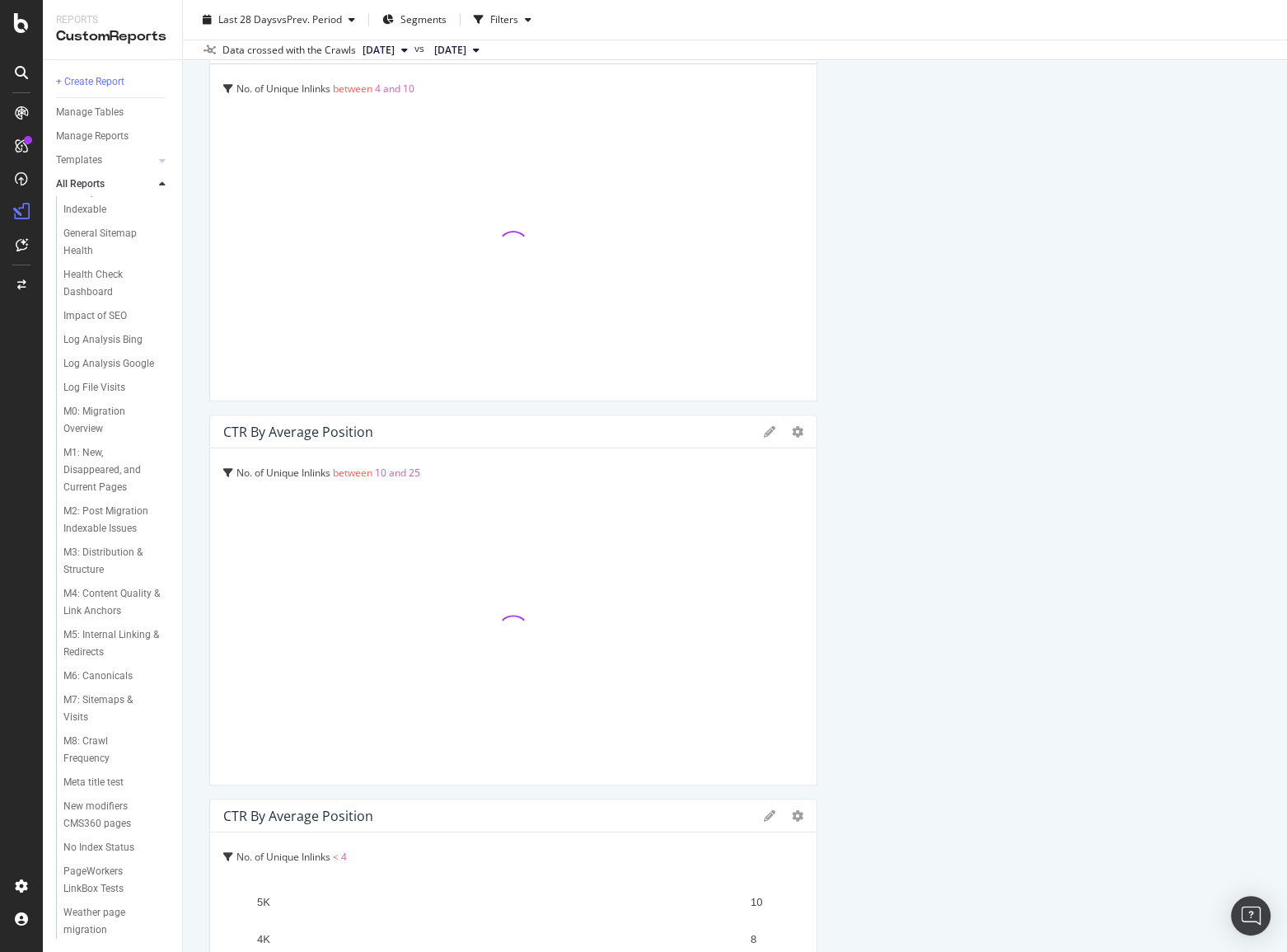
scroll to position [524, 0]
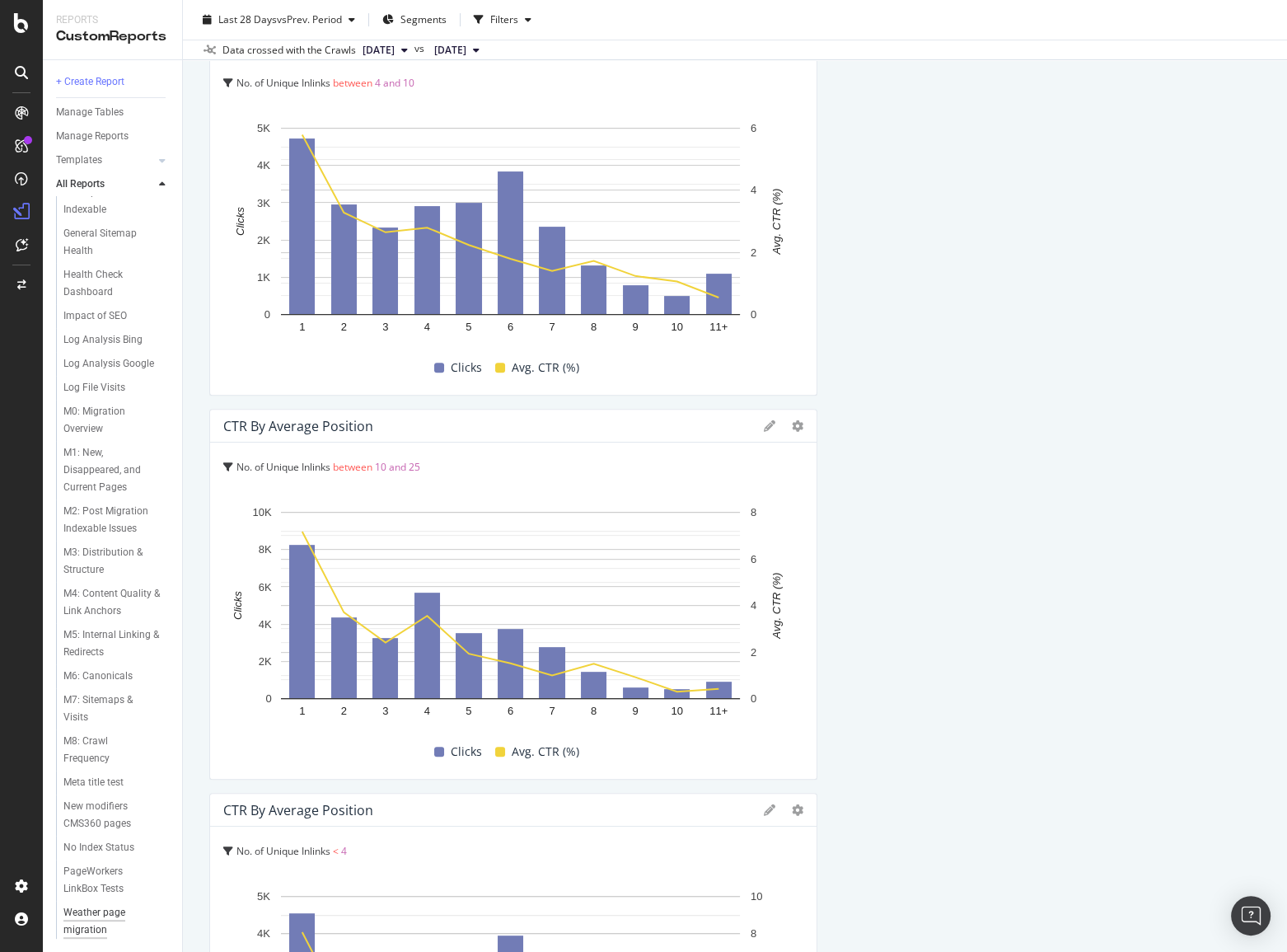
click at [80, 916] on div "Weather page migration" at bounding box center [110, 921] width 93 height 35
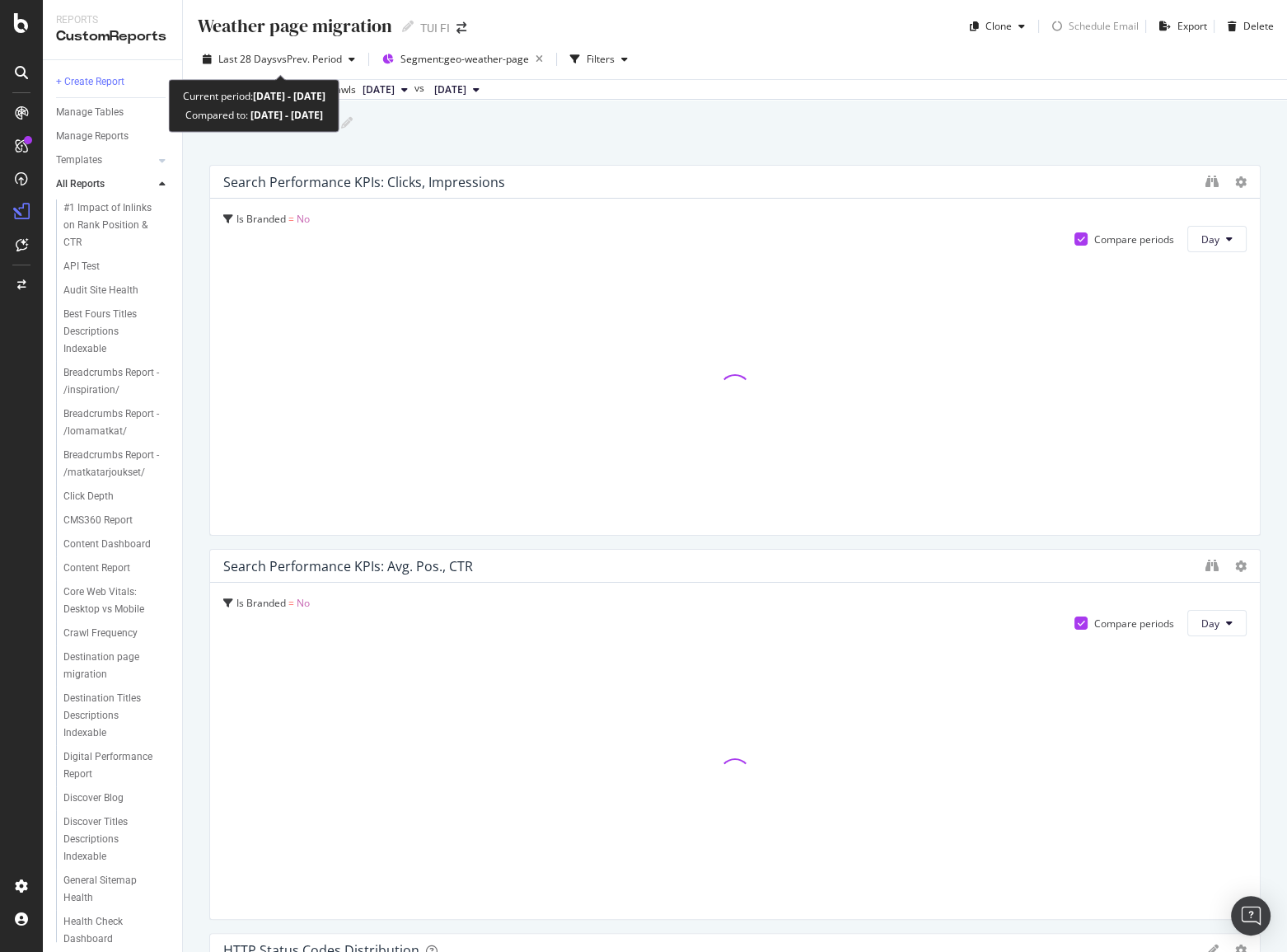
click at [355, 59] on icon "button" at bounding box center [351, 59] width 6 height 10
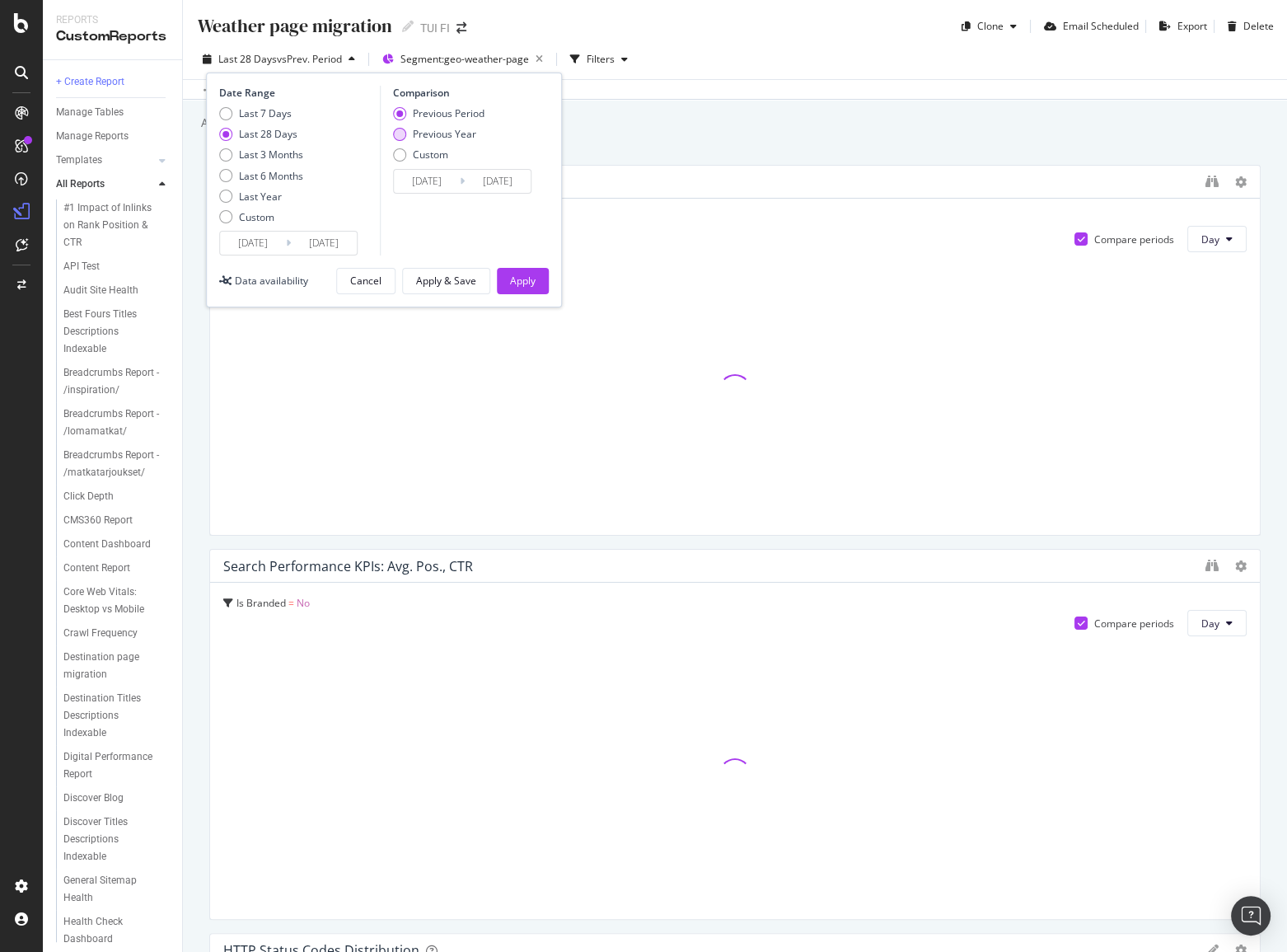
click at [411, 129] on div "Previous Year" at bounding box center [439, 134] width 91 height 14
type input "[DATE]"
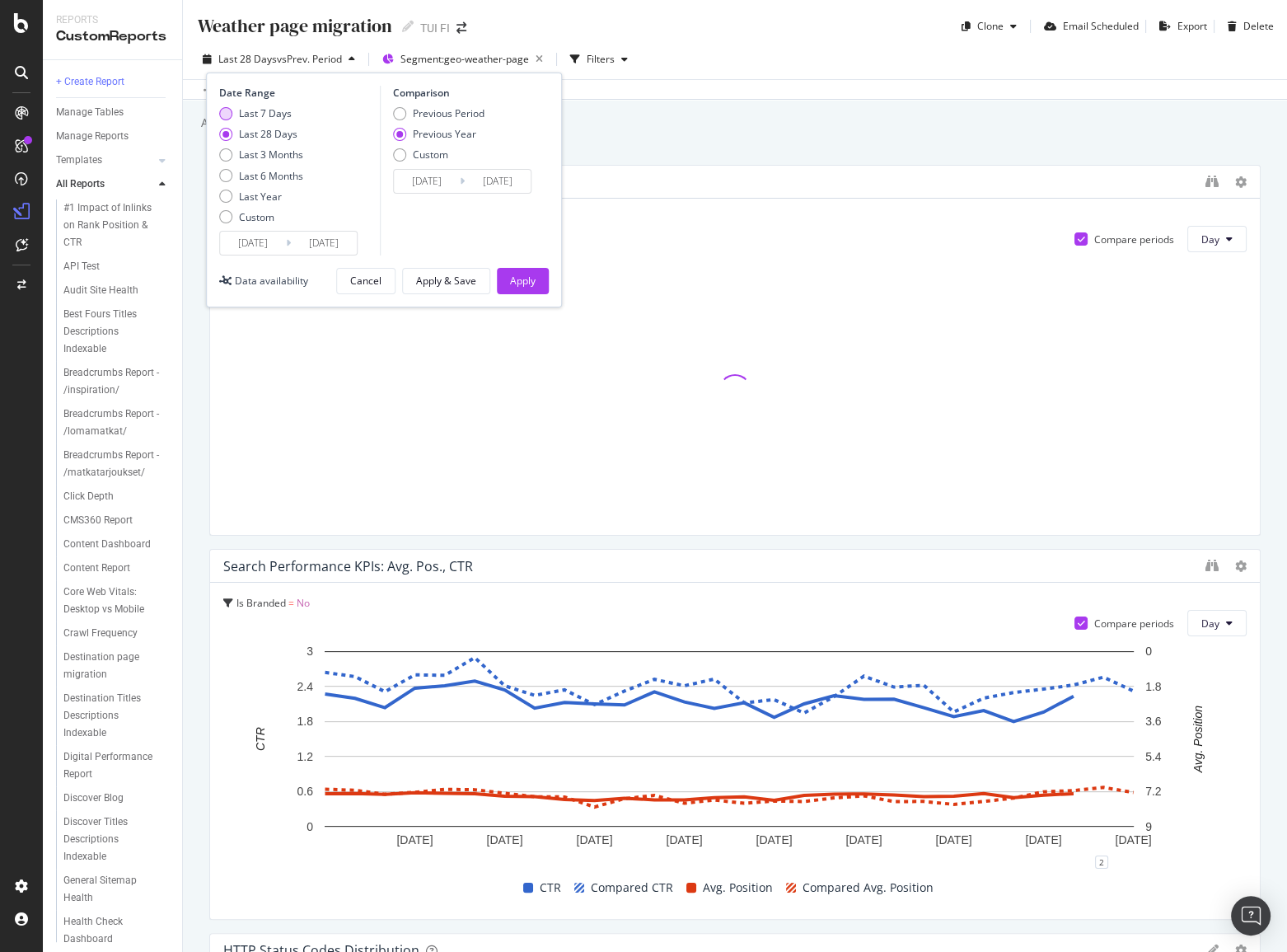
click at [272, 106] on div "Last 7 Days" at bounding box center [265, 113] width 53 height 14
type input "[DATE]"
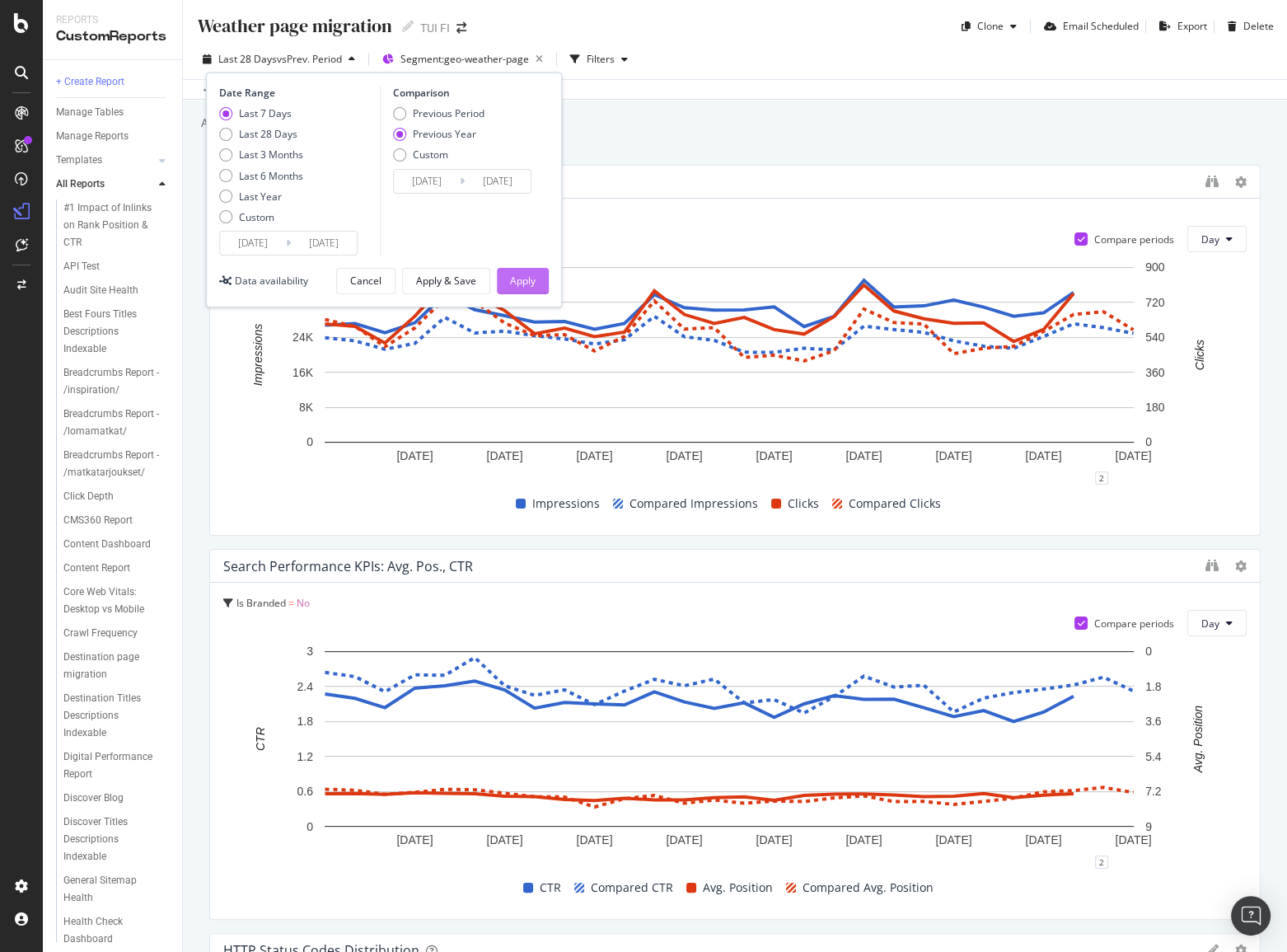
click at [510, 276] on div "Apply" at bounding box center [522, 280] width 26 height 14
